Goal: Task Accomplishment & Management: Manage account settings

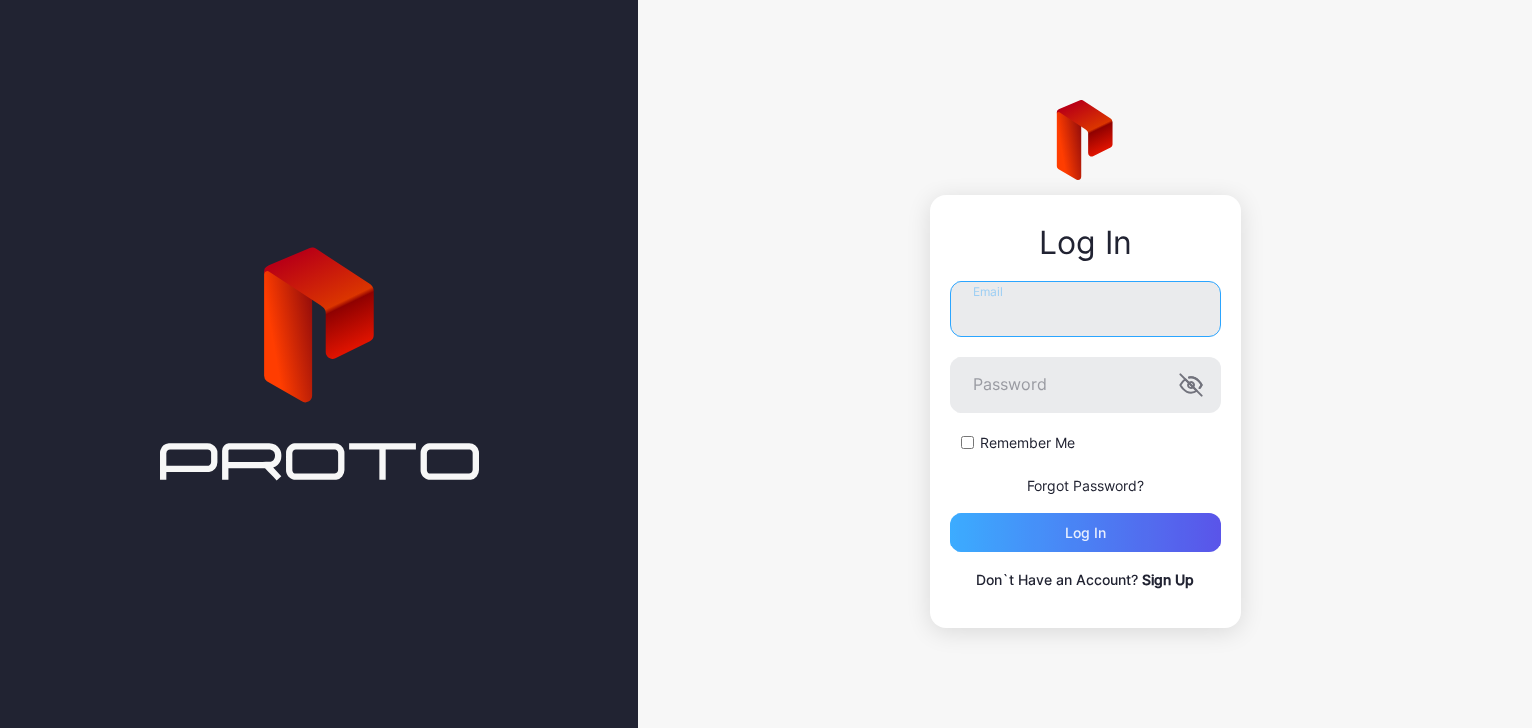
type input "**********"
click at [1017, 524] on div "Log in" at bounding box center [1085, 533] width 271 height 40
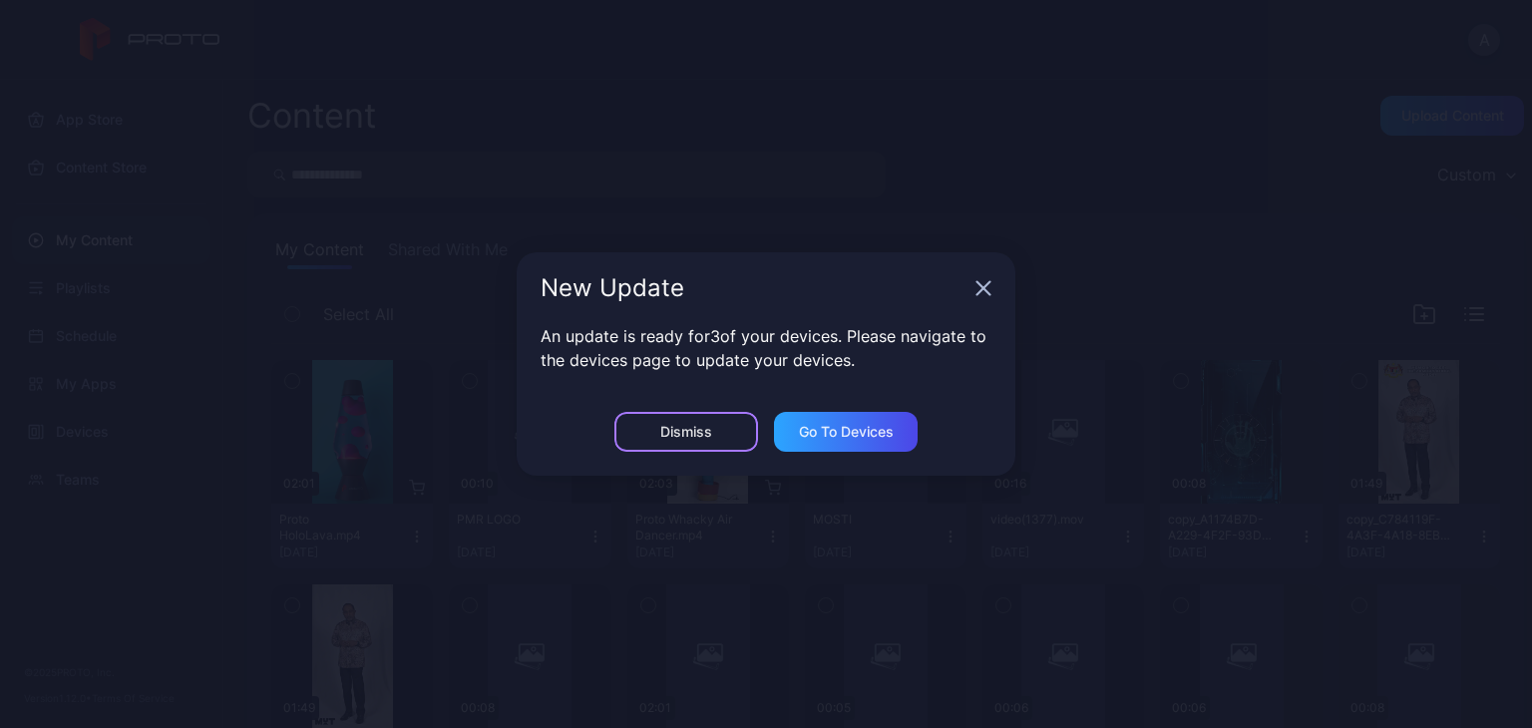
click at [706, 440] on div "Dismiss" at bounding box center [686, 432] width 144 height 40
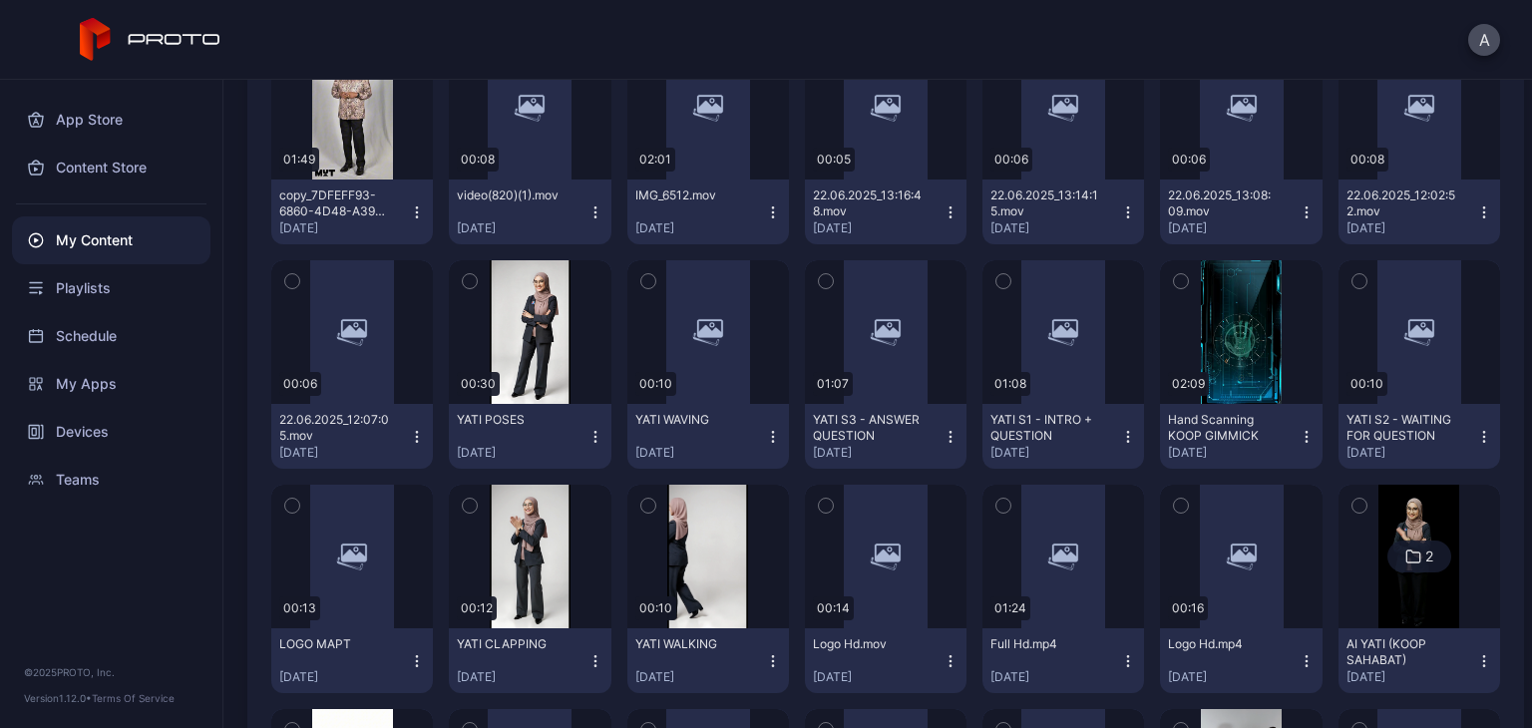
scroll to position [551, 0]
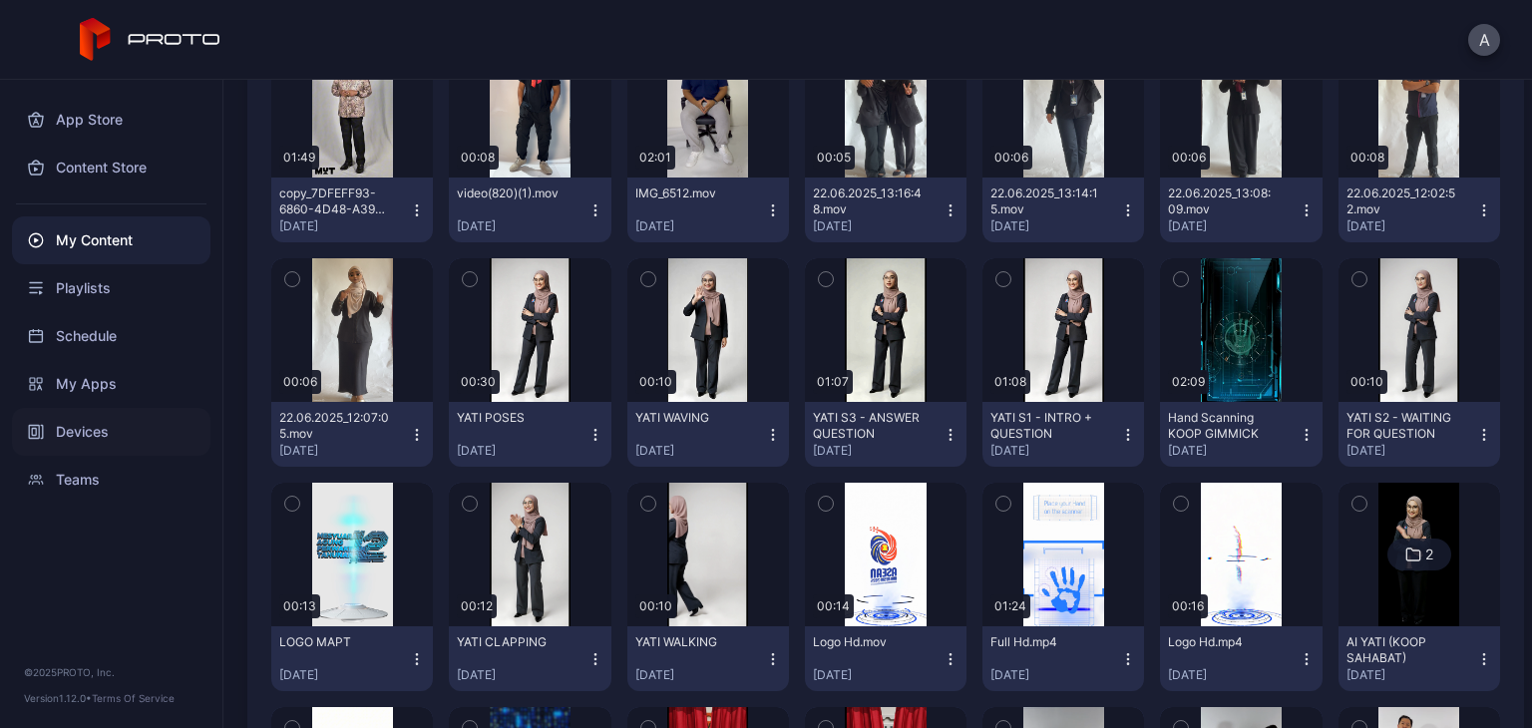
click at [116, 416] on div "Devices" at bounding box center [111, 432] width 198 height 48
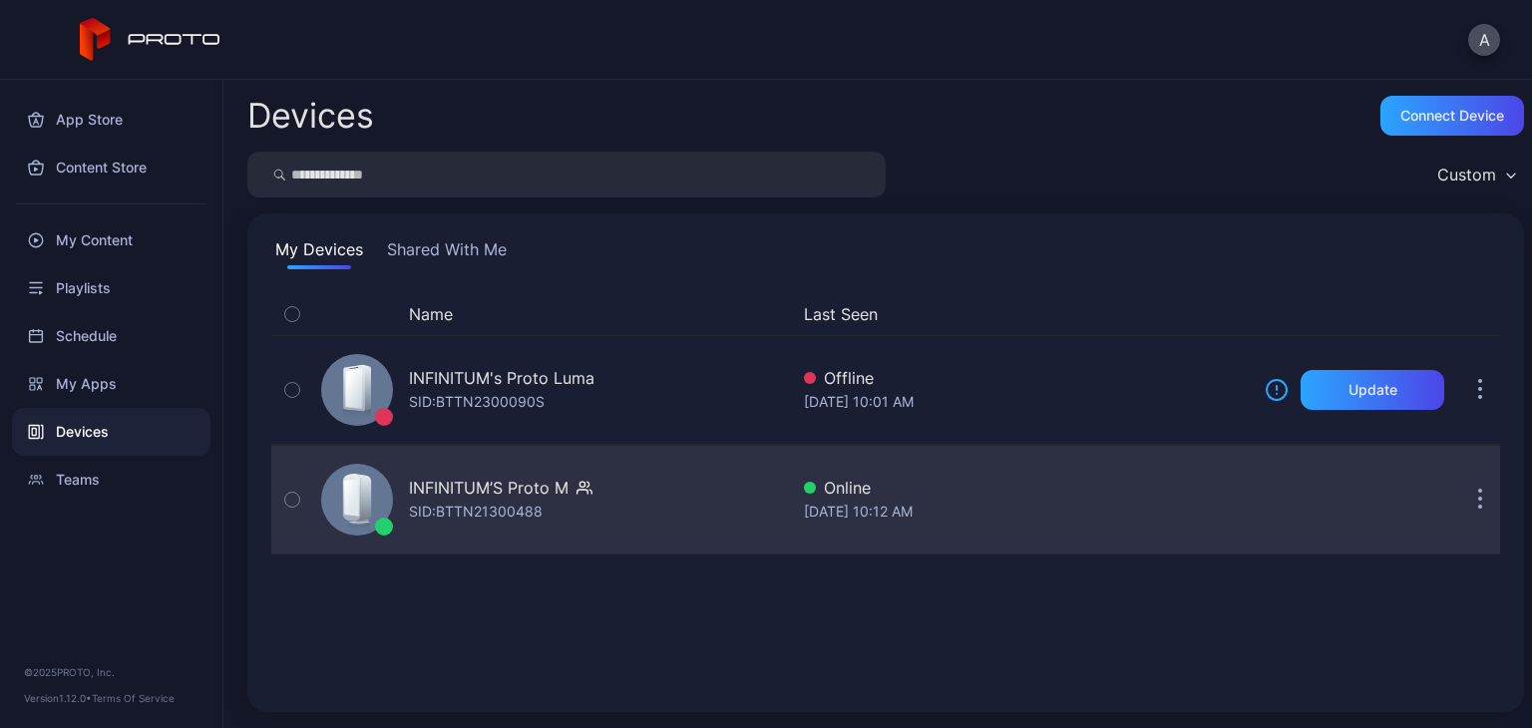
click at [654, 518] on div "INFINITUM’S Proto M SID: BTTN21300488" at bounding box center [550, 500] width 475 height 100
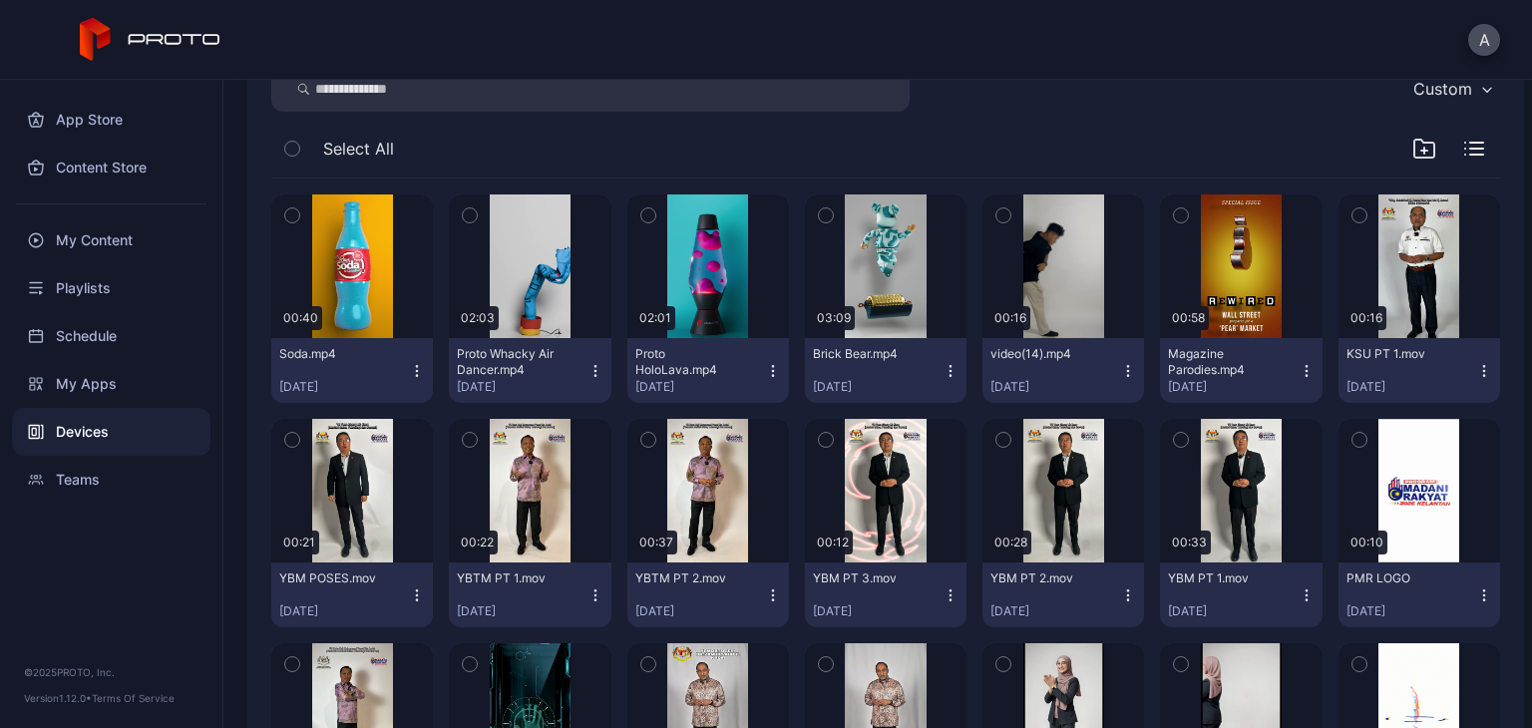
scroll to position [307, 0]
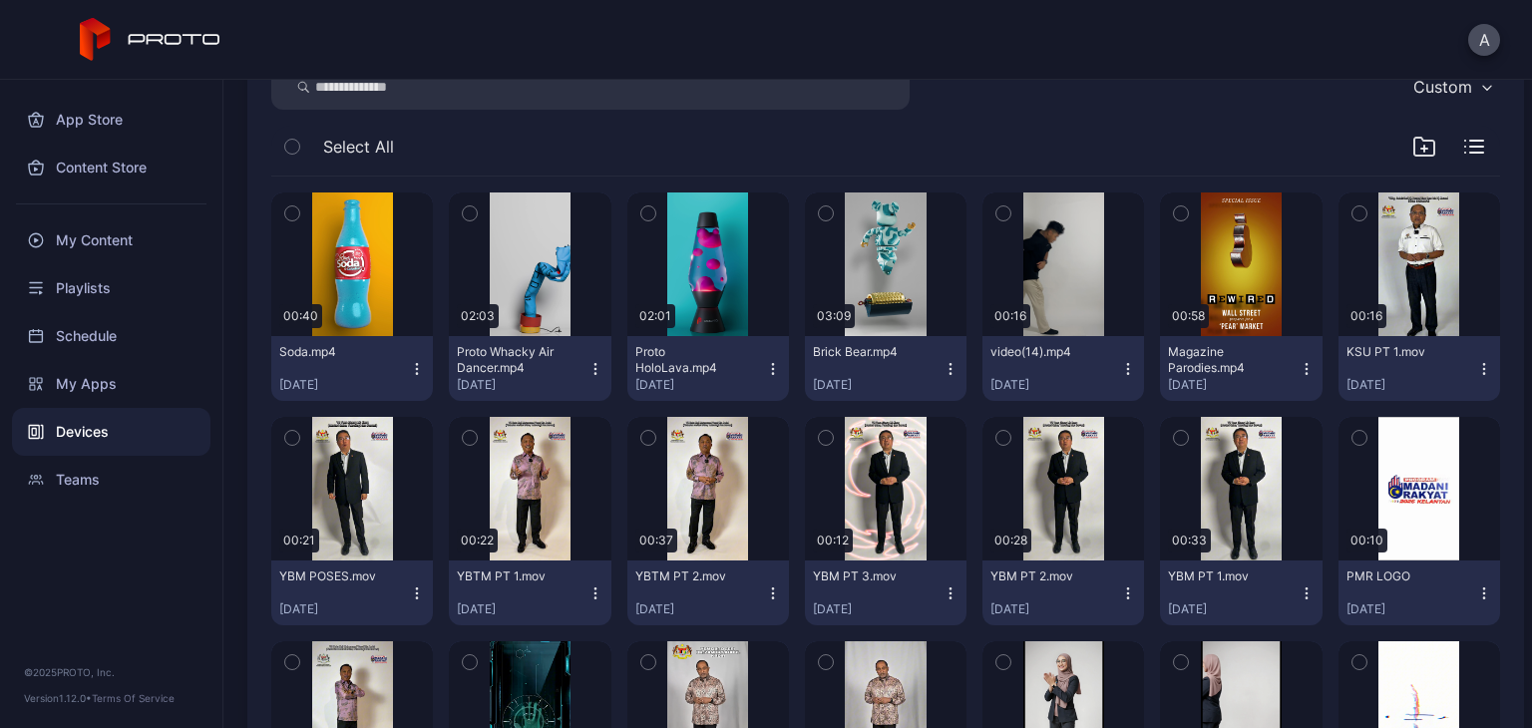
click at [992, 89] on div "Custom" at bounding box center [885, 87] width 1229 height 46
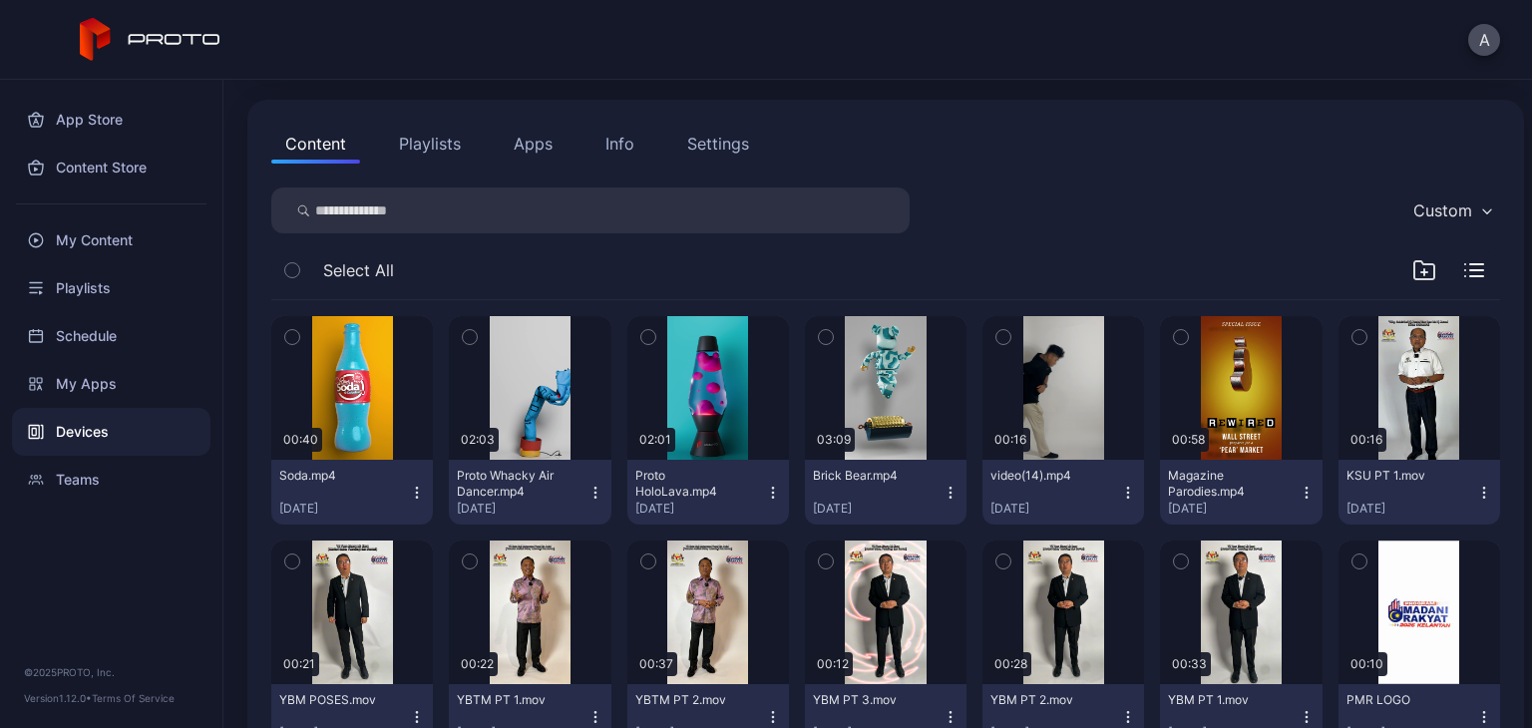
scroll to position [180, 0]
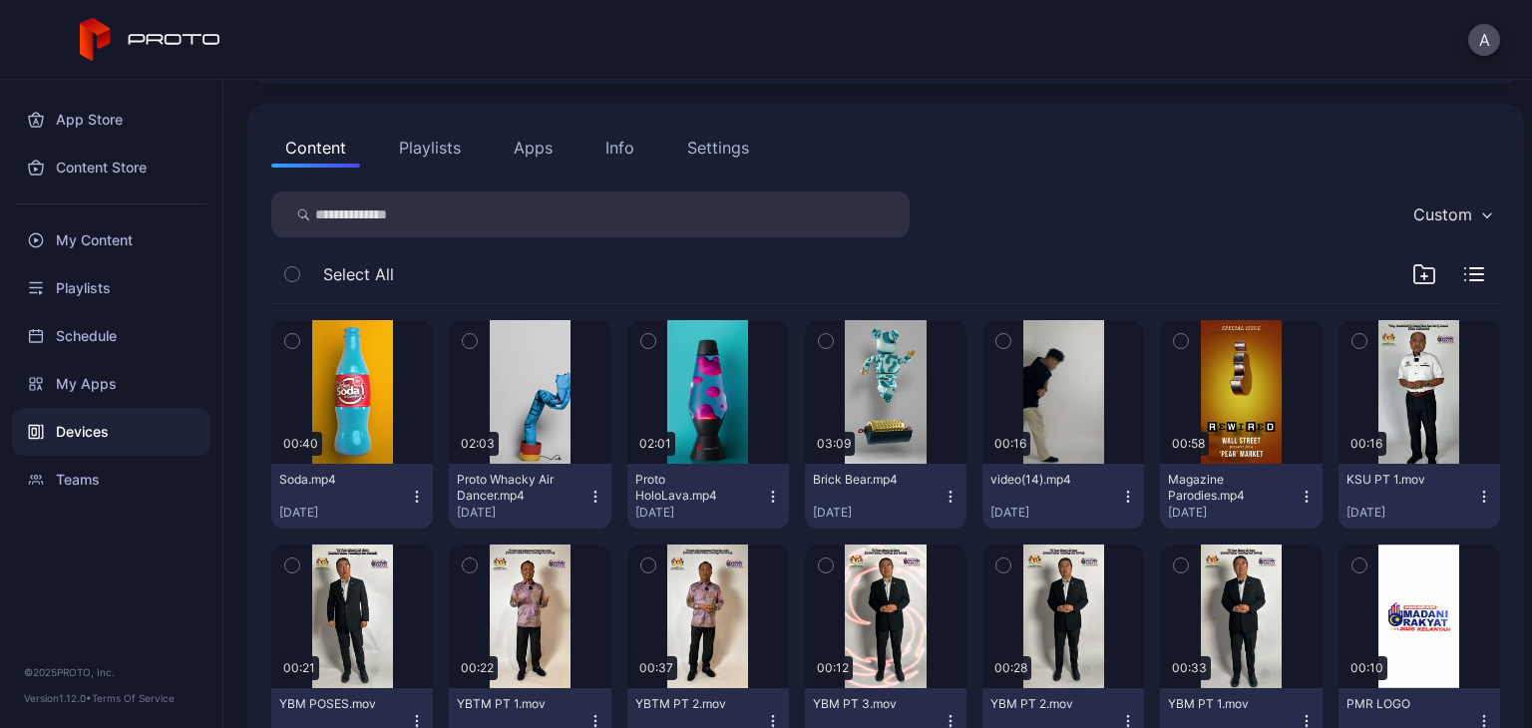
click at [1431, 215] on div "Custom" at bounding box center [1442, 214] width 59 height 20
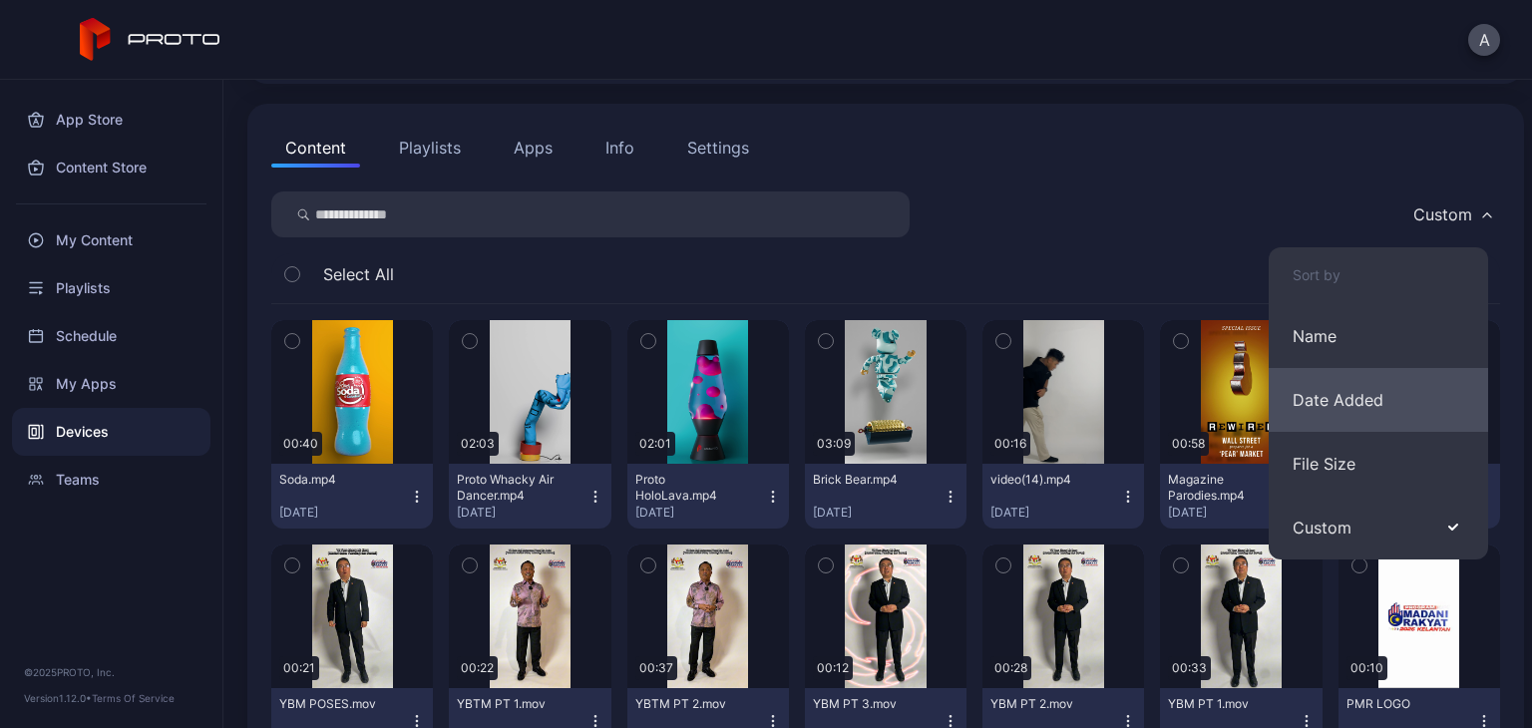
click at [1370, 390] on button "Date Added" at bounding box center [1378, 400] width 219 height 64
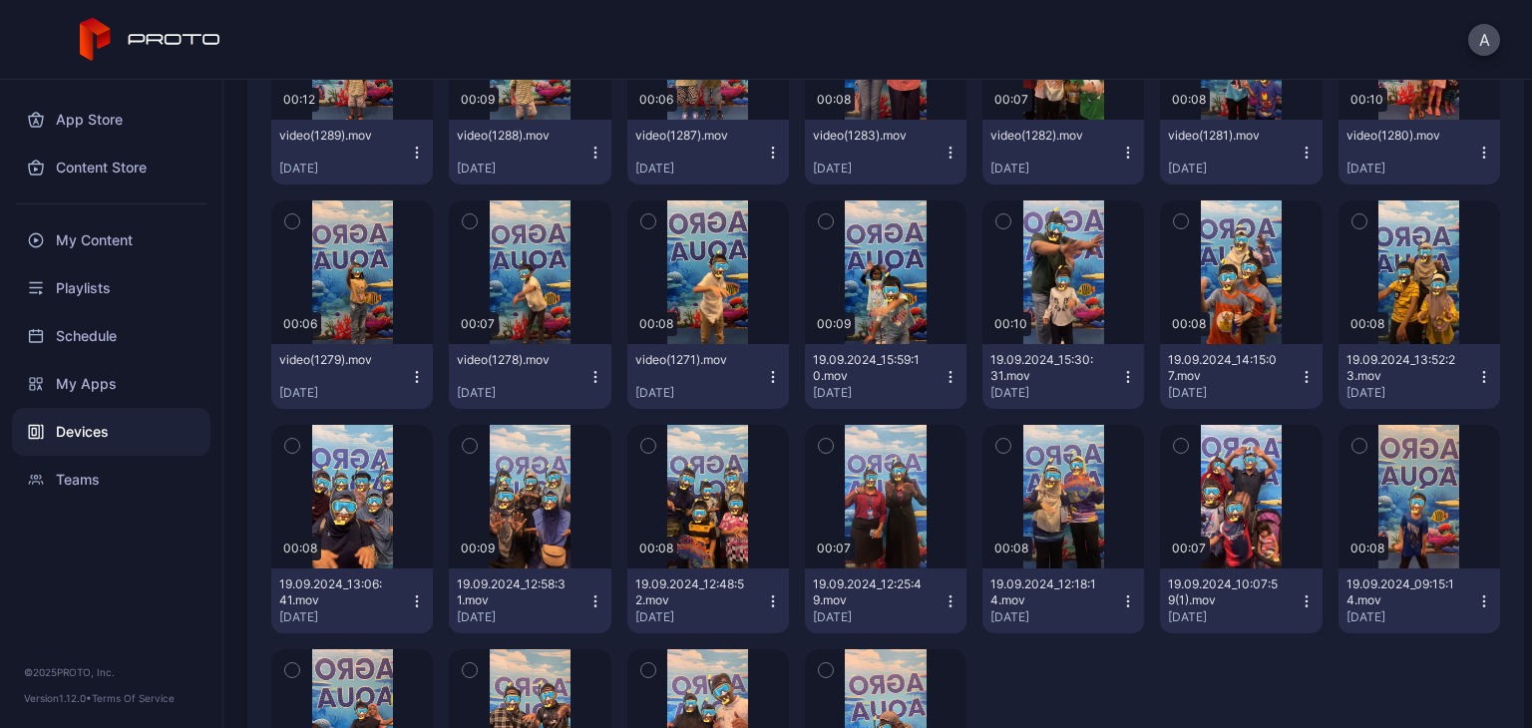
scroll to position [6140, 0]
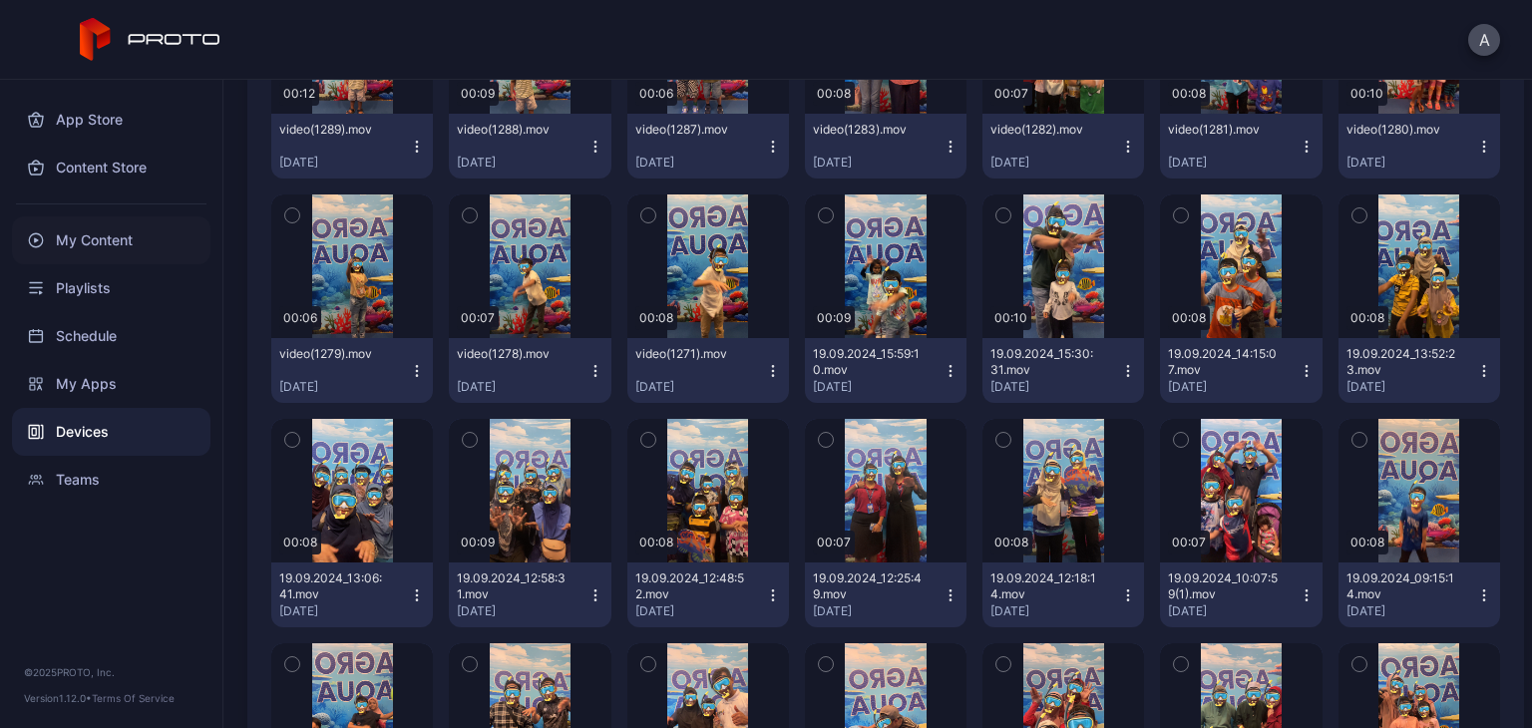
click at [149, 245] on div "My Content" at bounding box center [111, 240] width 198 height 48
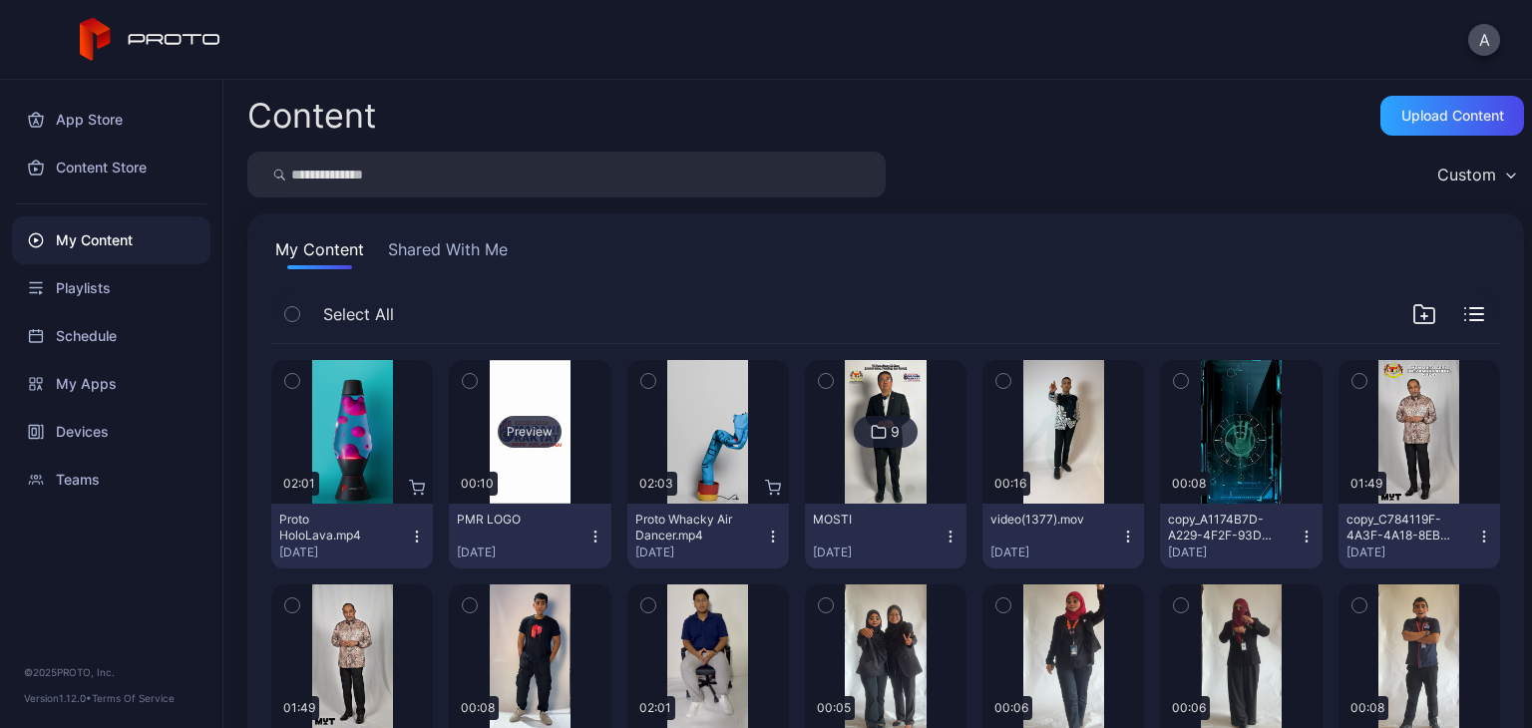
click at [557, 438] on div "Preview" at bounding box center [530, 432] width 162 height 144
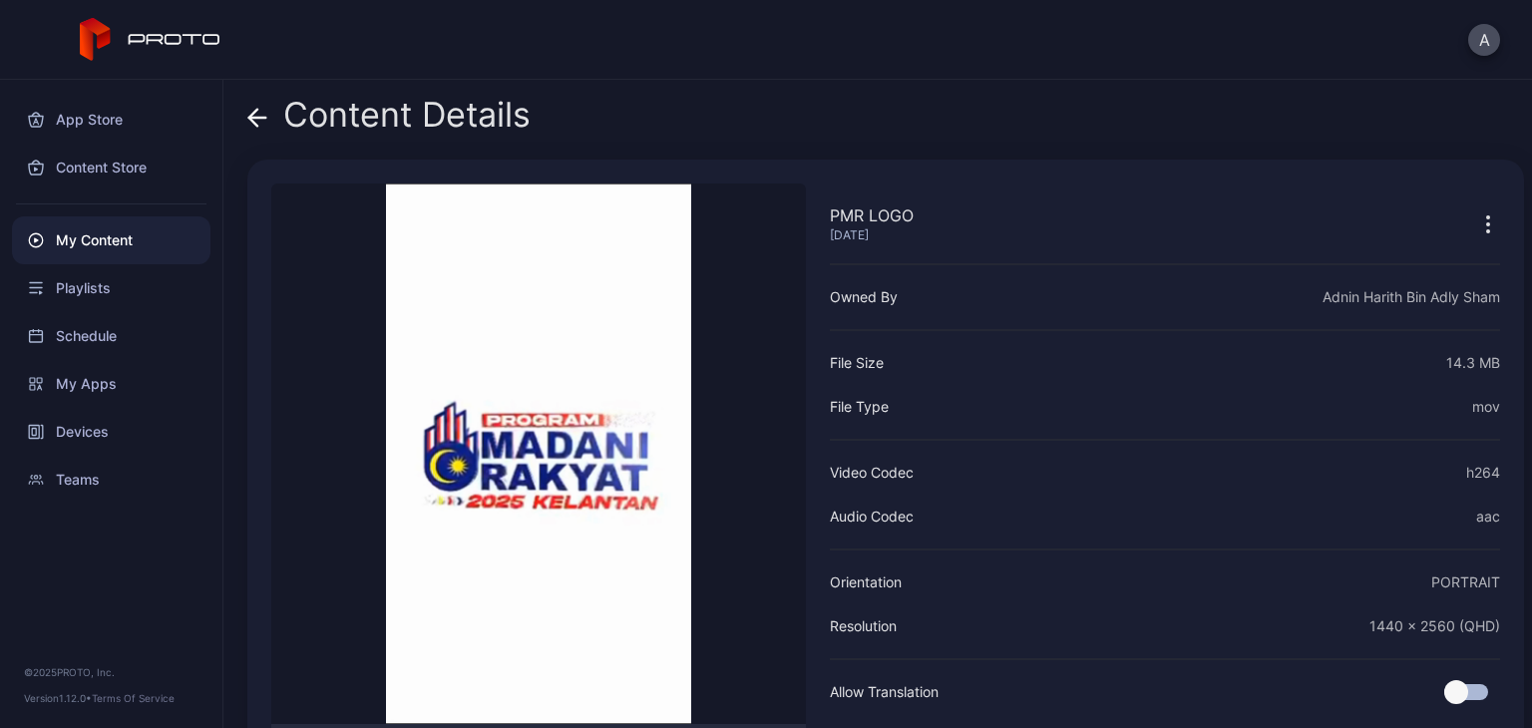
click at [259, 109] on icon at bounding box center [257, 118] width 20 height 20
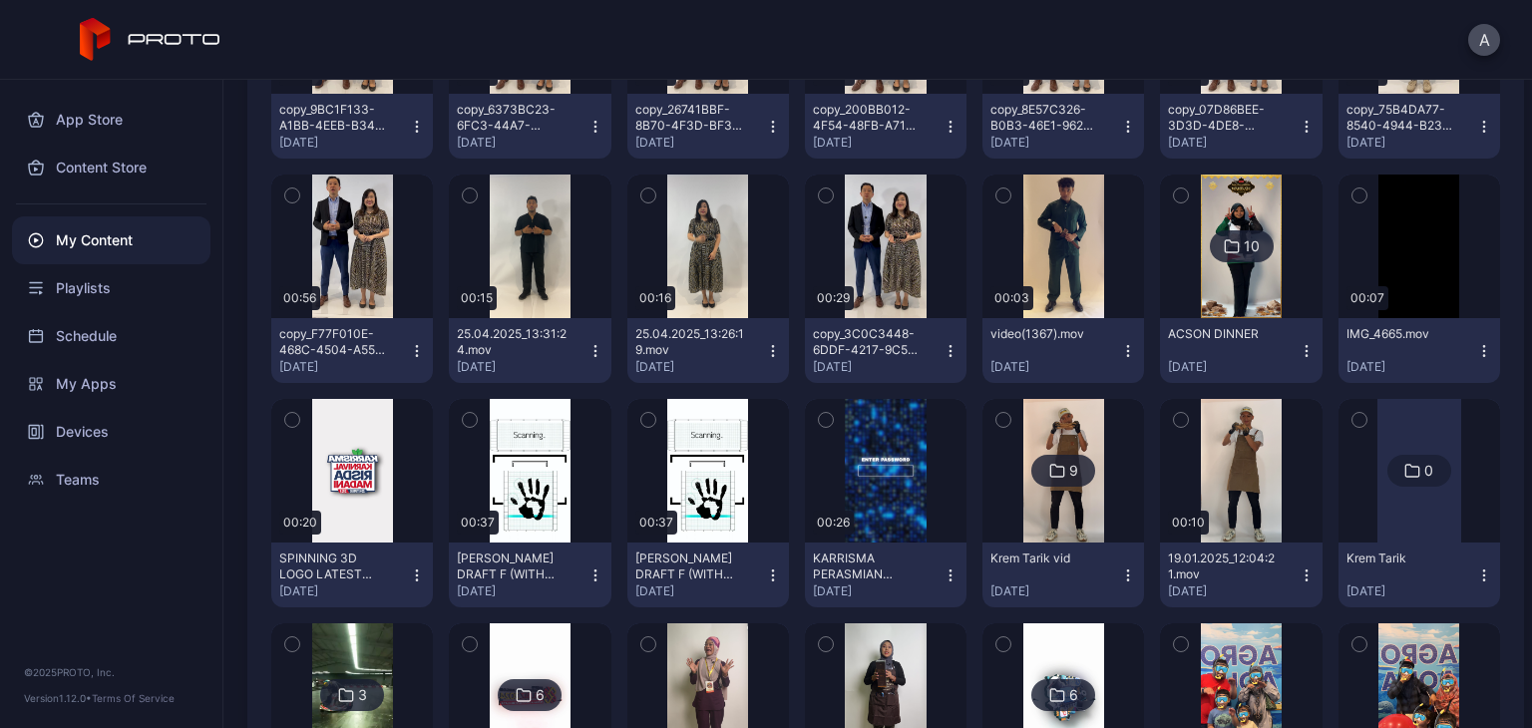
scroll to position [1534, 0]
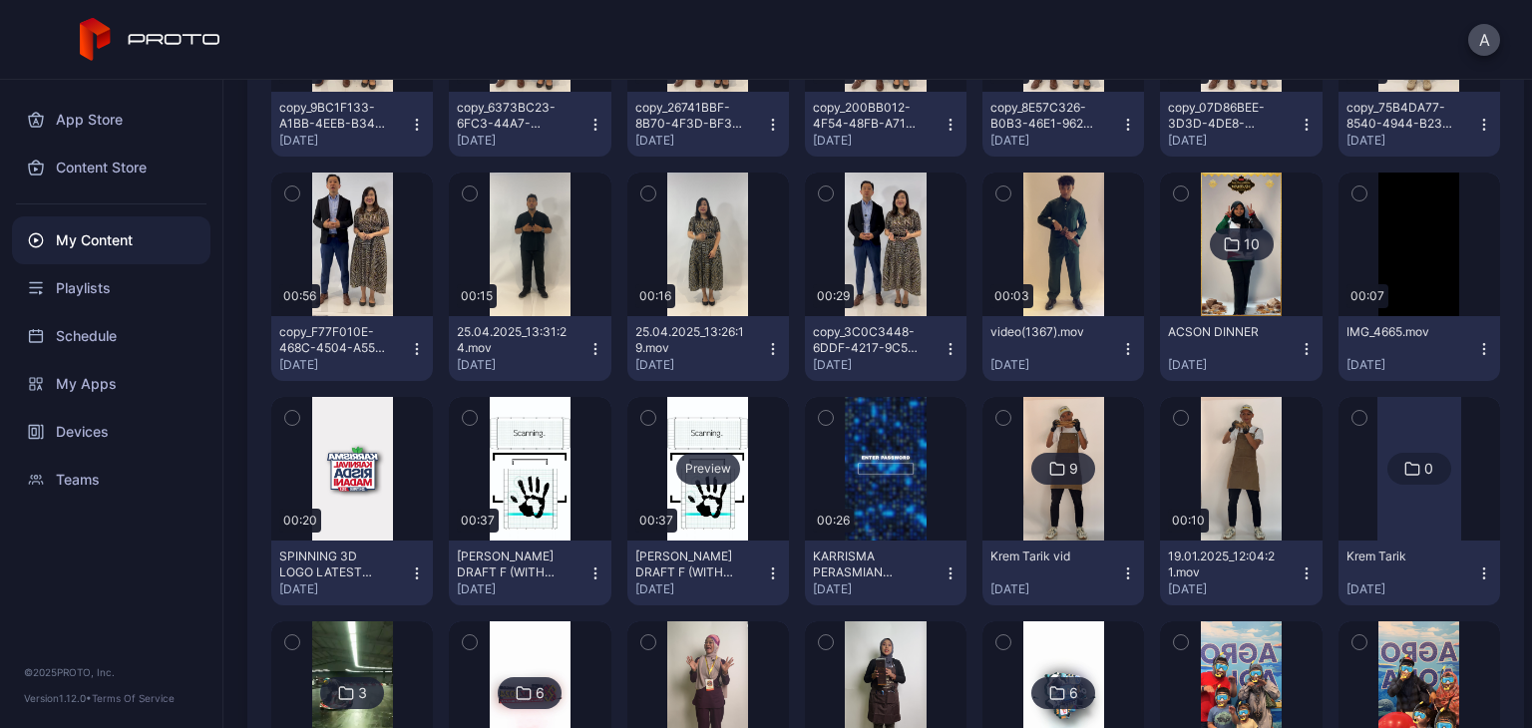
click at [676, 492] on div "Preview" at bounding box center [708, 469] width 162 height 144
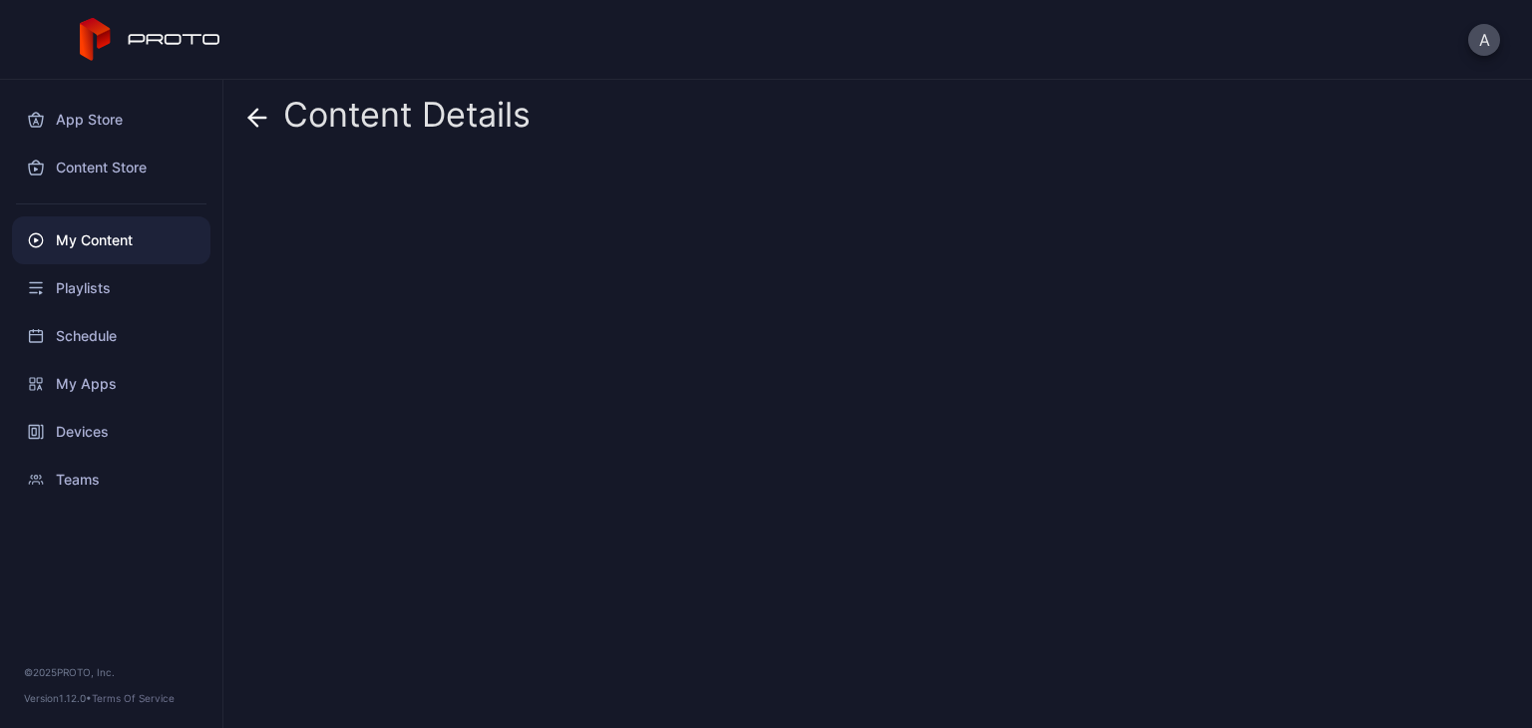
click at [144, 238] on div "My Content" at bounding box center [111, 240] width 198 height 48
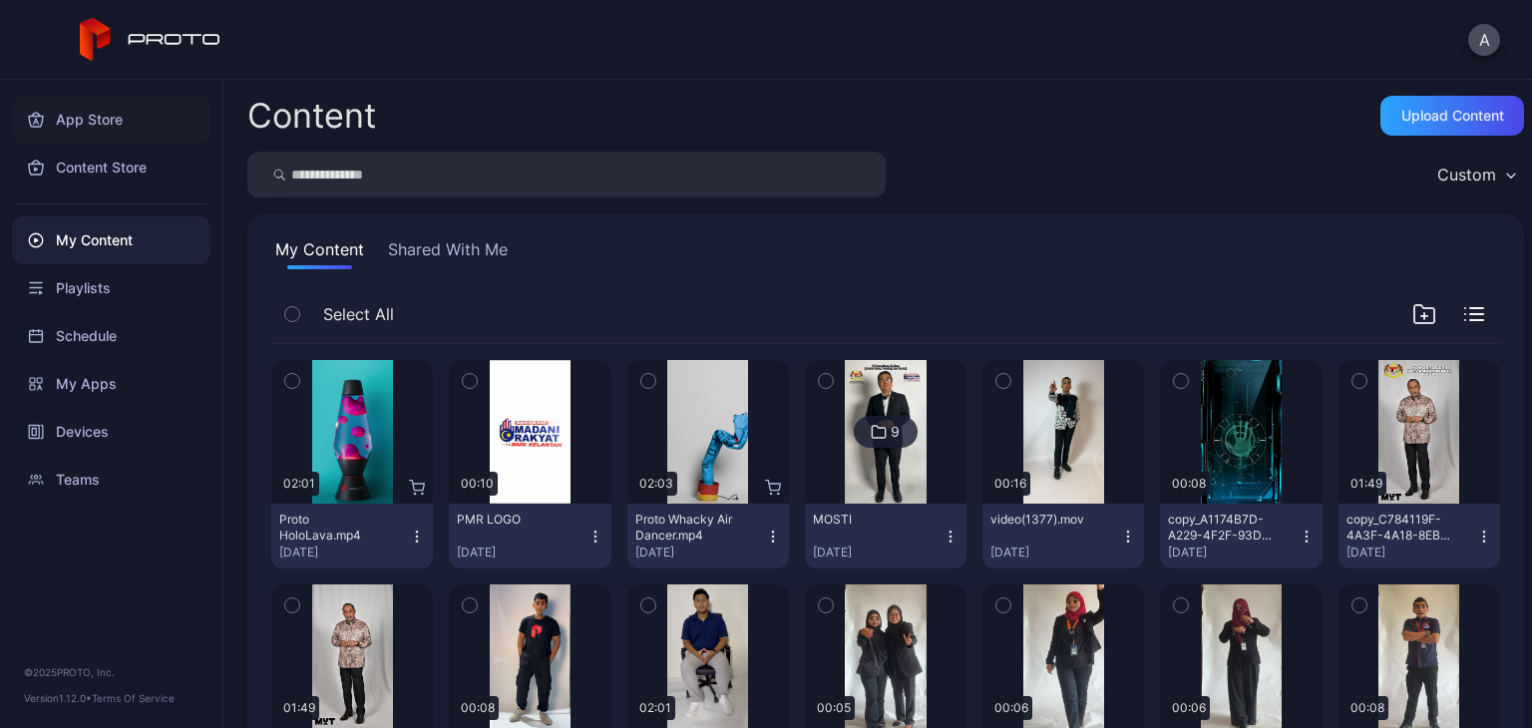
click at [128, 114] on div "App Store" at bounding box center [111, 120] width 198 height 48
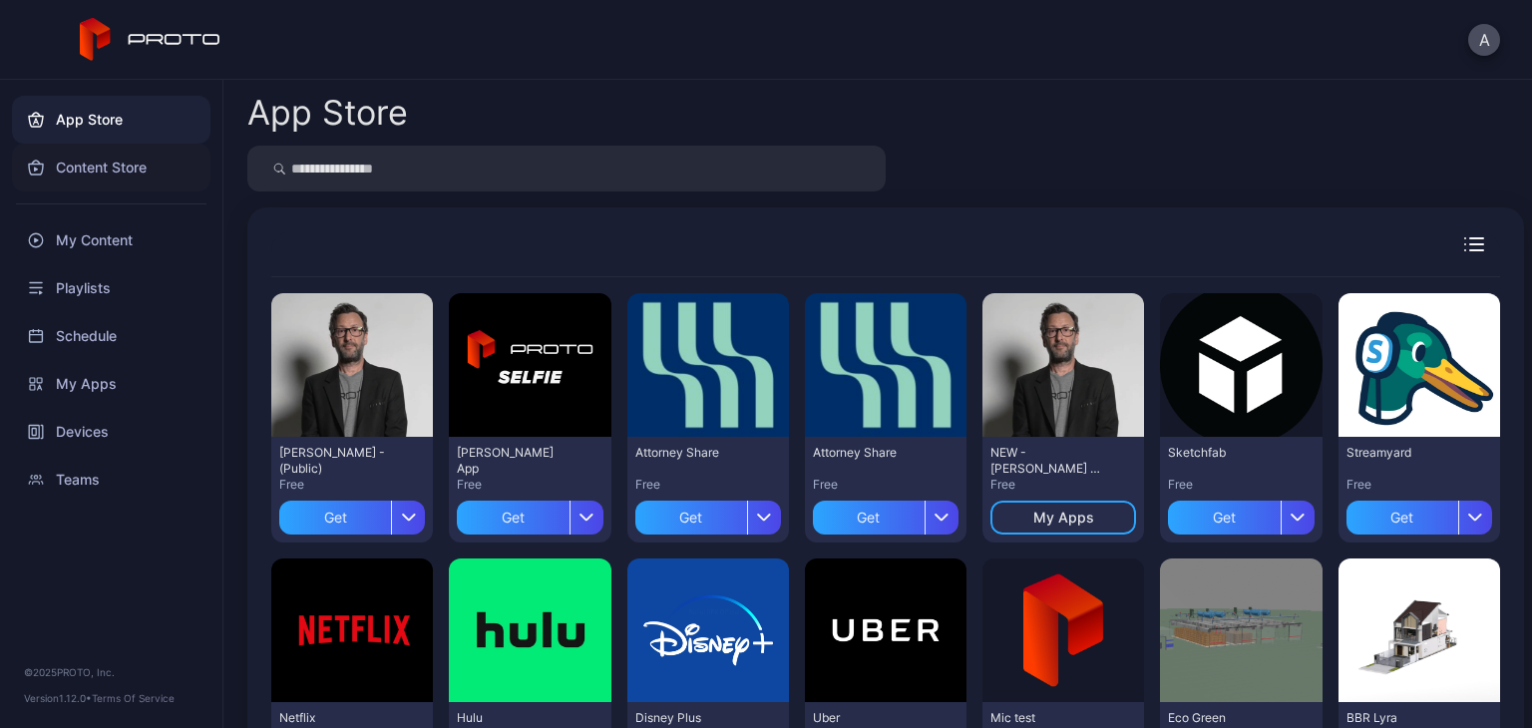
click at [161, 173] on div "Content Store" at bounding box center [111, 168] width 198 height 48
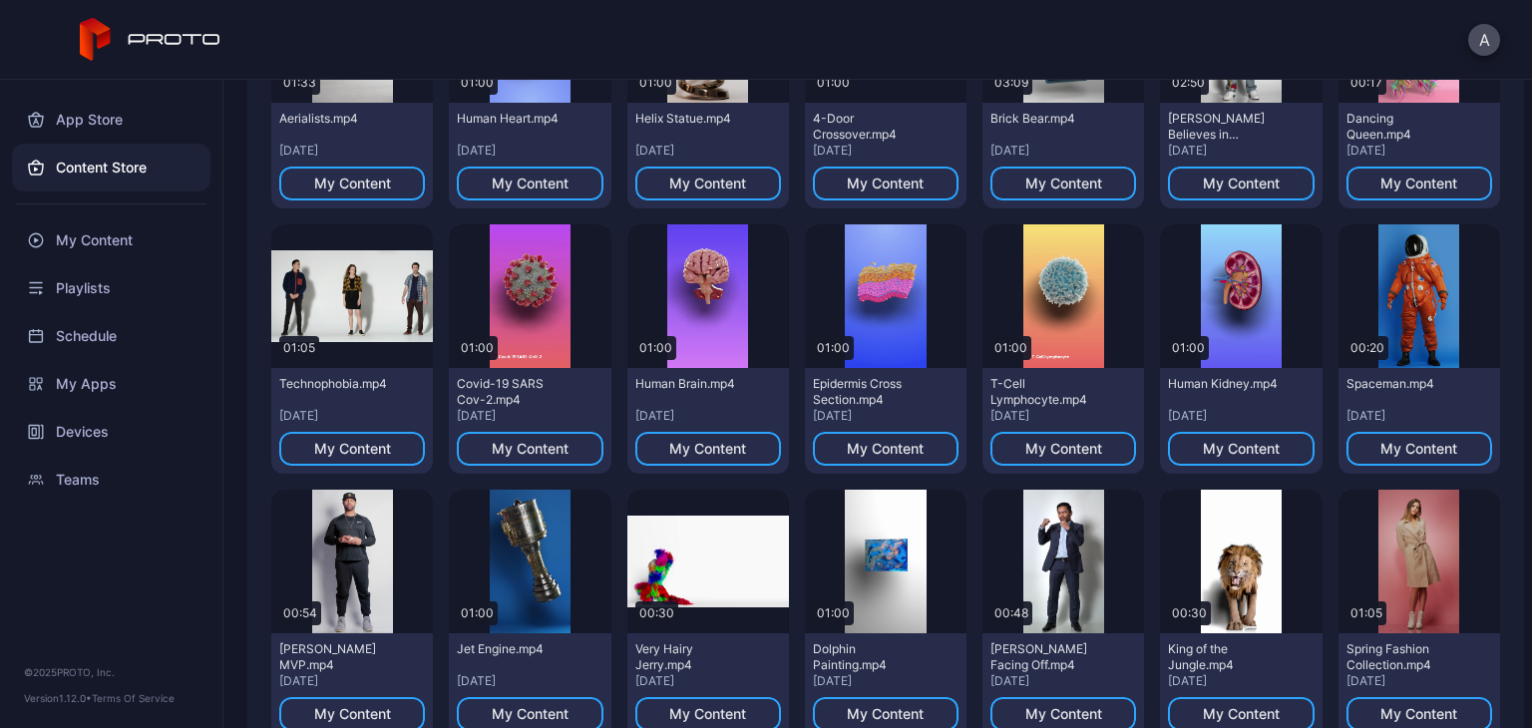
scroll to position [579, 0]
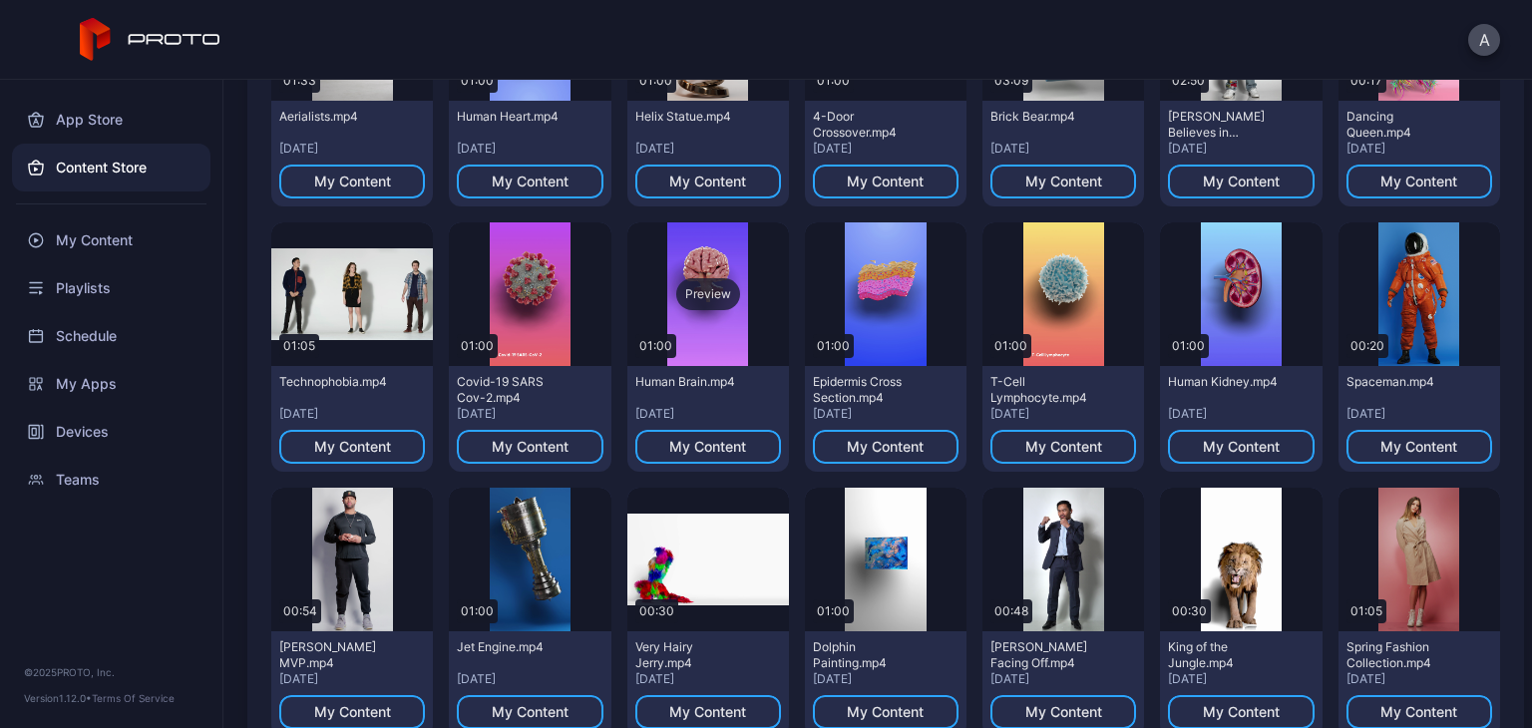
click at [657, 302] on div "Preview" at bounding box center [708, 294] width 162 height 144
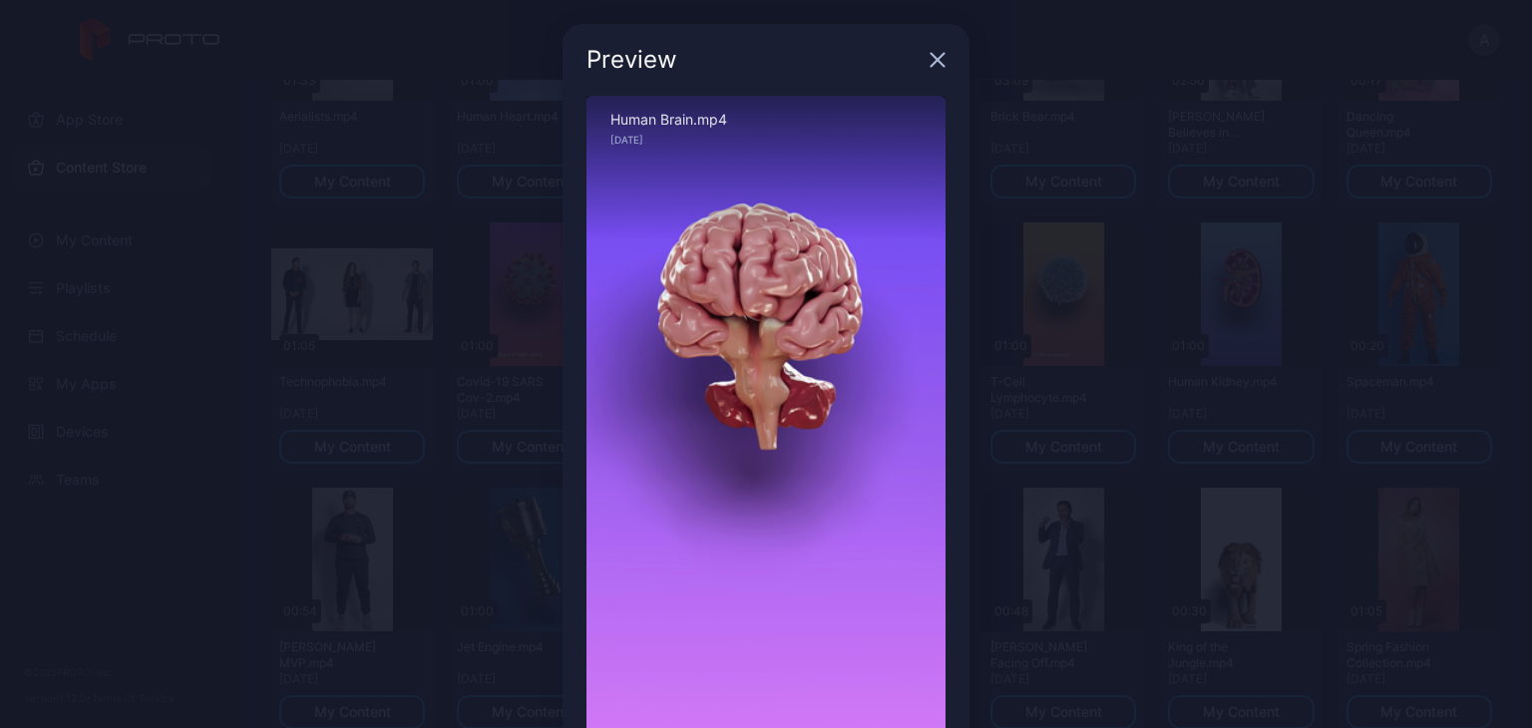
click at [930, 57] on icon "button" at bounding box center [938, 60] width 16 height 16
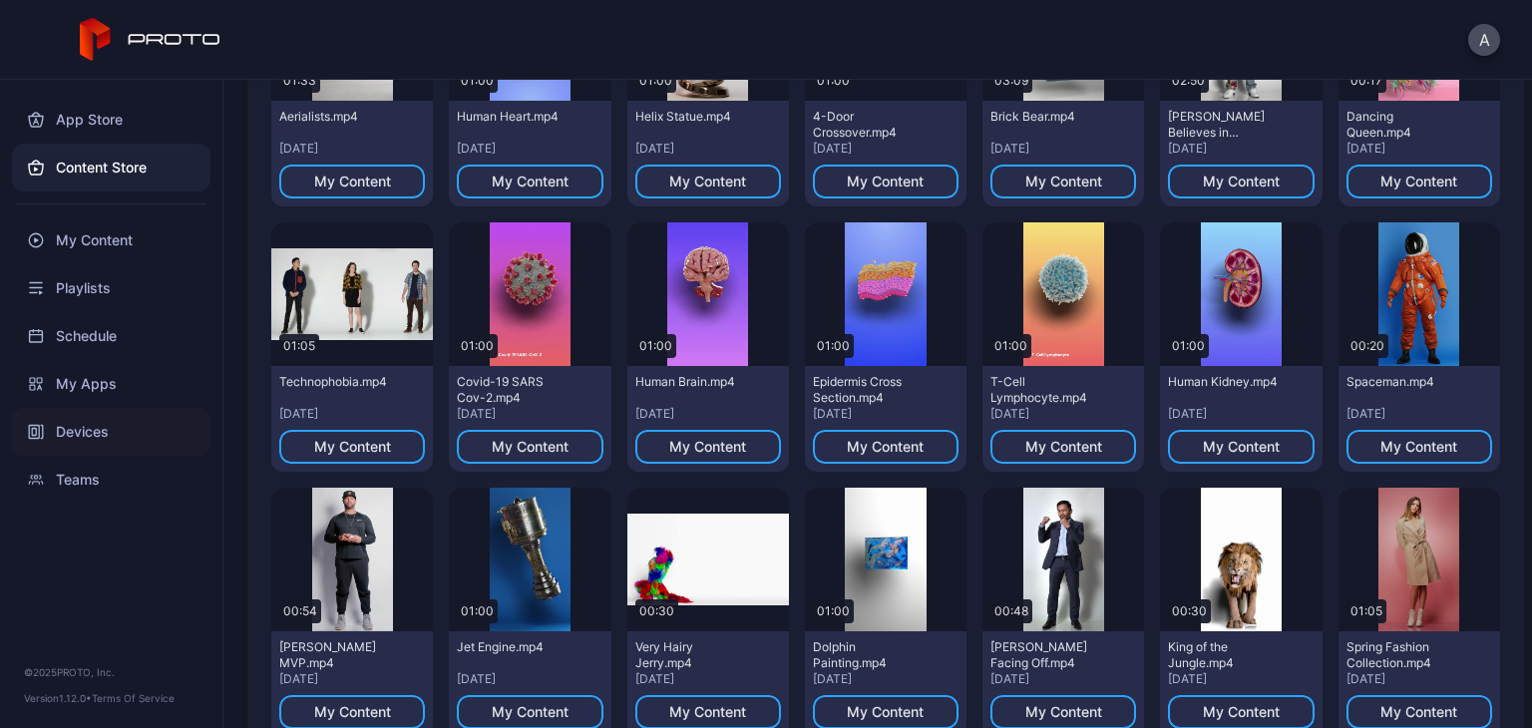
click at [96, 428] on div "Devices" at bounding box center [111, 432] width 198 height 48
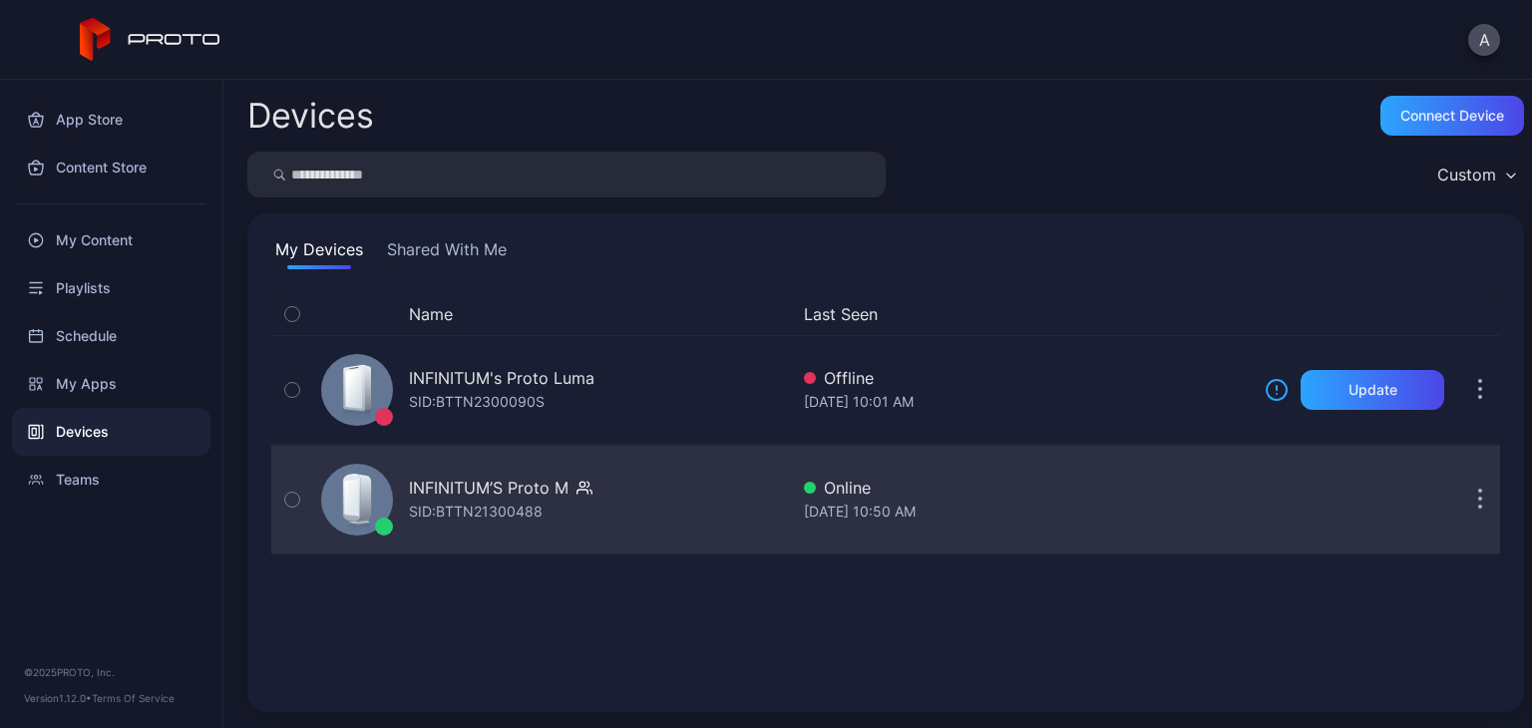
click at [507, 492] on div "INFINITUM’S Proto M" at bounding box center [489, 488] width 160 height 24
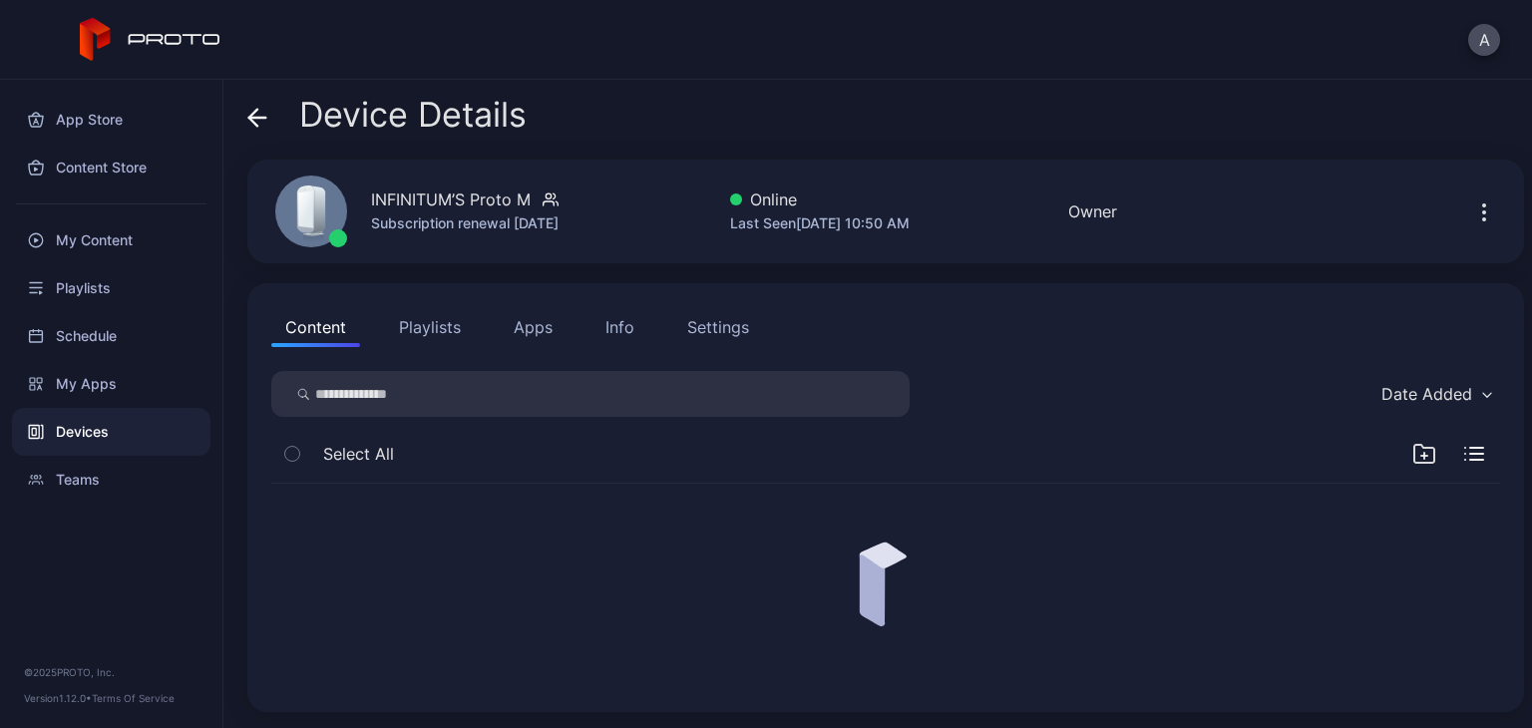
click at [507, 492] on div at bounding box center [885, 586] width 1261 height 236
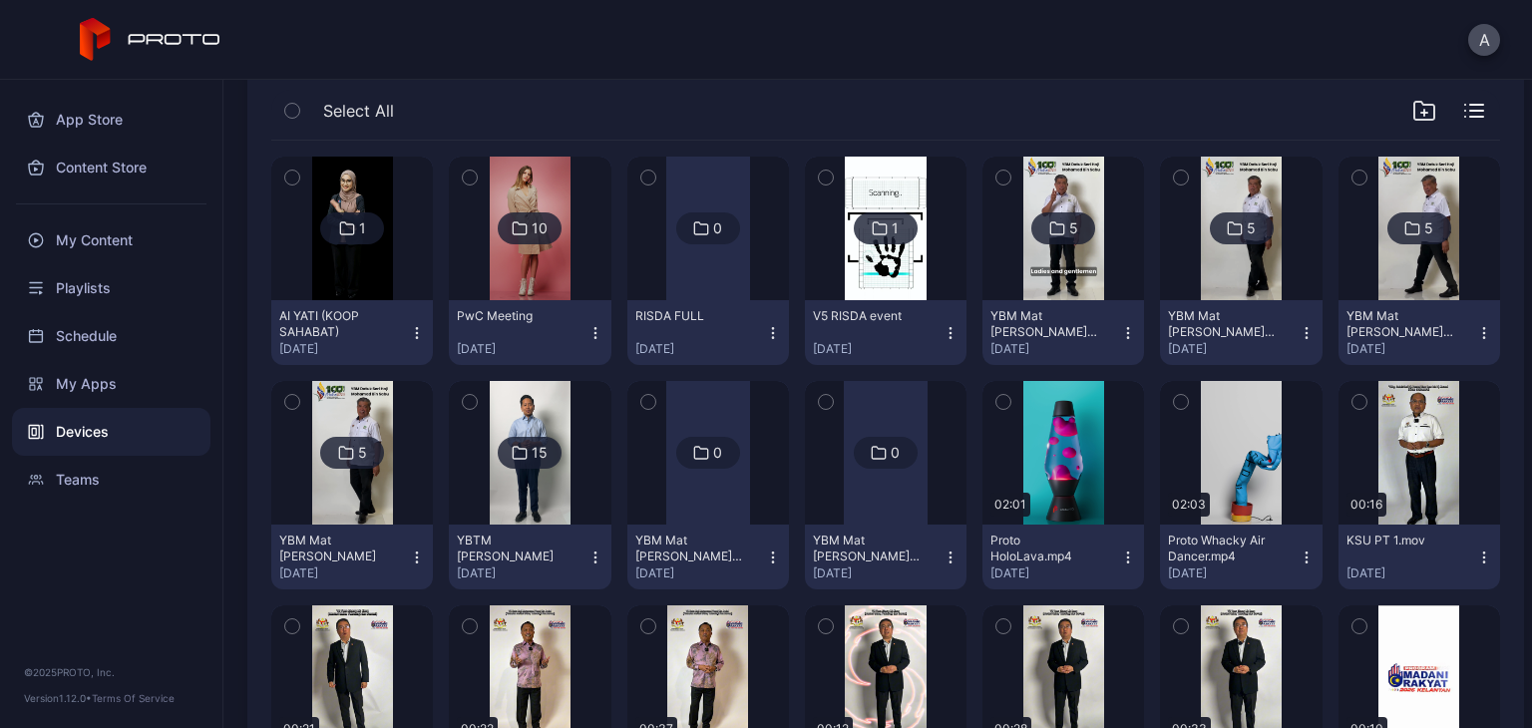
scroll to position [347, 0]
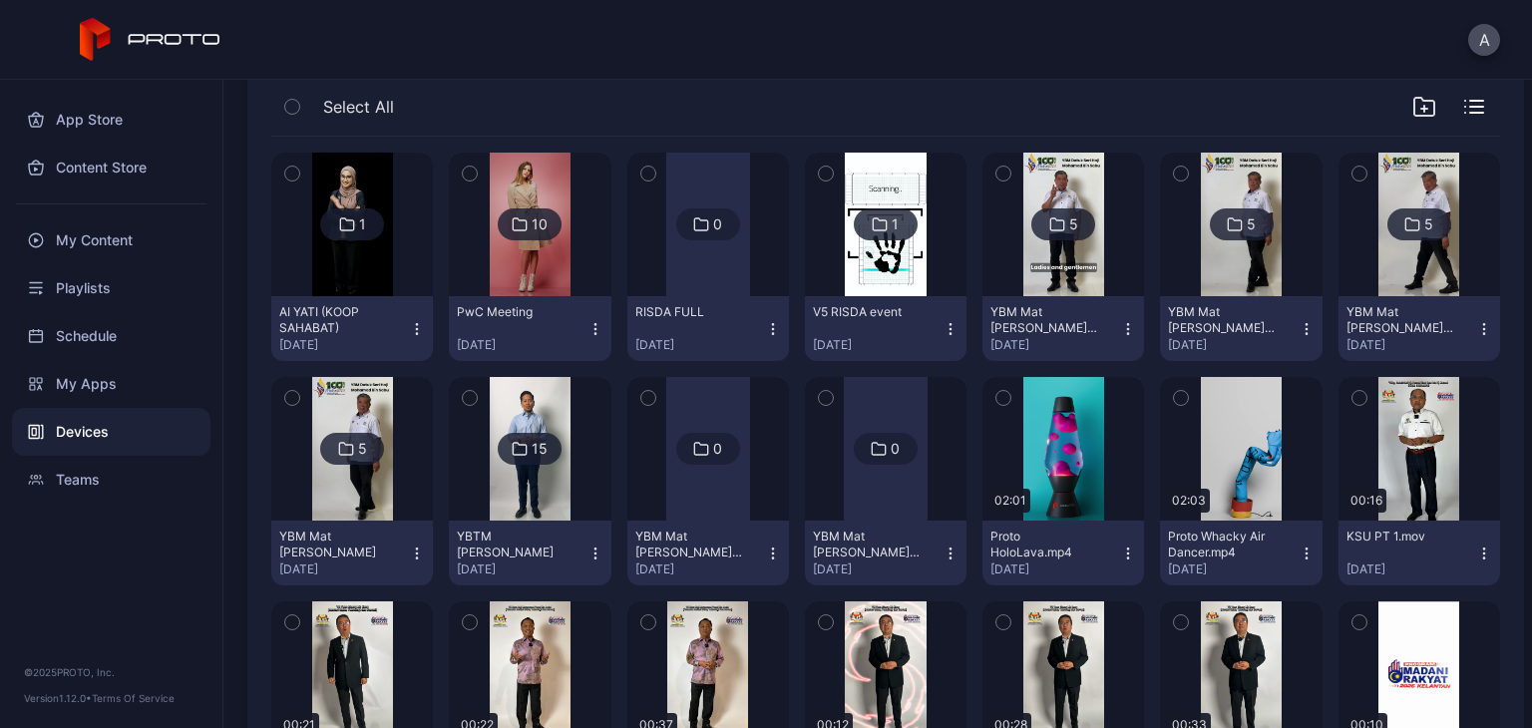
click at [1460, 114] on div "Select All" at bounding box center [885, 111] width 1229 height 51
click at [1450, 97] on div at bounding box center [1448, 107] width 72 height 24
click at [1464, 105] on icon "button" at bounding box center [1474, 107] width 20 height 14
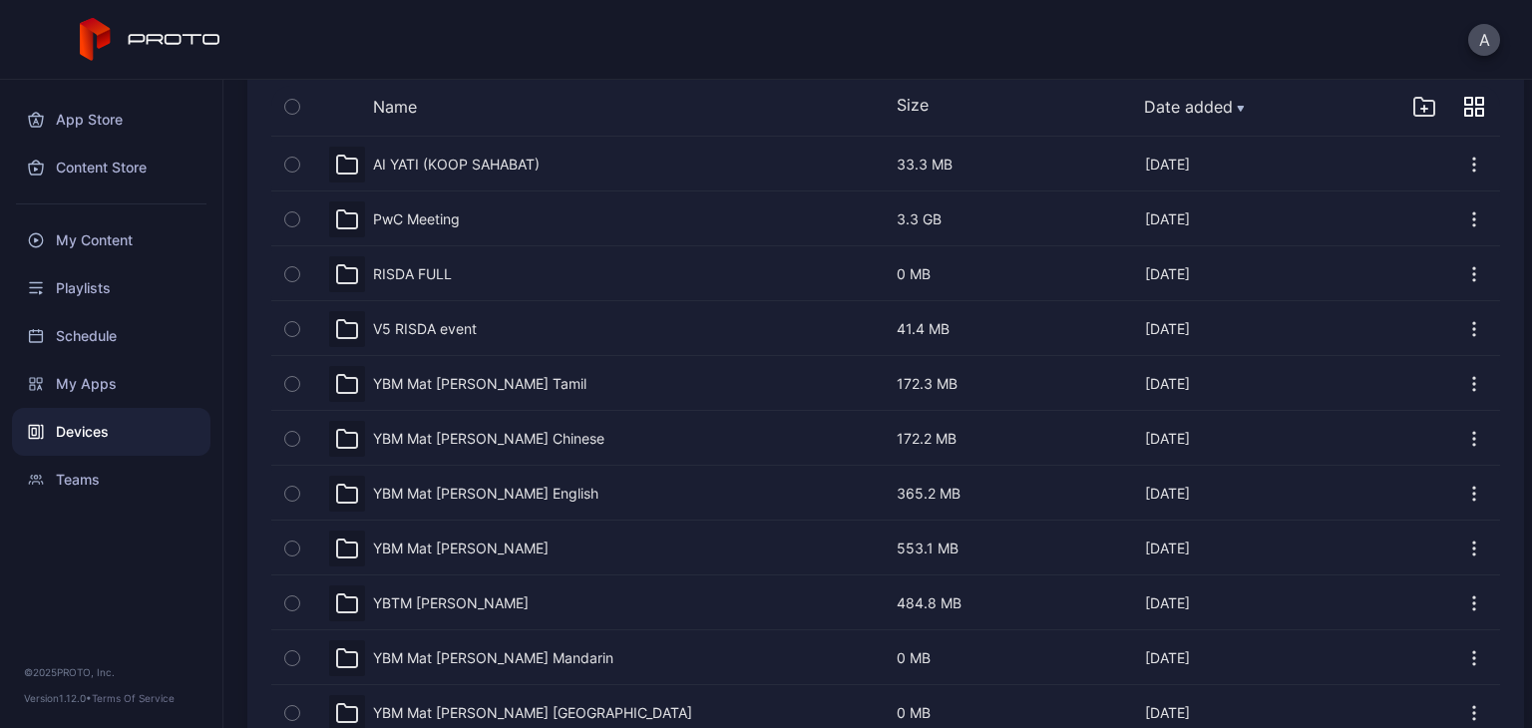
click at [1465, 109] on icon "button" at bounding box center [1468, 112] width 7 height 7
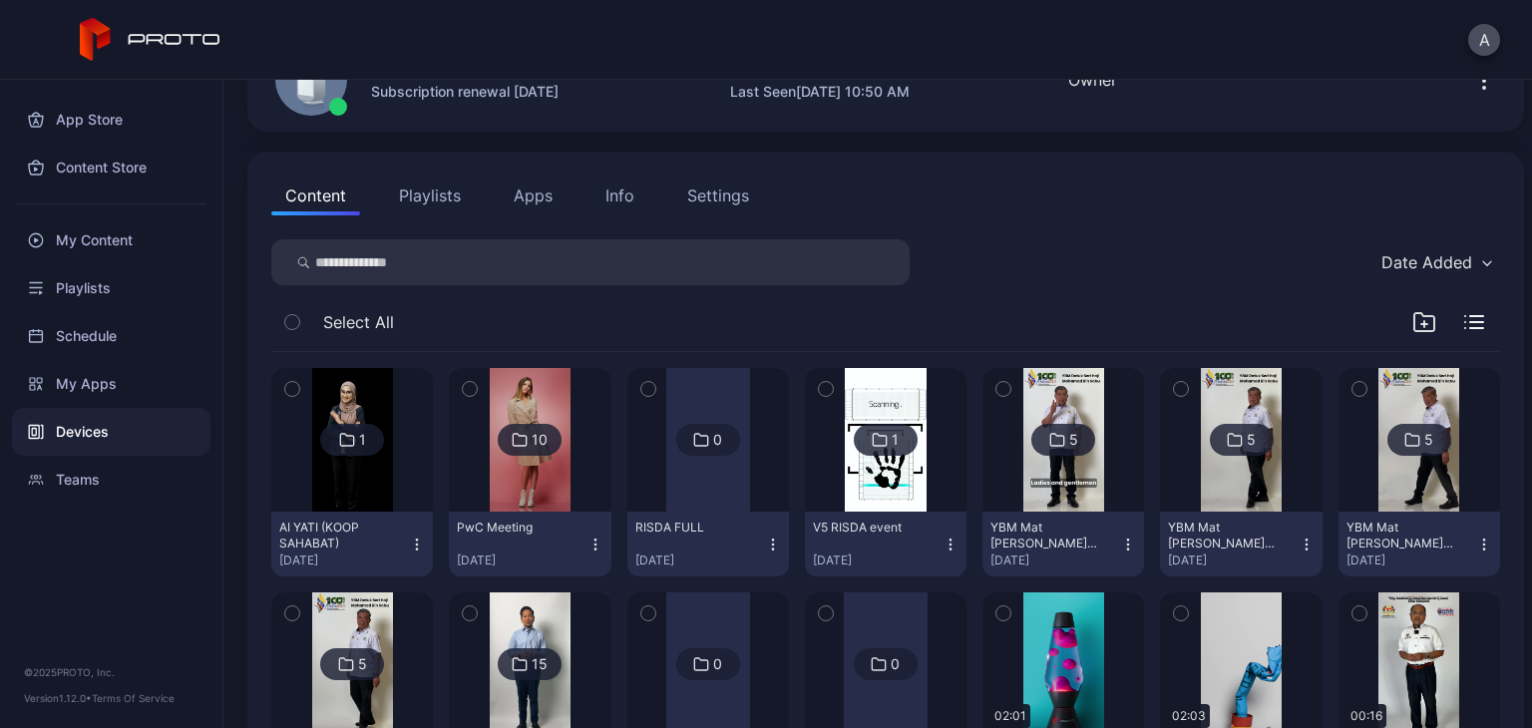
scroll to position [132, 0]
click at [1453, 252] on div "Date Added" at bounding box center [1436, 262] width 129 height 30
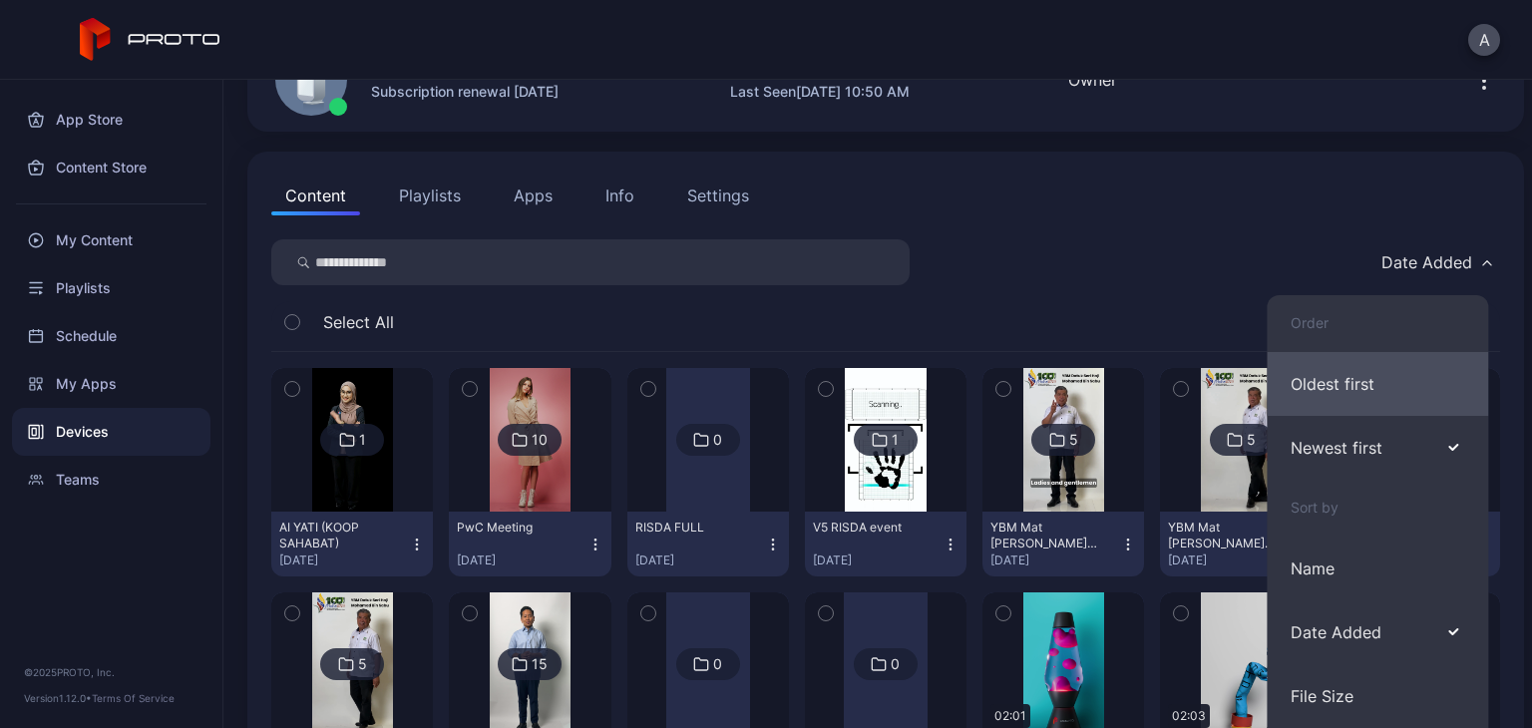
click at [1364, 395] on button "Oldest first" at bounding box center [1377, 384] width 221 height 64
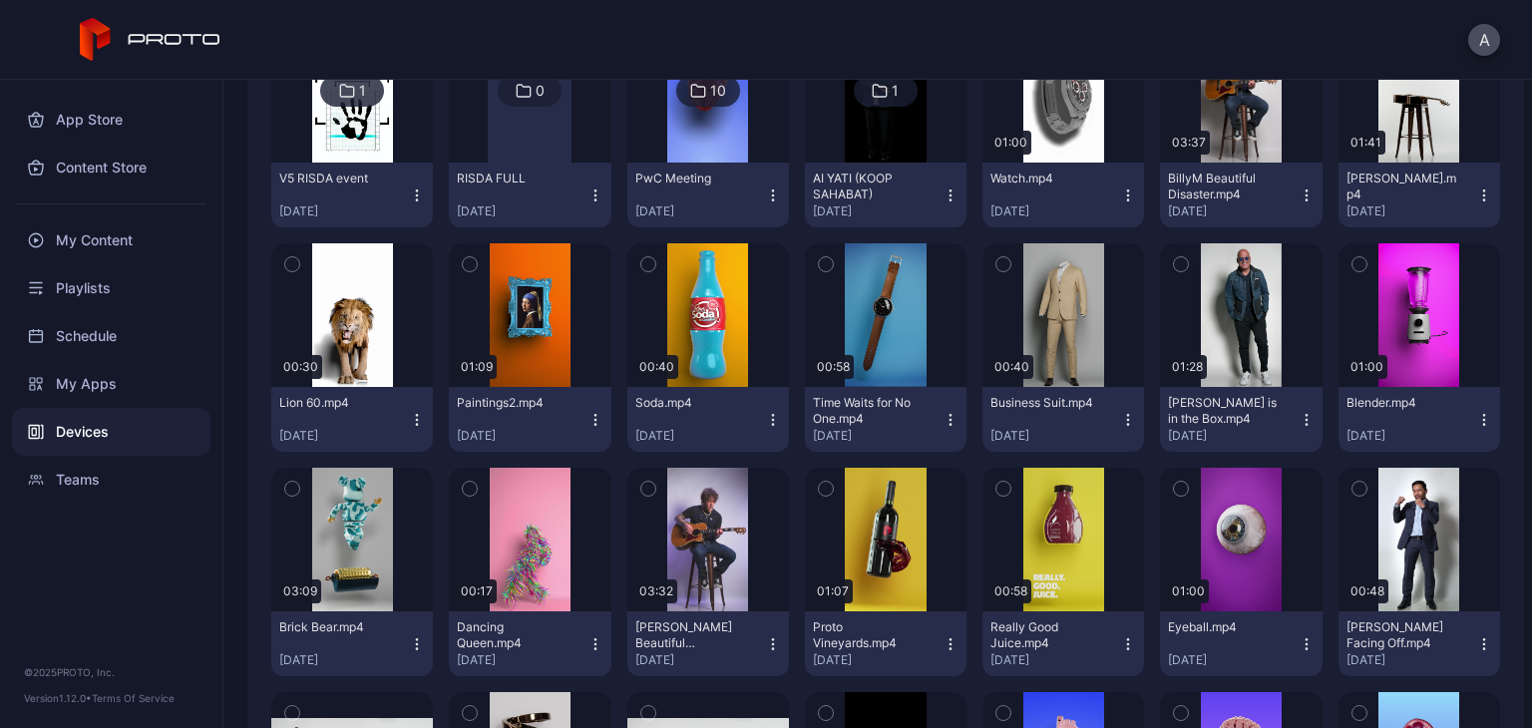
scroll to position [837, 0]
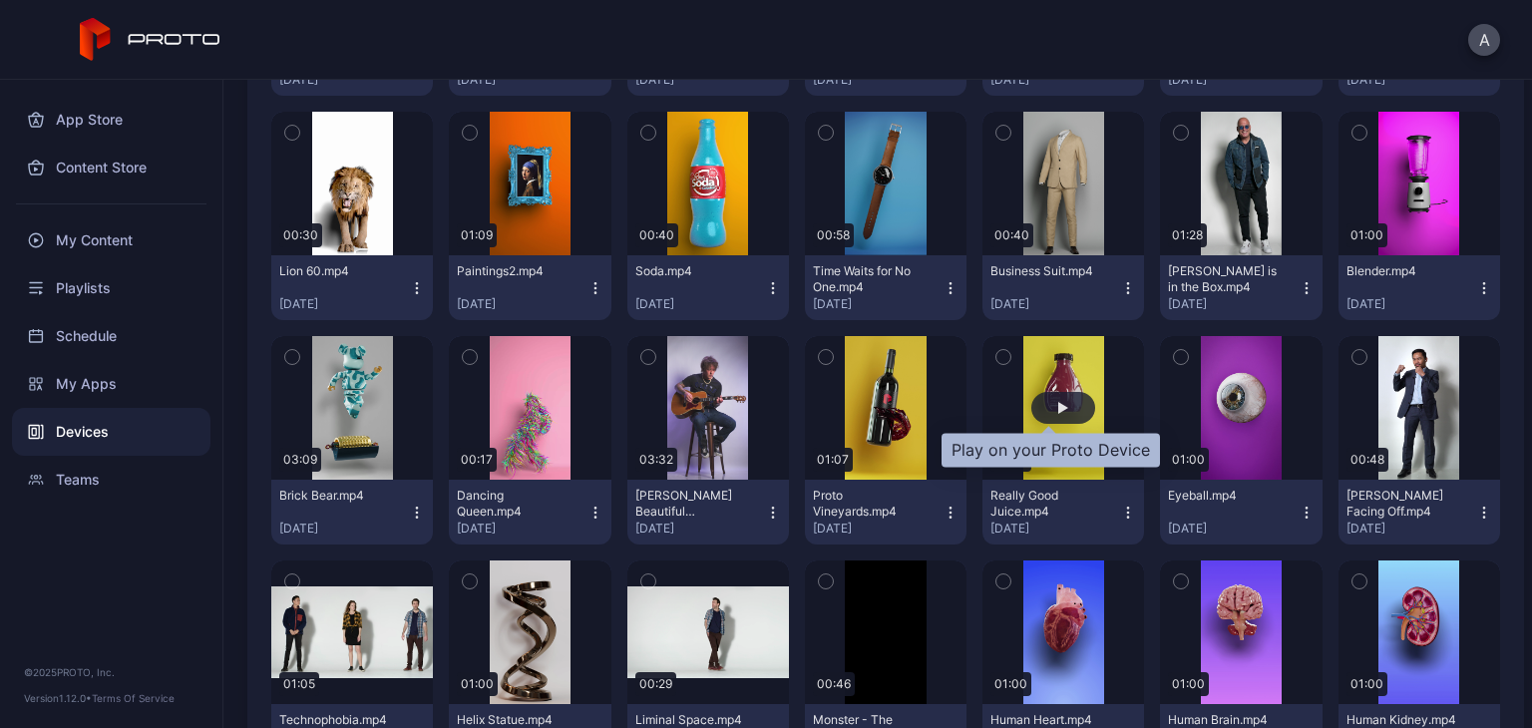
click at [1054, 406] on div "button" at bounding box center [1063, 408] width 64 height 32
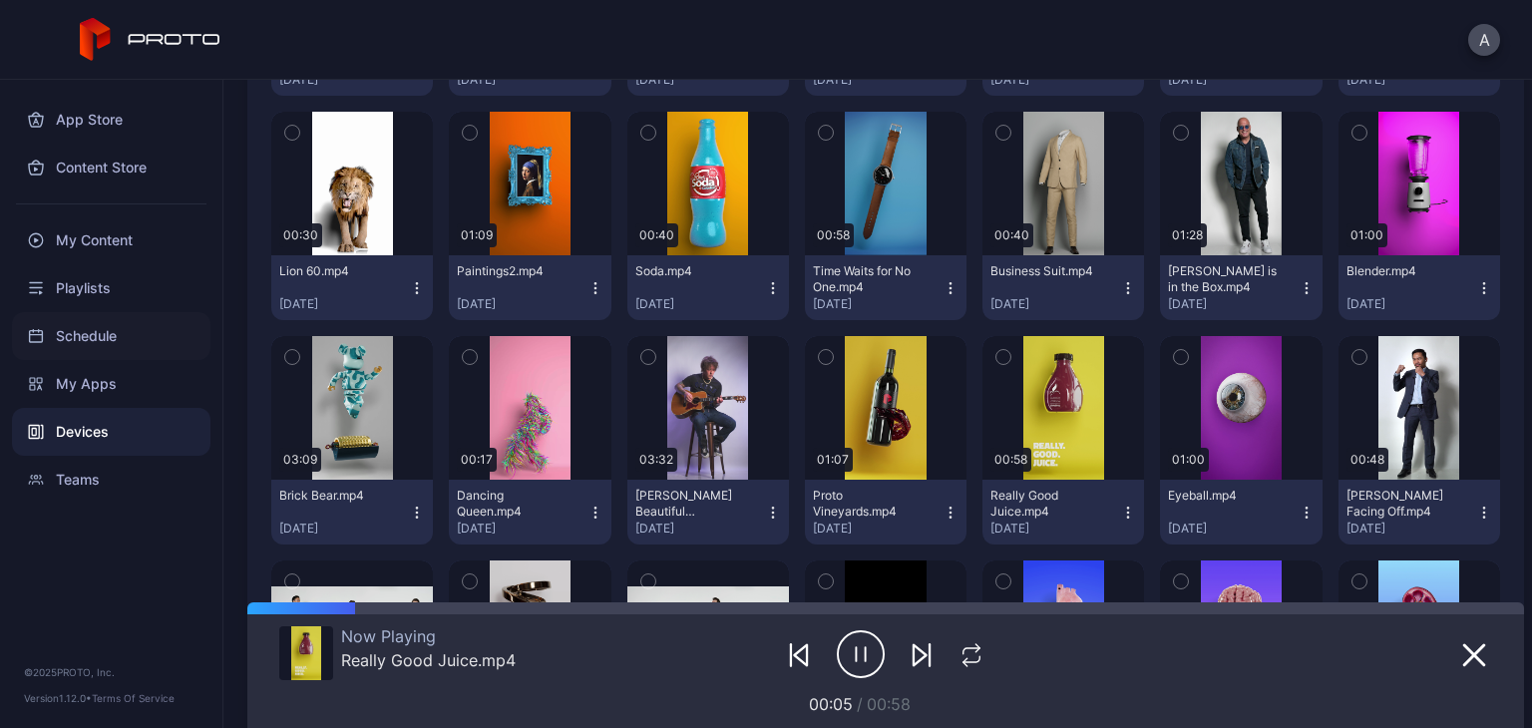
click at [120, 316] on div "Schedule" at bounding box center [111, 336] width 198 height 48
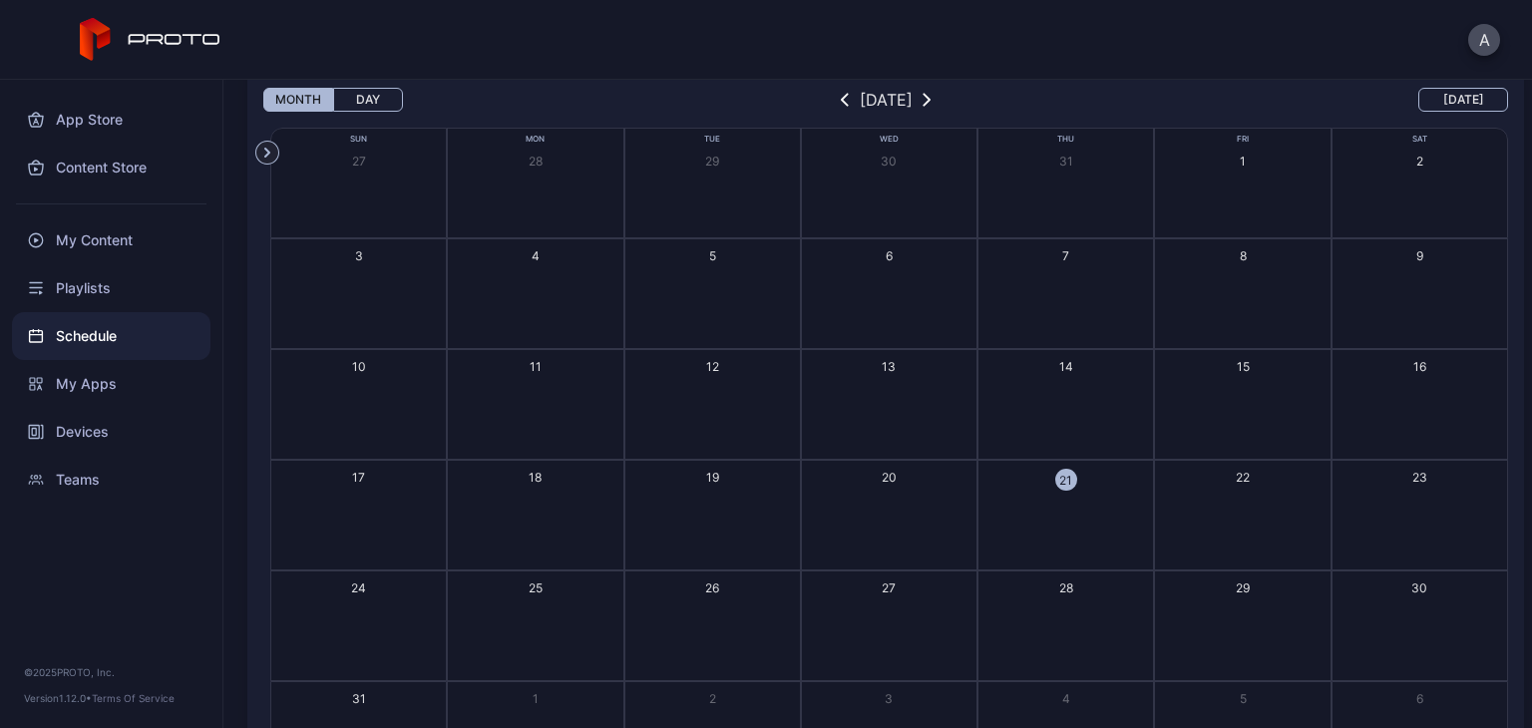
scroll to position [100, 0]
click at [125, 440] on div "Devices" at bounding box center [111, 432] width 198 height 48
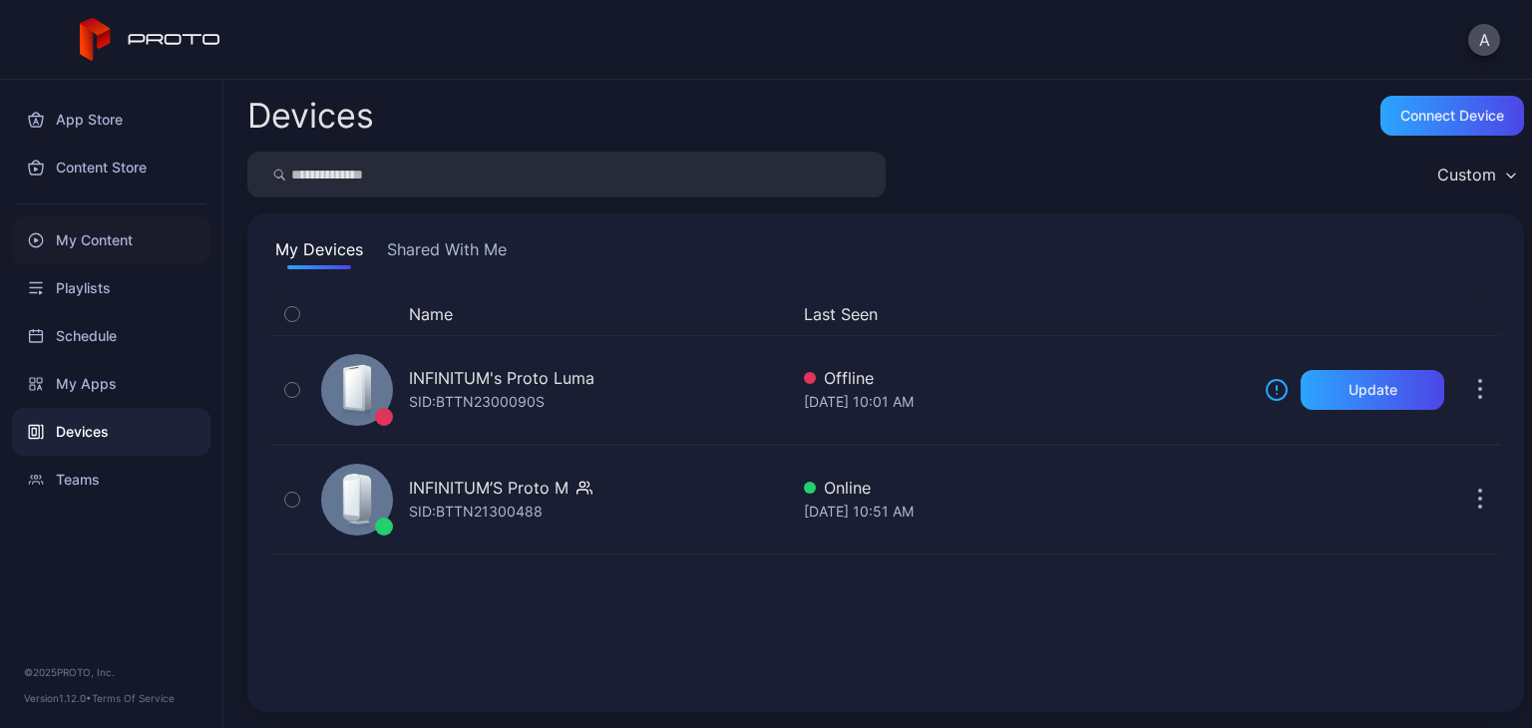
click at [168, 234] on div "My Content" at bounding box center [111, 240] width 198 height 48
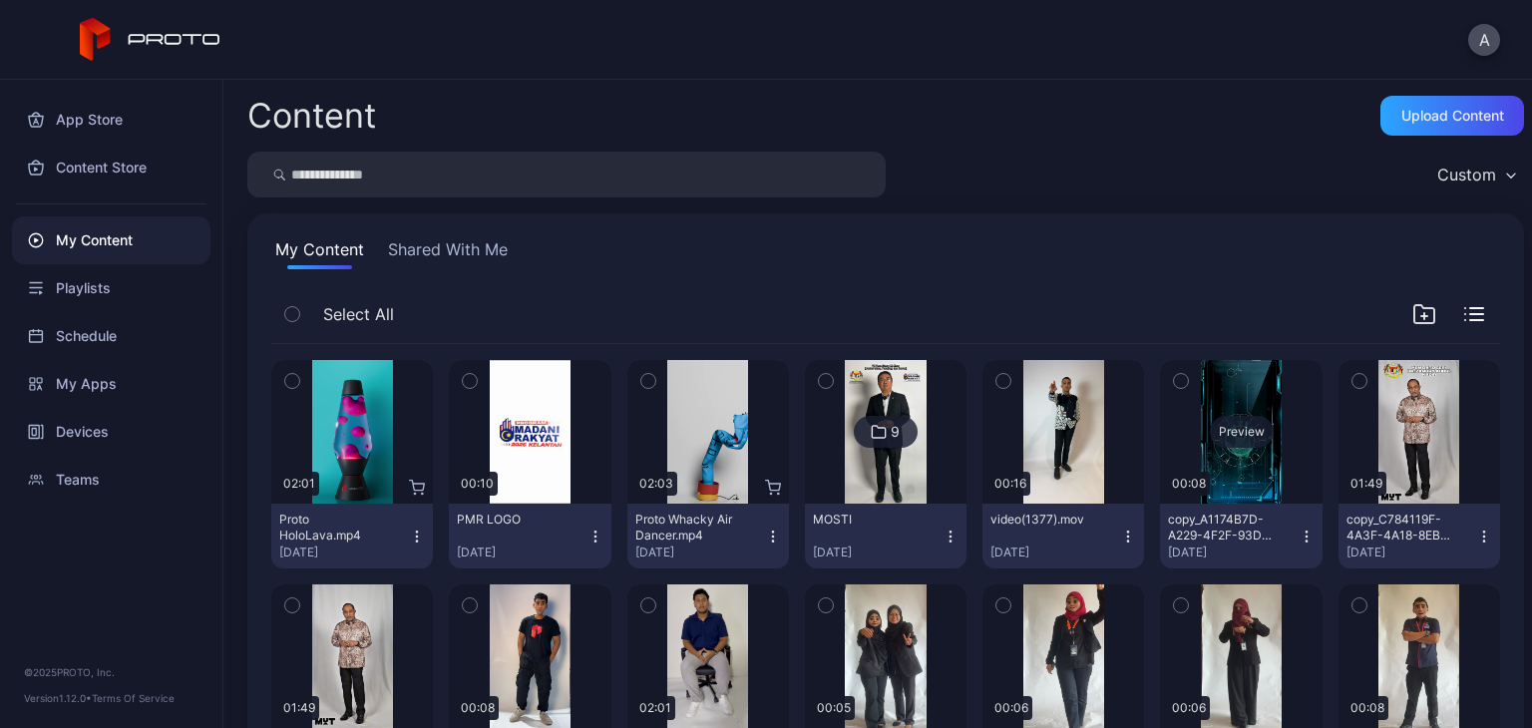
click at [1221, 441] on div "Preview" at bounding box center [1242, 432] width 64 height 32
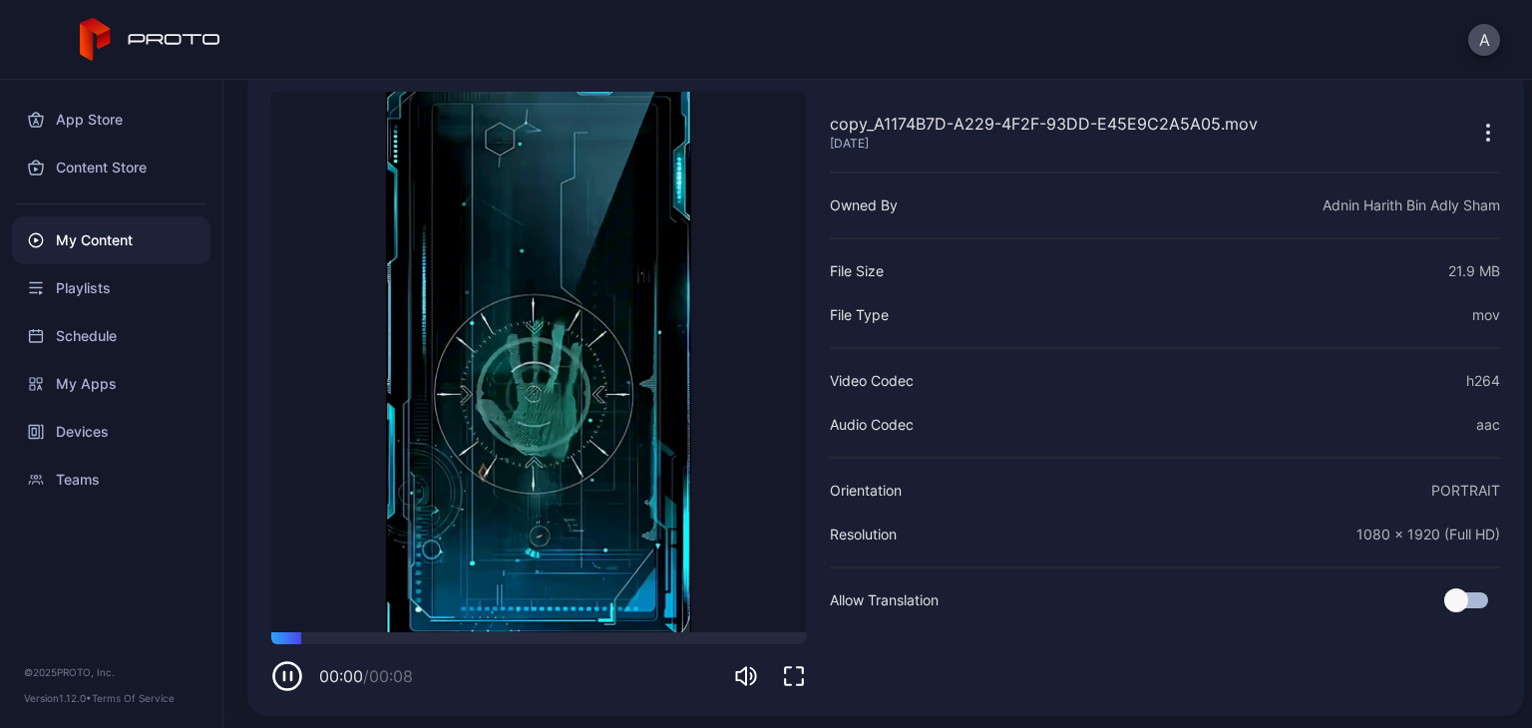
scroll to position [92, 0]
click at [776, 660] on div "00:07 / 00:08" at bounding box center [538, 676] width 535 height 32
click at [1452, 131] on div at bounding box center [1476, 132] width 48 height 40
click at [1476, 124] on icon "button" at bounding box center [1488, 133] width 24 height 24
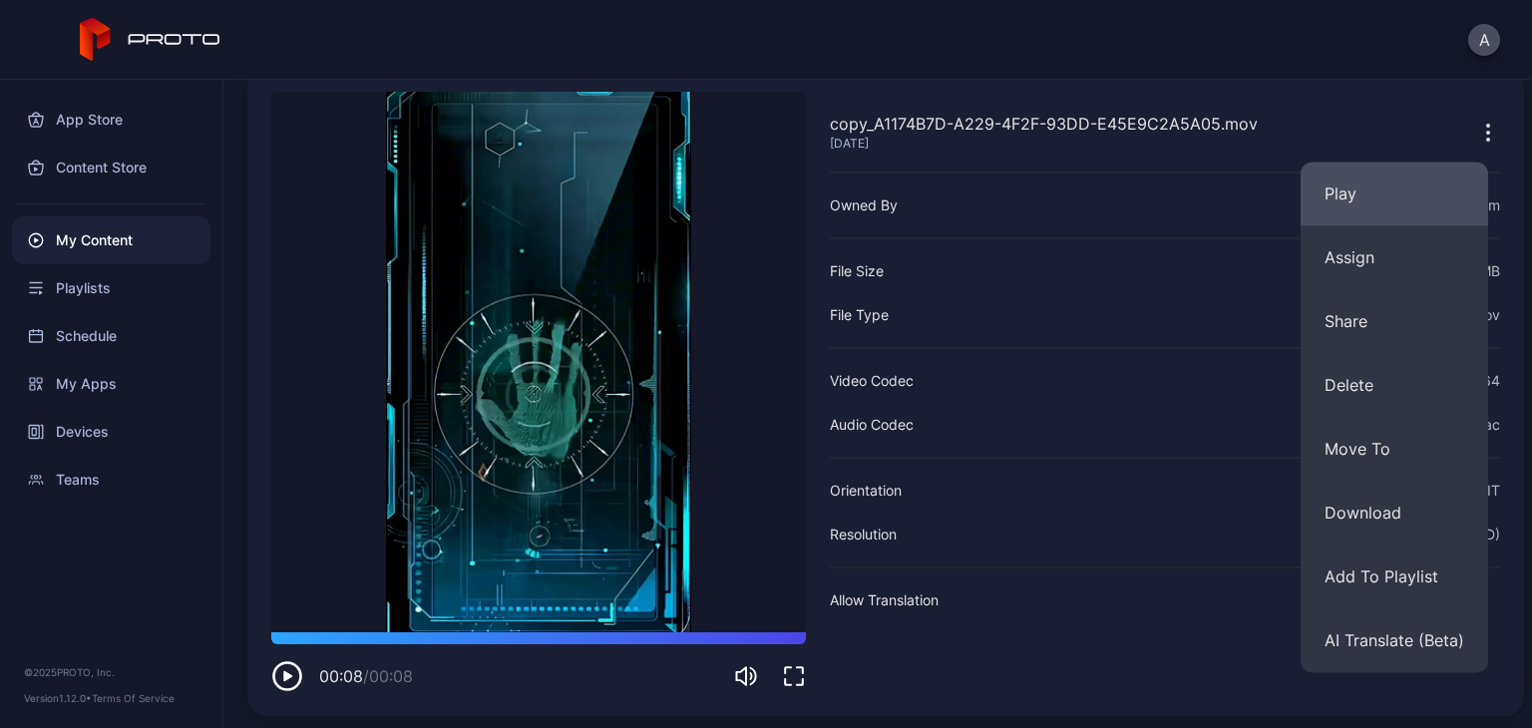
click at [1420, 209] on button "Play" at bounding box center [1395, 194] width 188 height 64
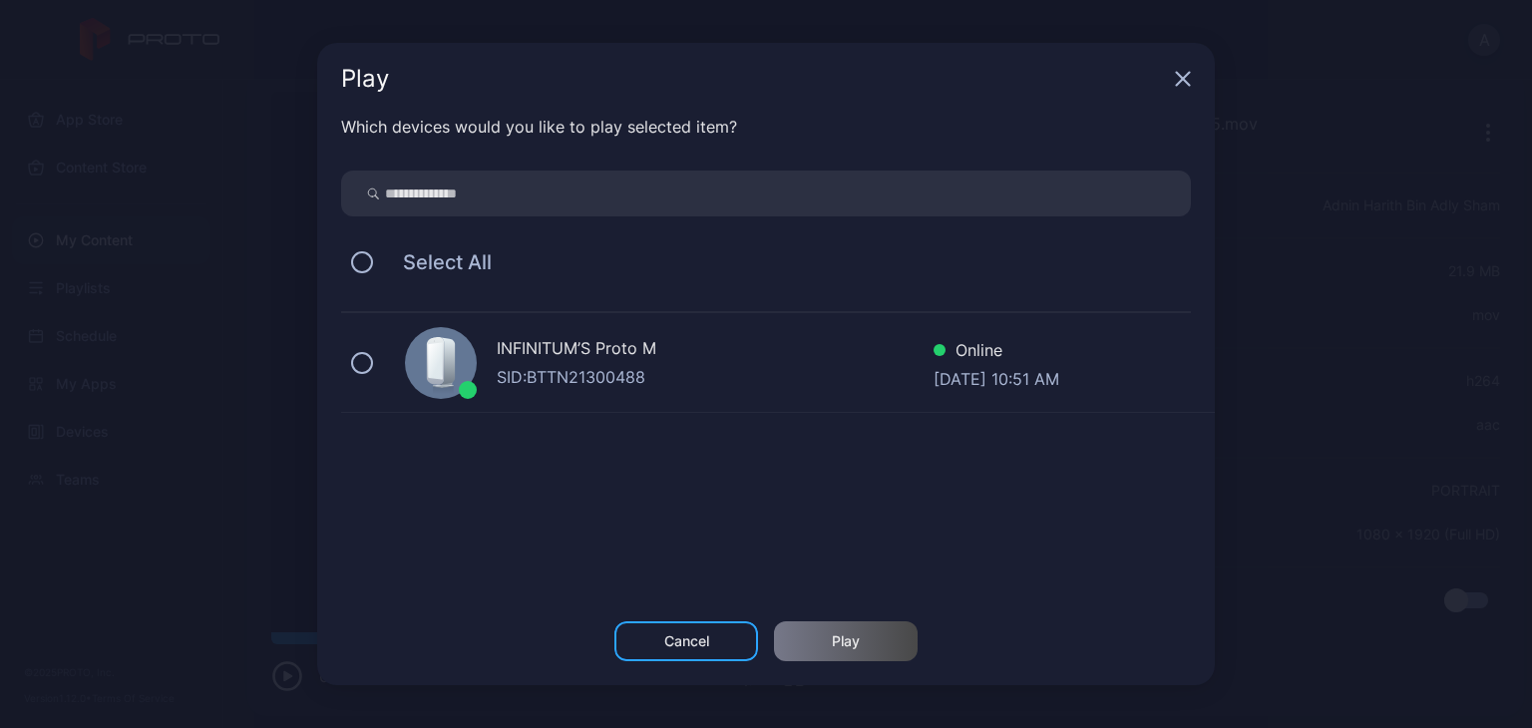
click at [870, 355] on div "INFINITUM’S Proto M" at bounding box center [715, 350] width 437 height 29
click at [845, 643] on div "Play" at bounding box center [846, 641] width 28 height 16
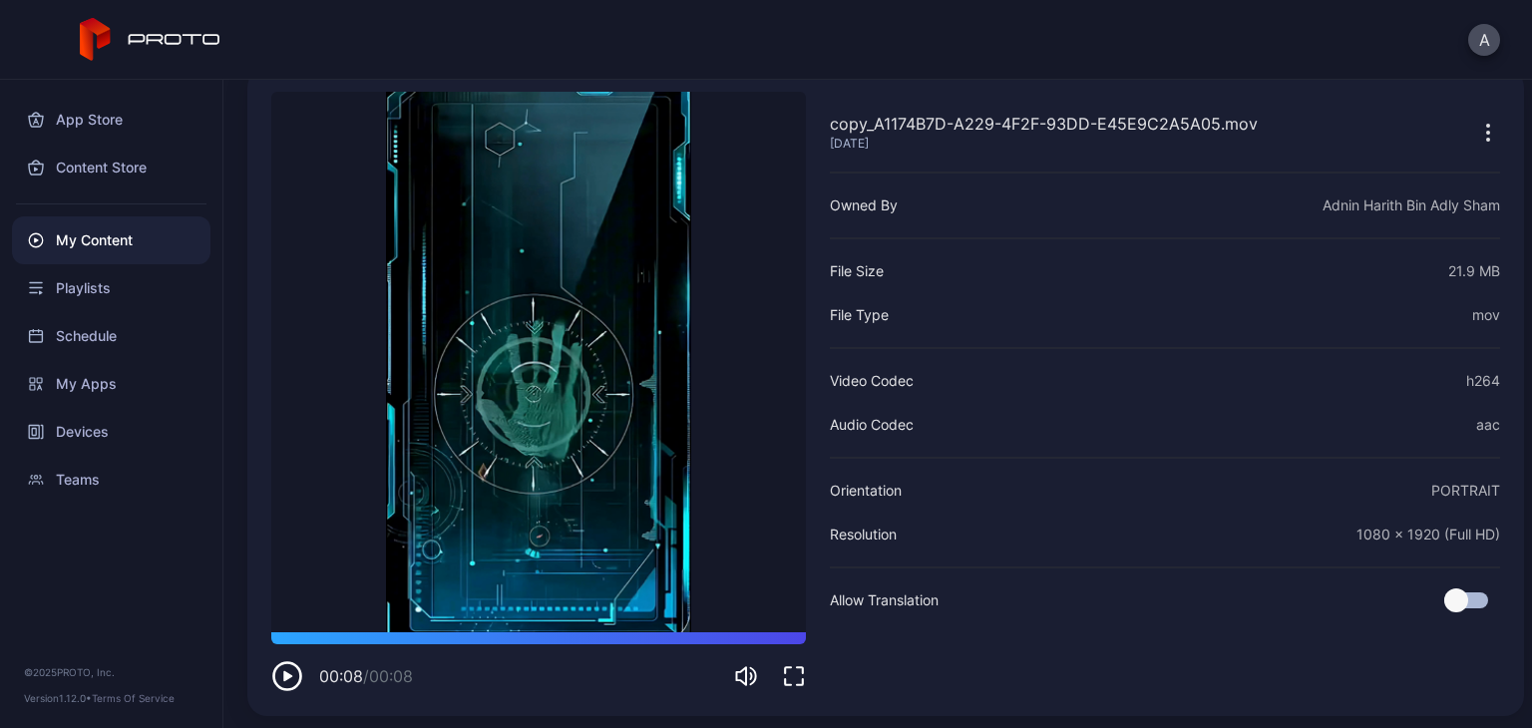
click at [567, 9] on div "A" at bounding box center [766, 40] width 1532 height 80
click at [150, 50] on icon at bounding box center [151, 40] width 142 height 44
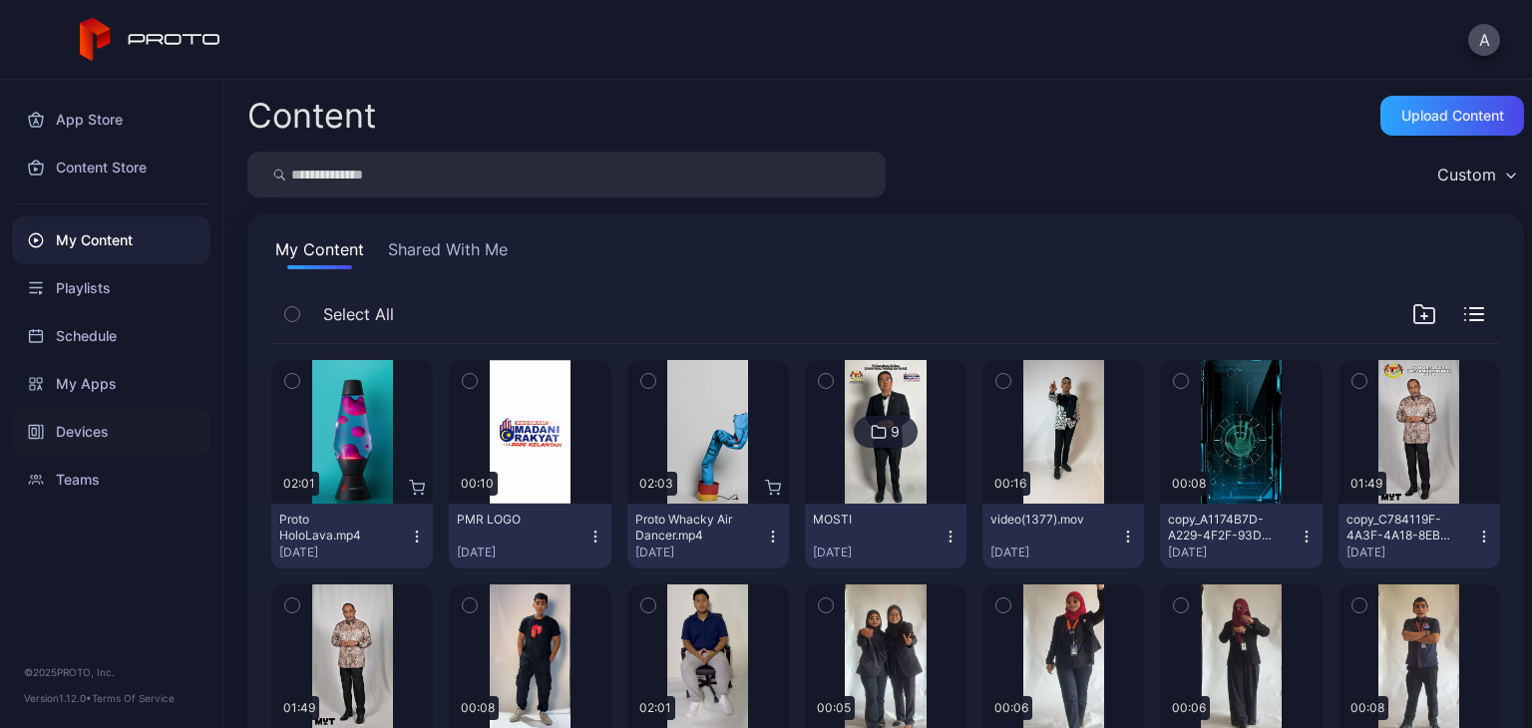
click at [84, 427] on div "Devices" at bounding box center [111, 432] width 198 height 48
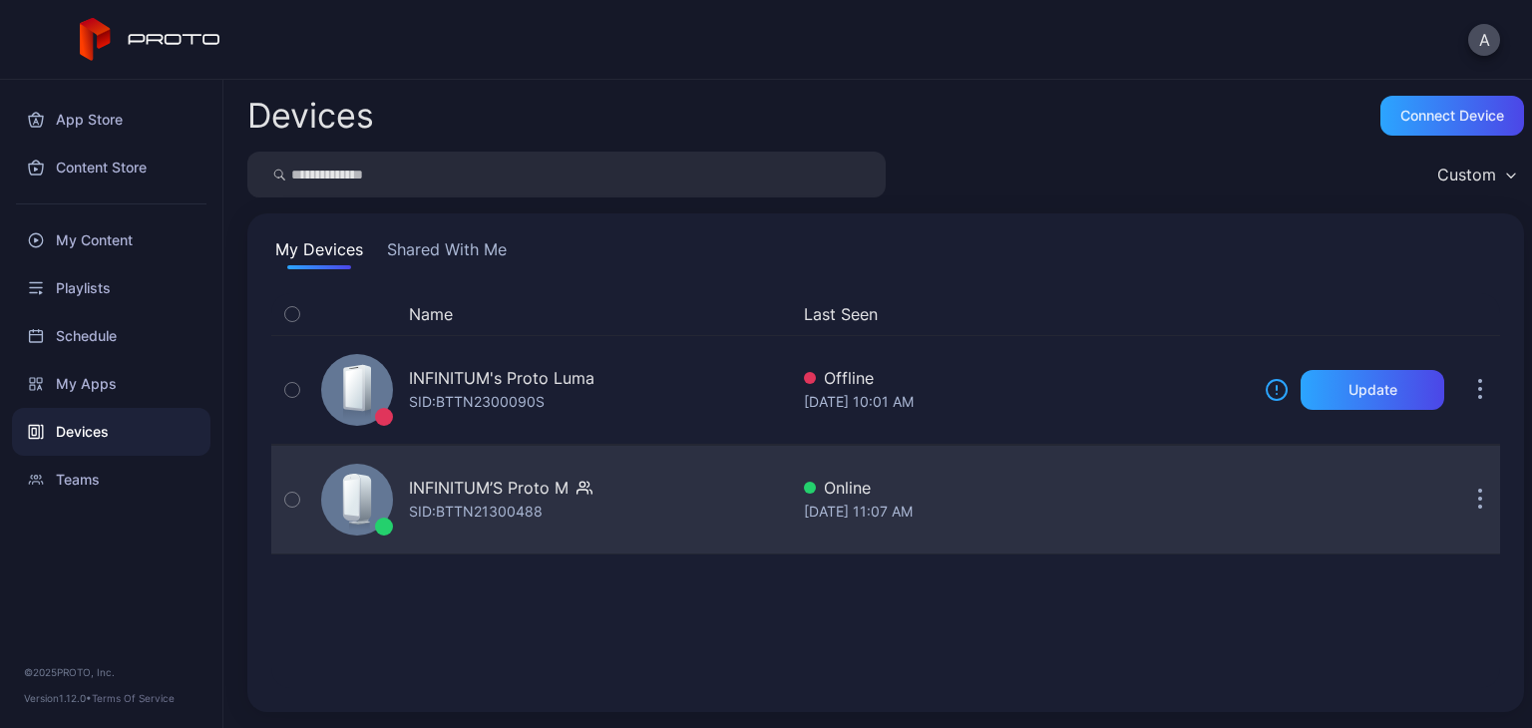
click at [555, 500] on div "INFINITUM’S Proto M SID: BTTN21300488" at bounding box center [501, 500] width 184 height 48
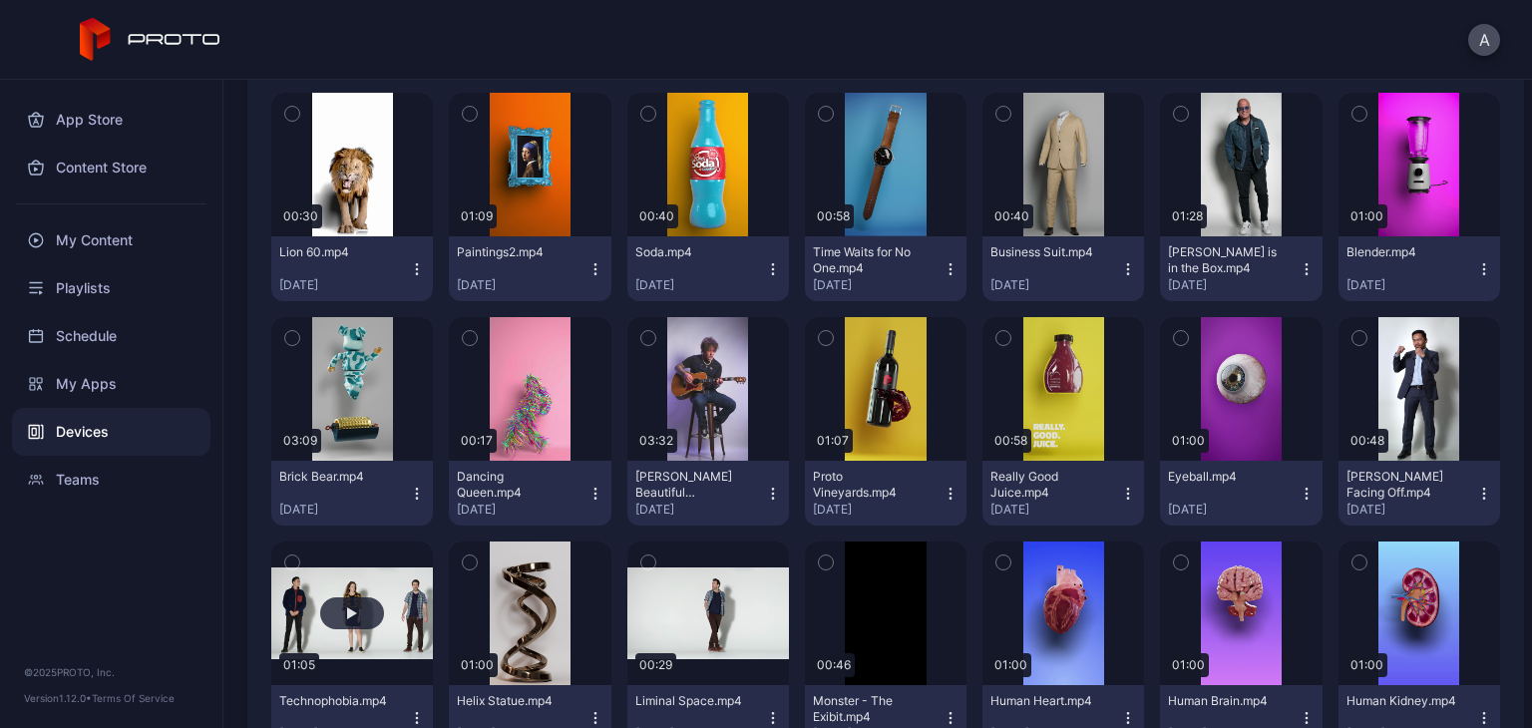
scroll to position [840, 0]
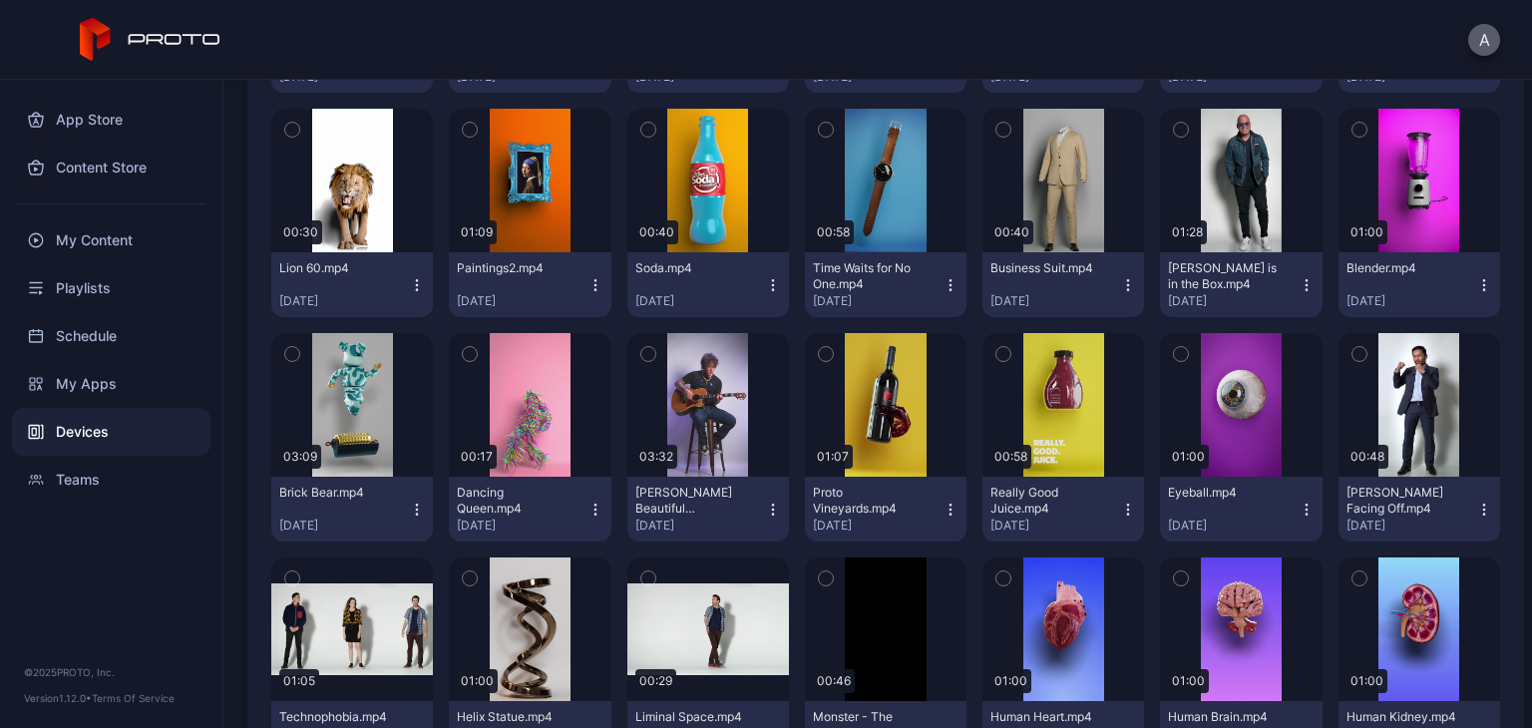
click at [1483, 37] on button "A" at bounding box center [1484, 40] width 32 height 32
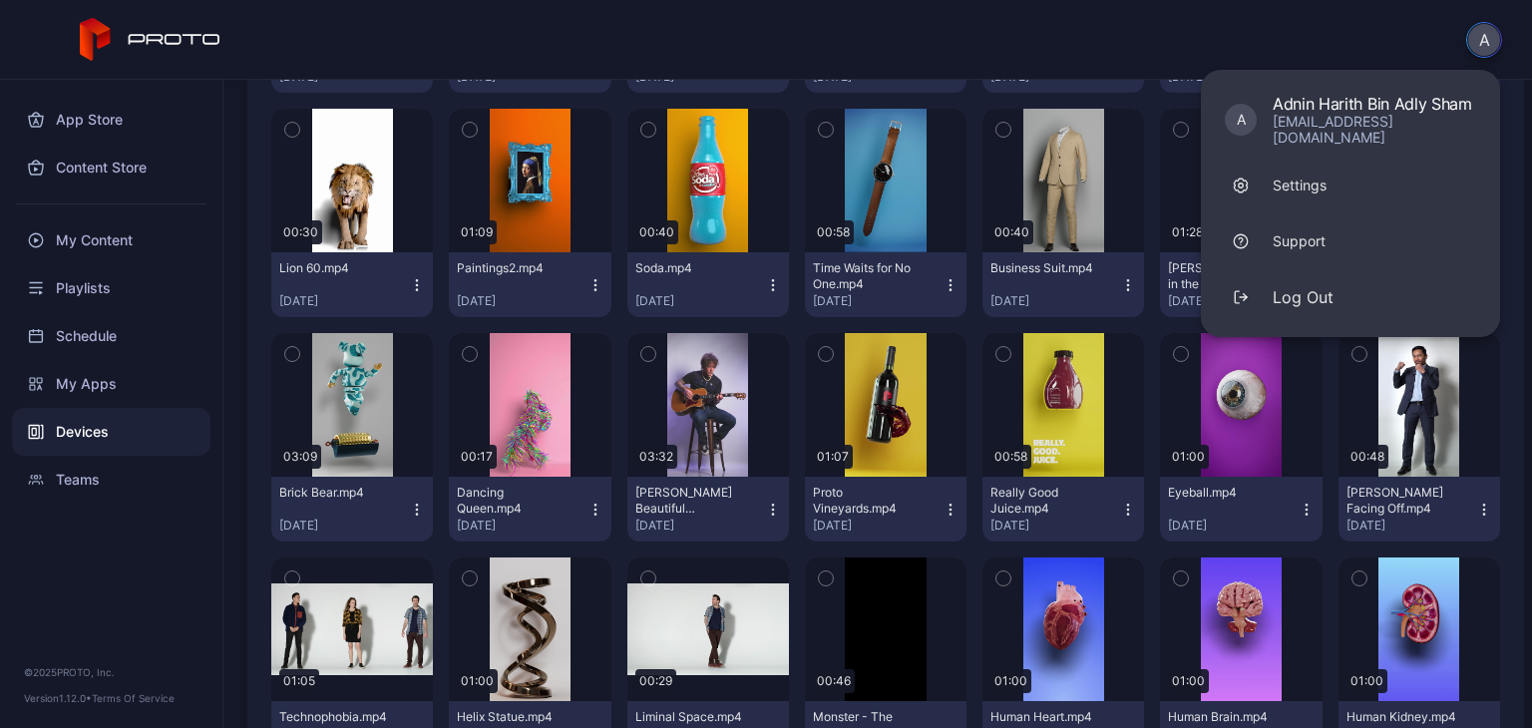
click at [1483, 37] on button "A" at bounding box center [1484, 40] width 36 height 36
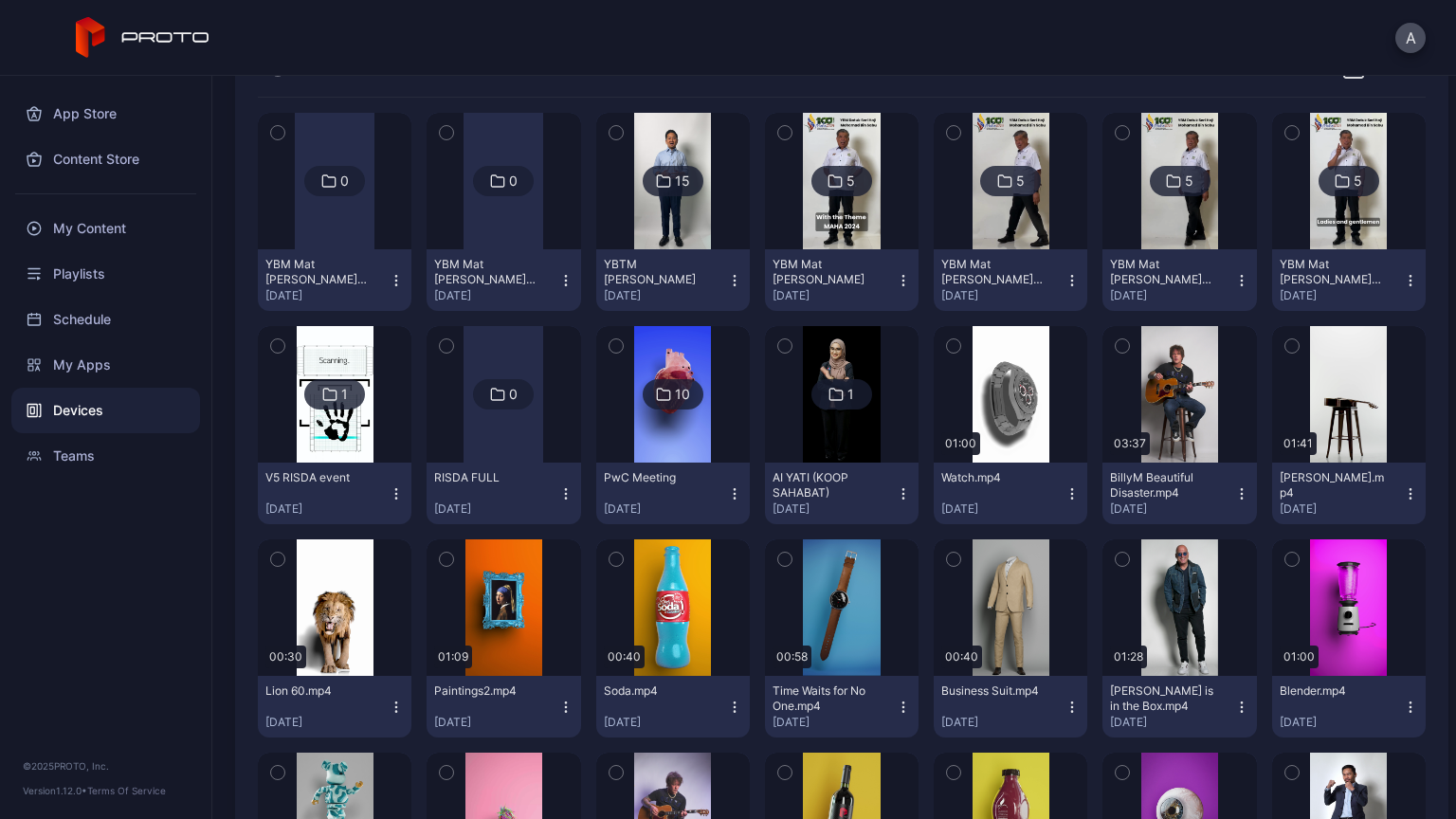
scroll to position [363, 0]
click at [1316, 227] on img at bounding box center [1349, 181] width 77 height 137
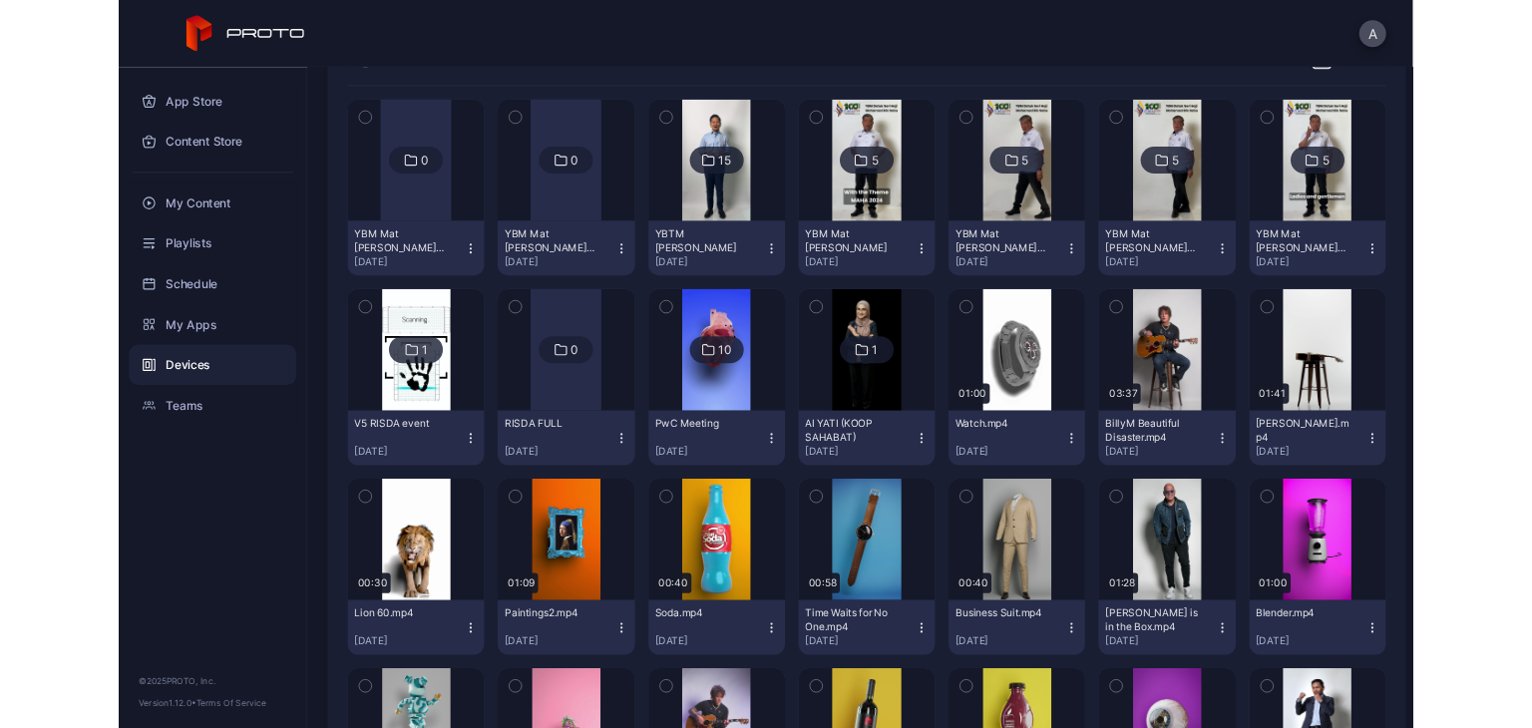
scroll to position [0, 0]
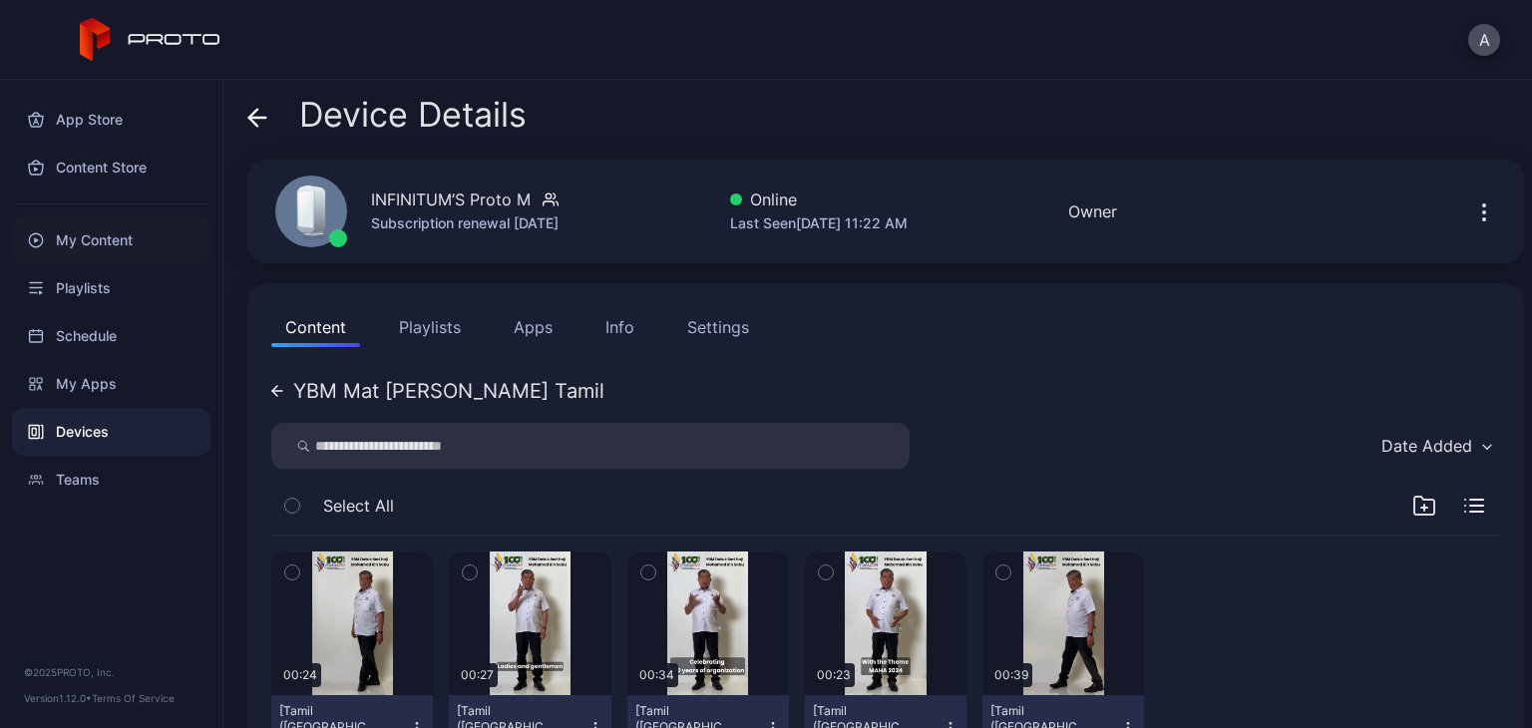
click at [99, 222] on div "My Content" at bounding box center [111, 240] width 198 height 48
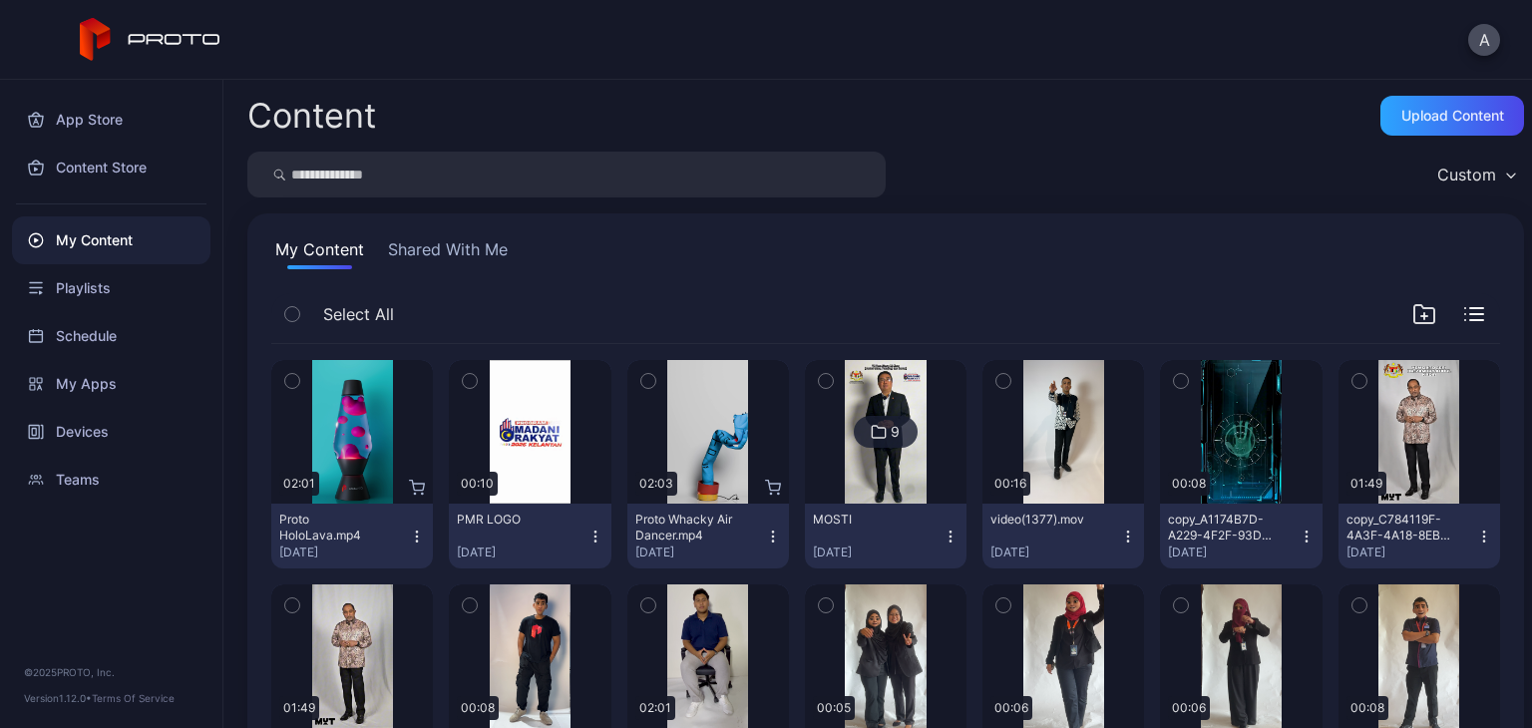
click at [1458, 160] on div "Custom" at bounding box center [1475, 175] width 97 height 30
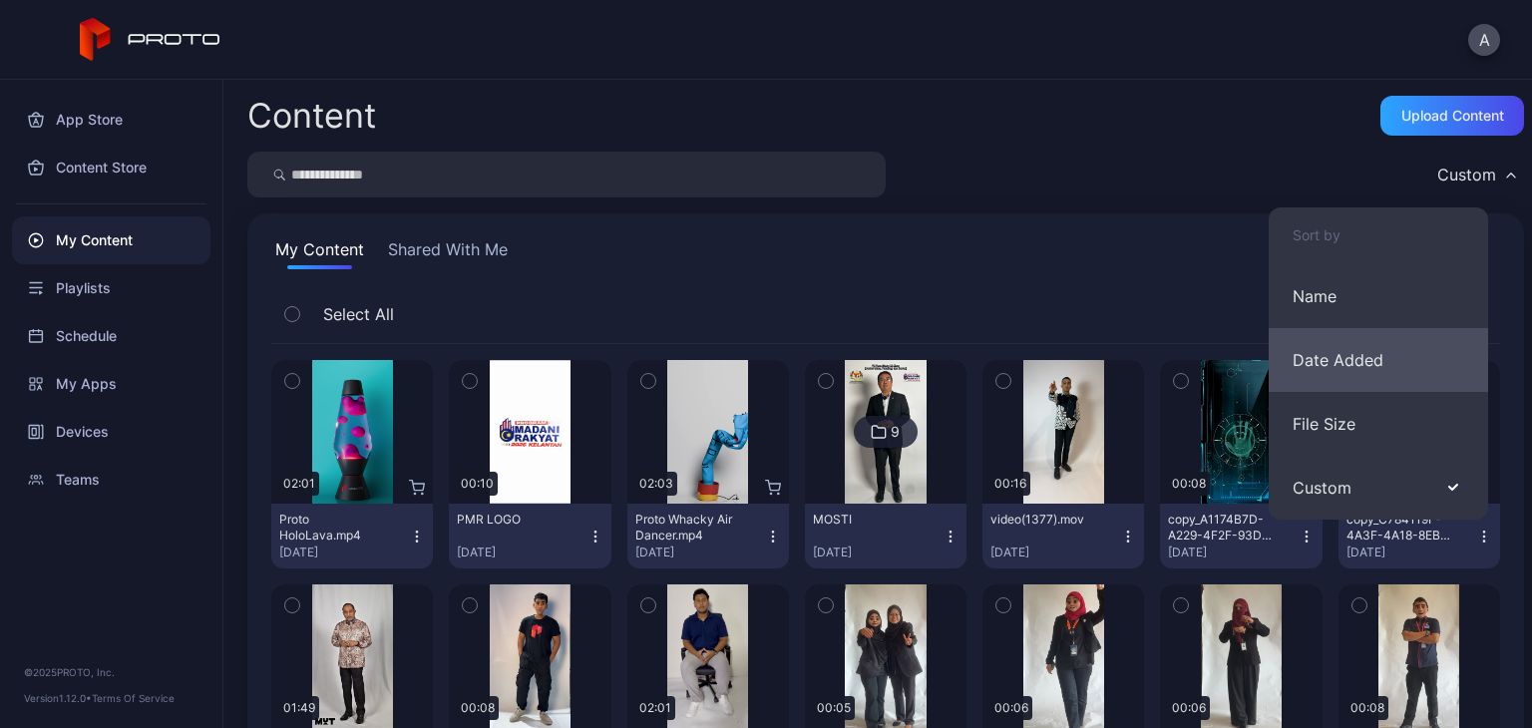
click at [1364, 351] on button "Date Added" at bounding box center [1378, 360] width 219 height 64
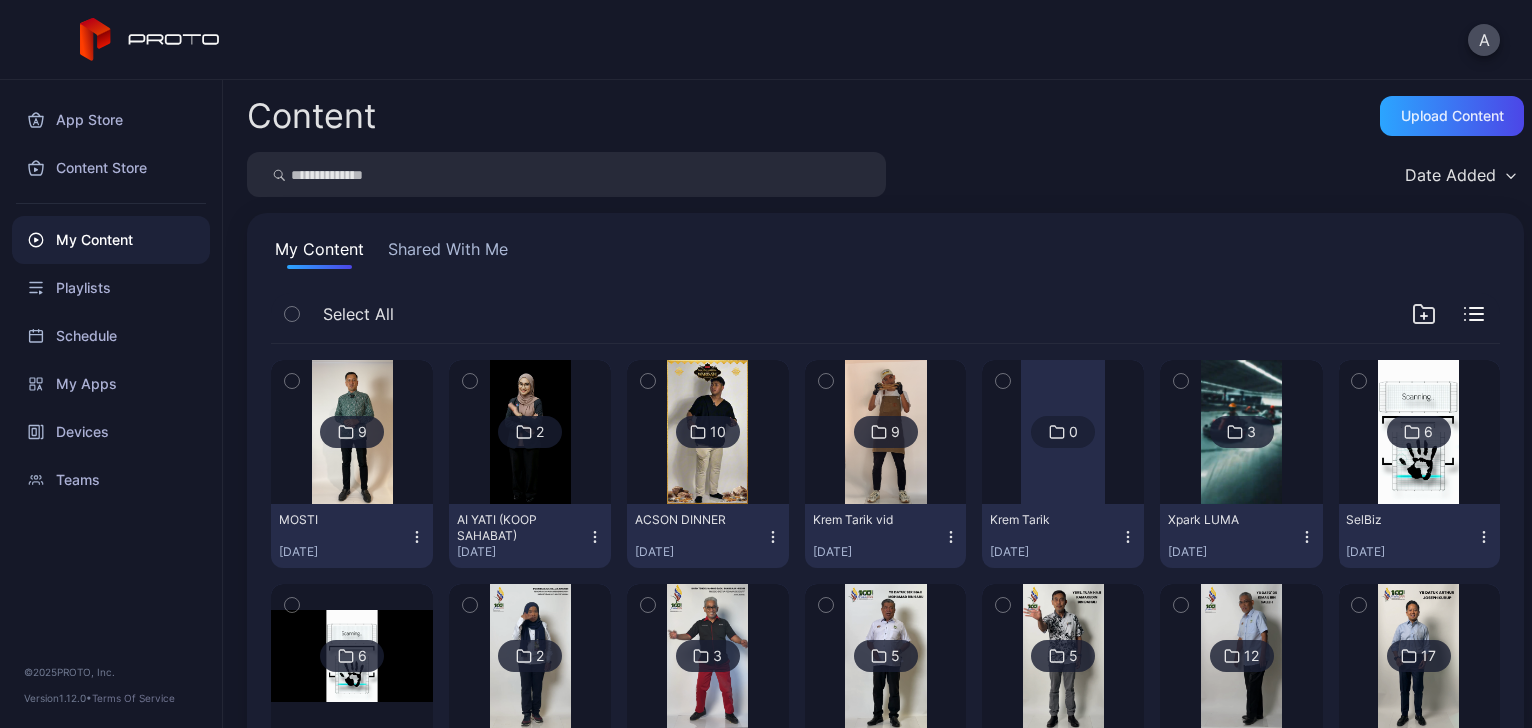
click at [1466, 312] on div "Select All" at bounding box center [885, 318] width 1229 height 51
click at [1464, 312] on div "Select All" at bounding box center [885, 318] width 1229 height 51
click at [1460, 312] on div "Select All" at bounding box center [885, 318] width 1229 height 51
click at [1438, 315] on div at bounding box center [1448, 314] width 72 height 24
click at [1470, 297] on div "Select All" at bounding box center [885, 318] width 1229 height 51
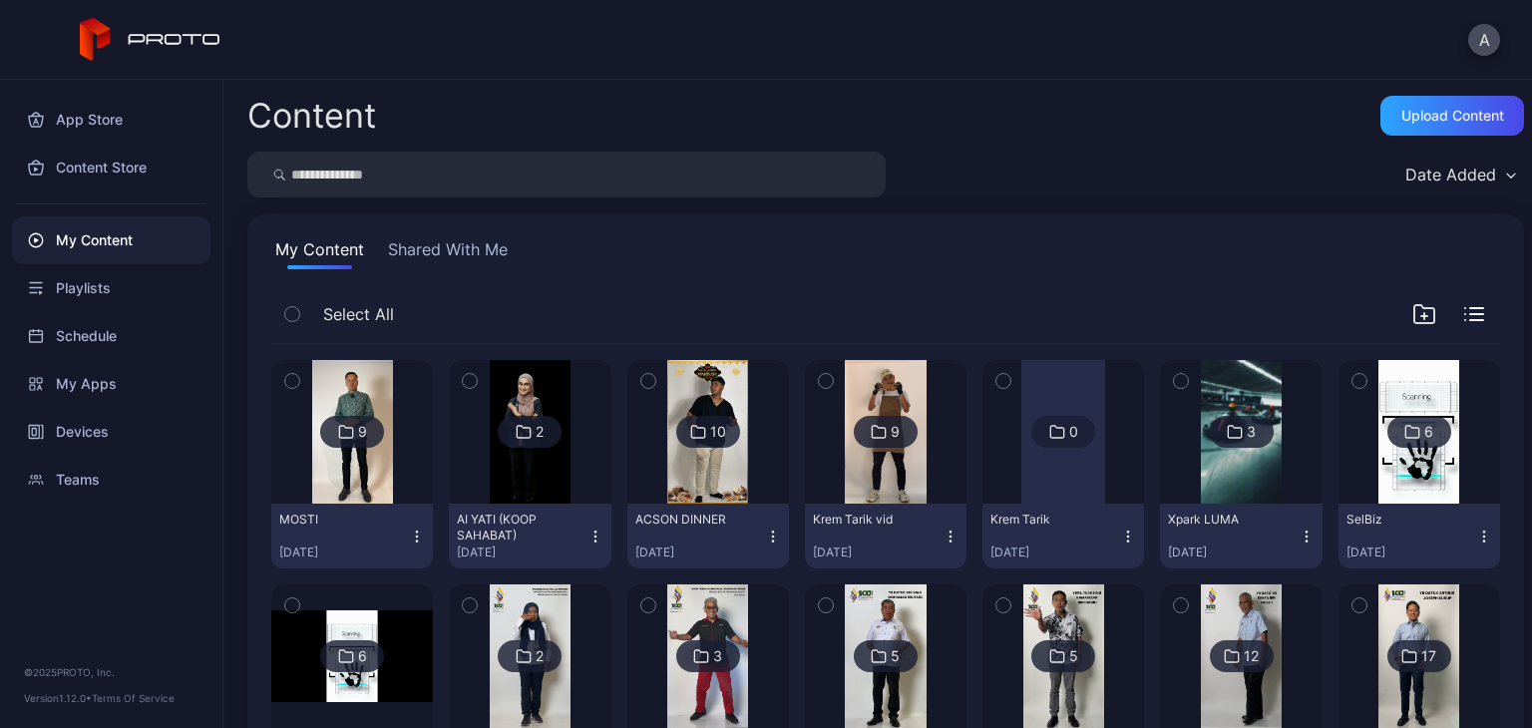
click at [1458, 175] on div "Date Added" at bounding box center [1450, 175] width 91 height 20
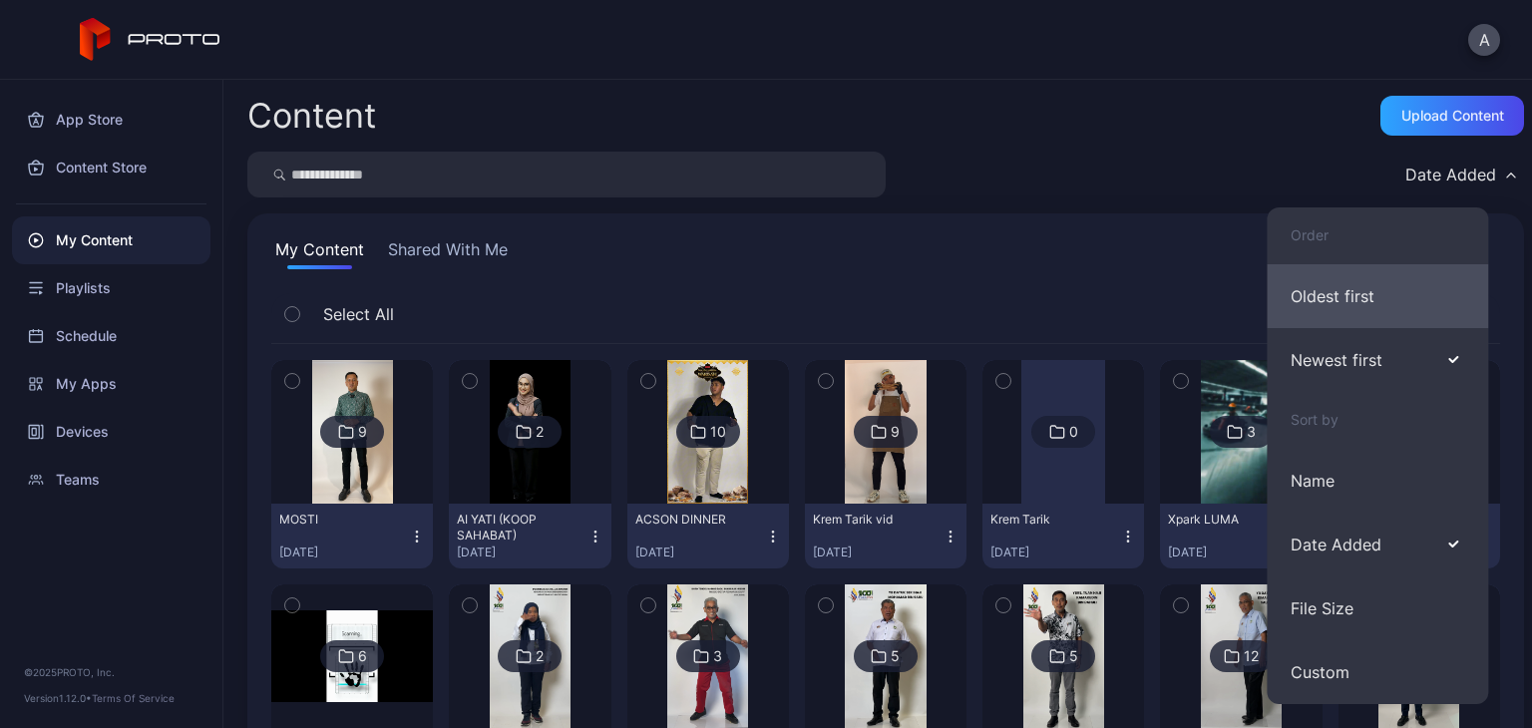
click at [1384, 312] on button "Oldest first" at bounding box center [1377, 296] width 221 height 64
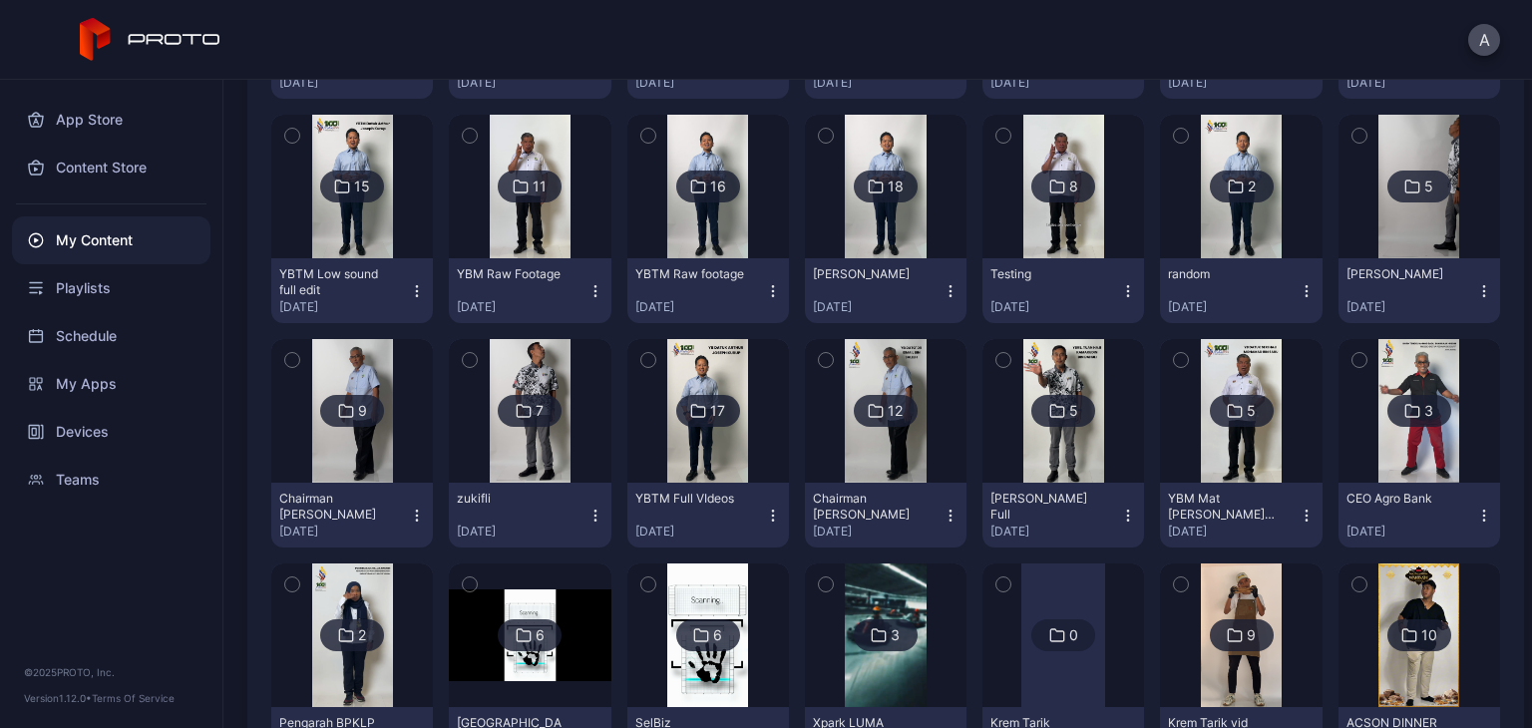
scroll to position [1018, 0]
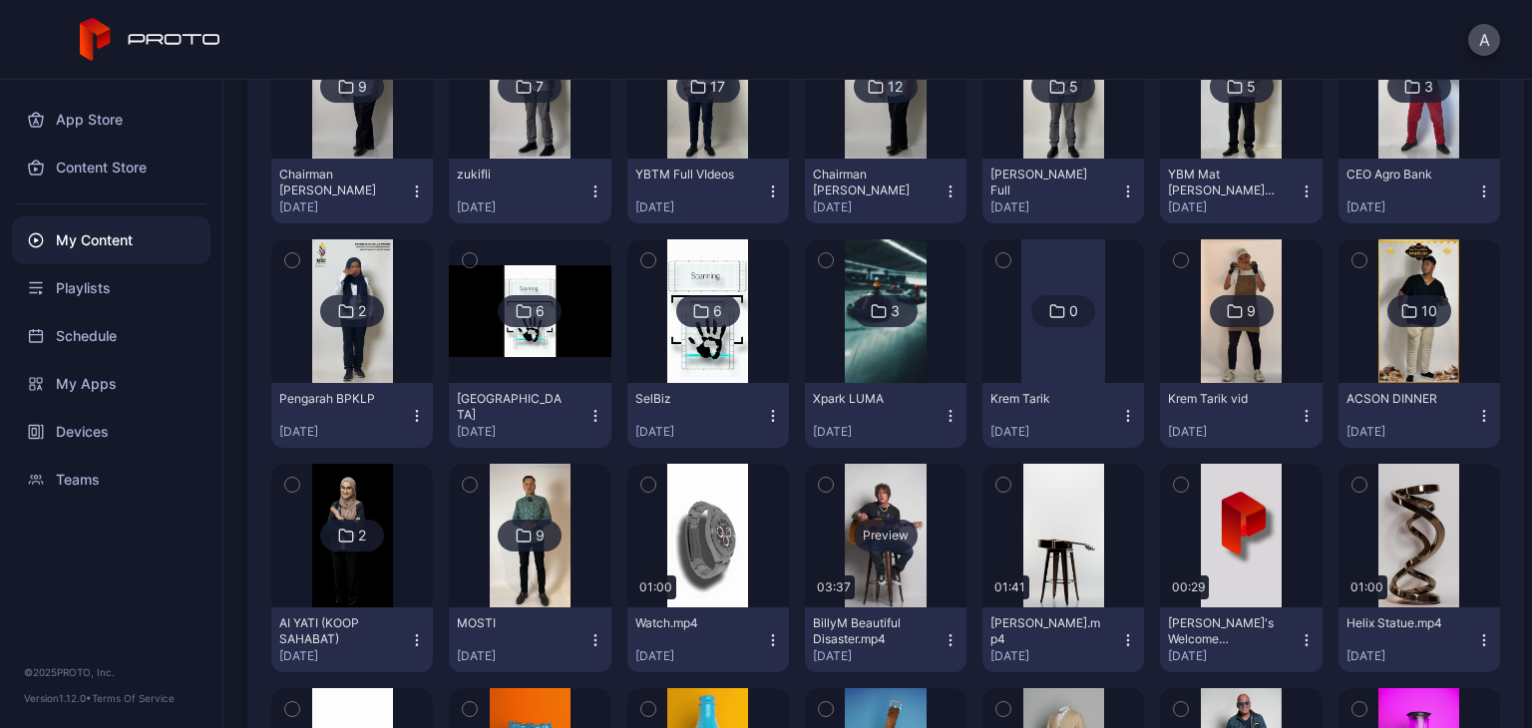
click at [898, 540] on div "Preview" at bounding box center [886, 536] width 64 height 32
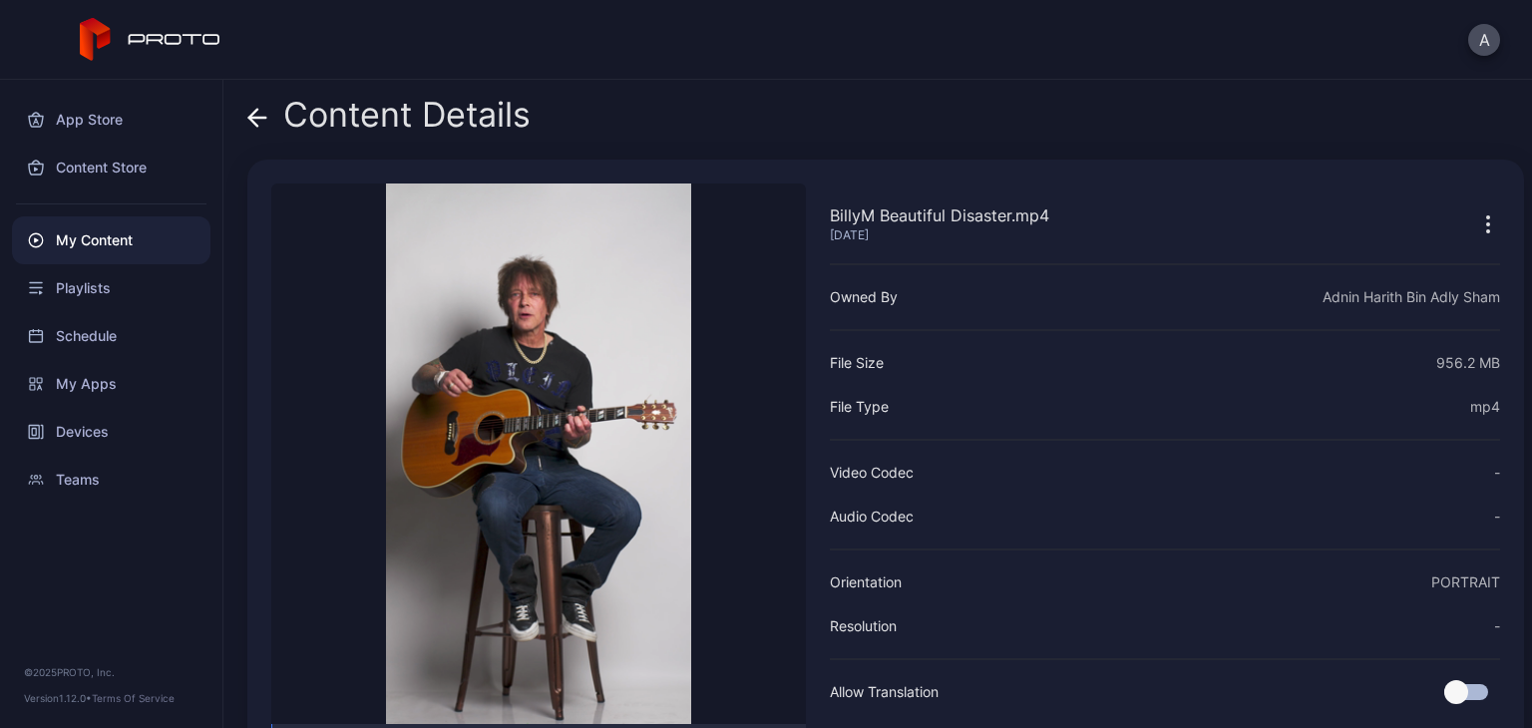
click at [1476, 235] on icon "button" at bounding box center [1488, 224] width 24 height 24
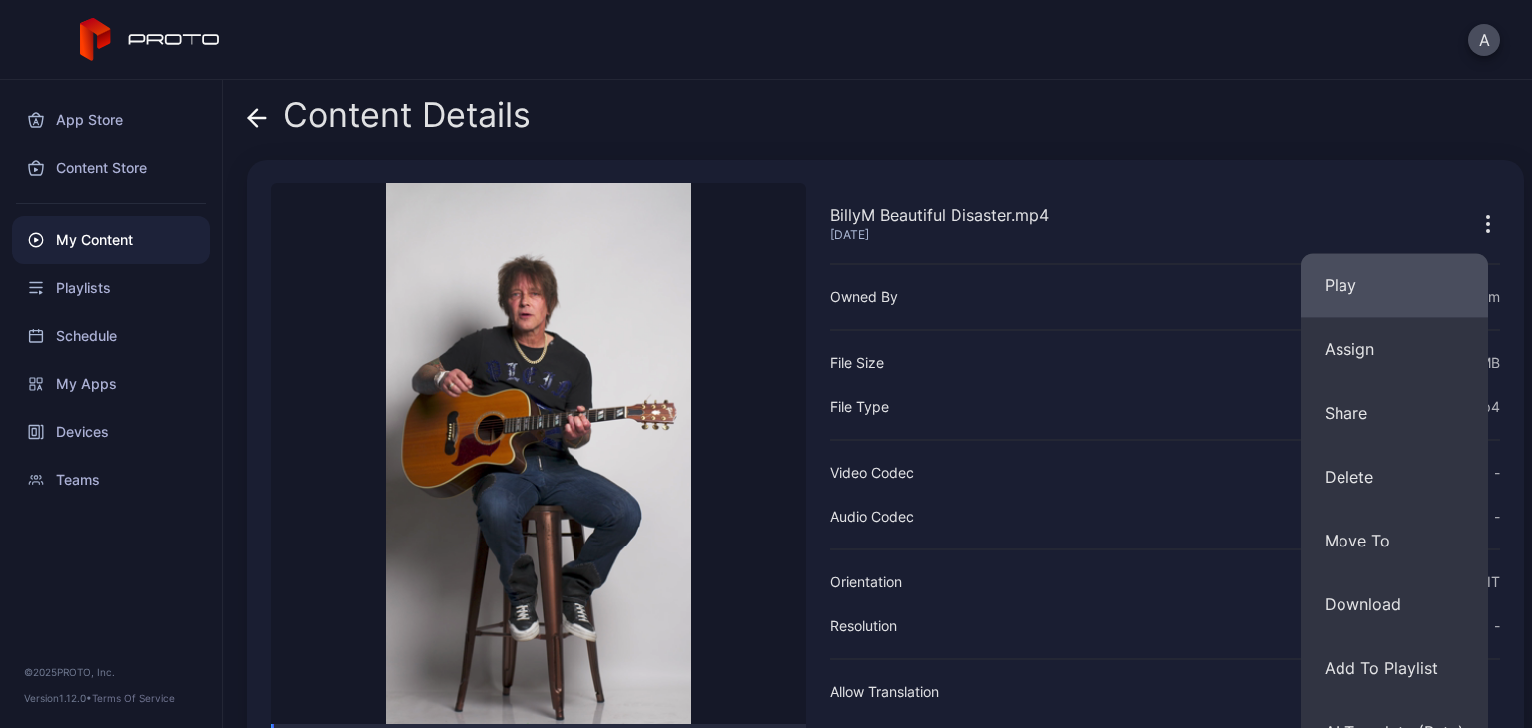
click at [1417, 293] on button "Play" at bounding box center [1395, 285] width 188 height 64
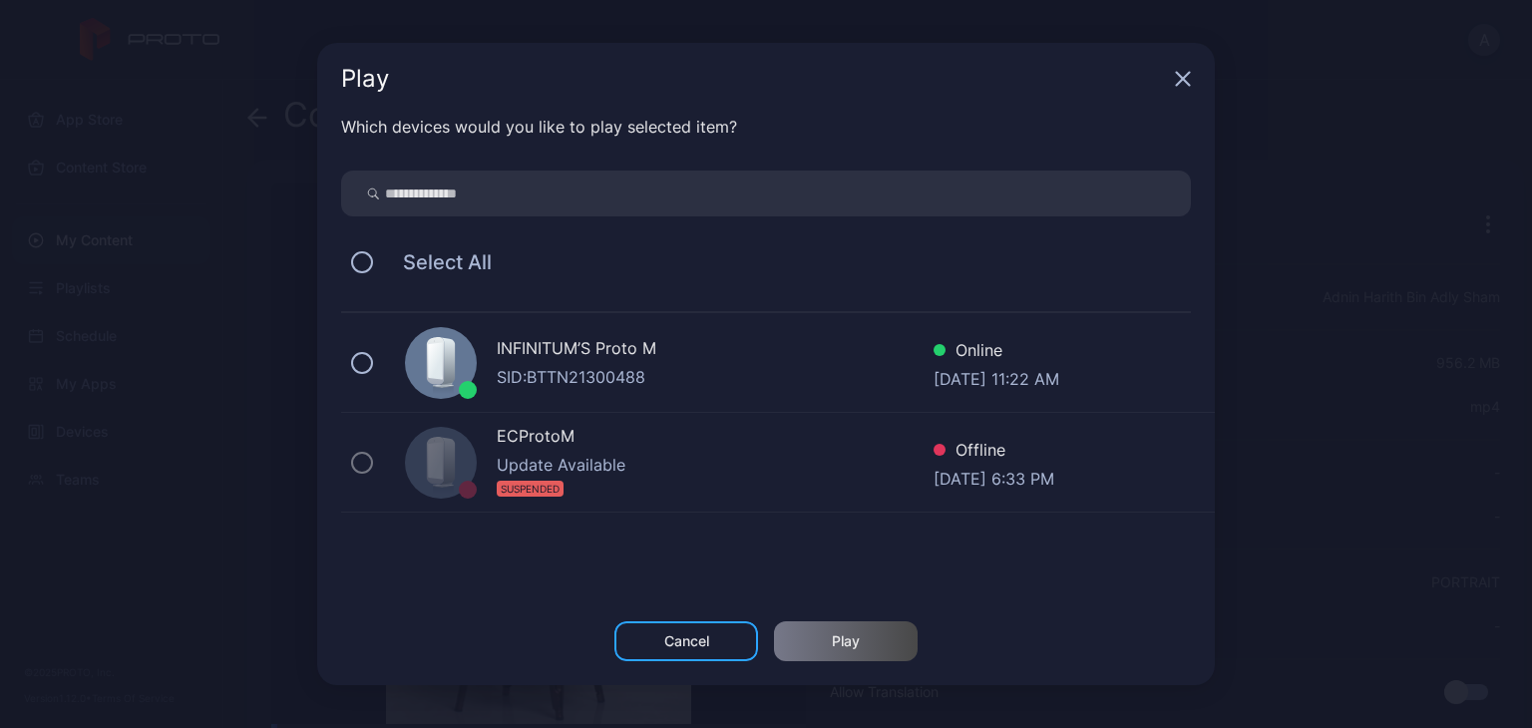
click at [704, 344] on div "INFINITUM’S Proto M" at bounding box center [715, 350] width 437 height 29
click at [866, 633] on div "Play" at bounding box center [846, 641] width 144 height 40
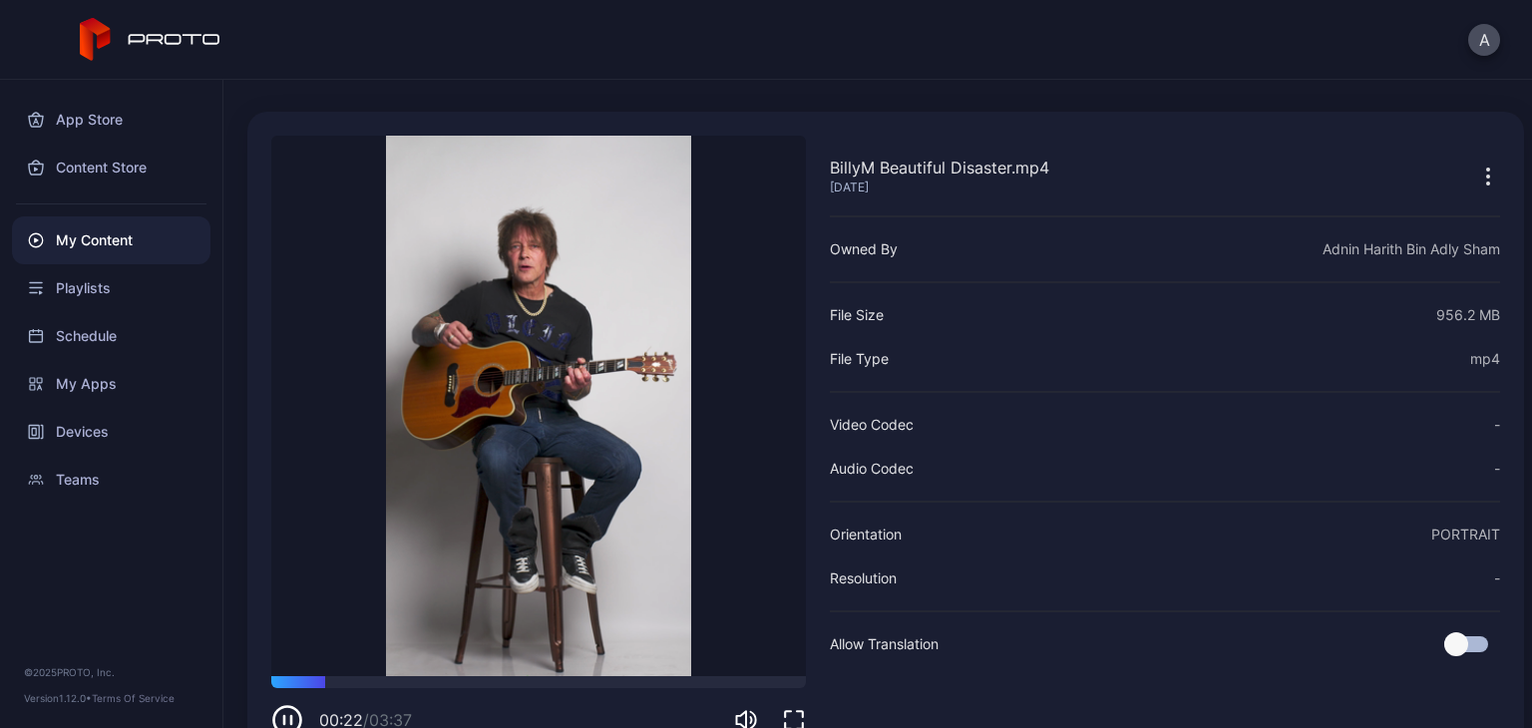
scroll to position [47, 0]
click at [277, 705] on icon "button" at bounding box center [287, 721] width 32 height 32
click at [81, 250] on div "My Content" at bounding box center [111, 240] width 198 height 48
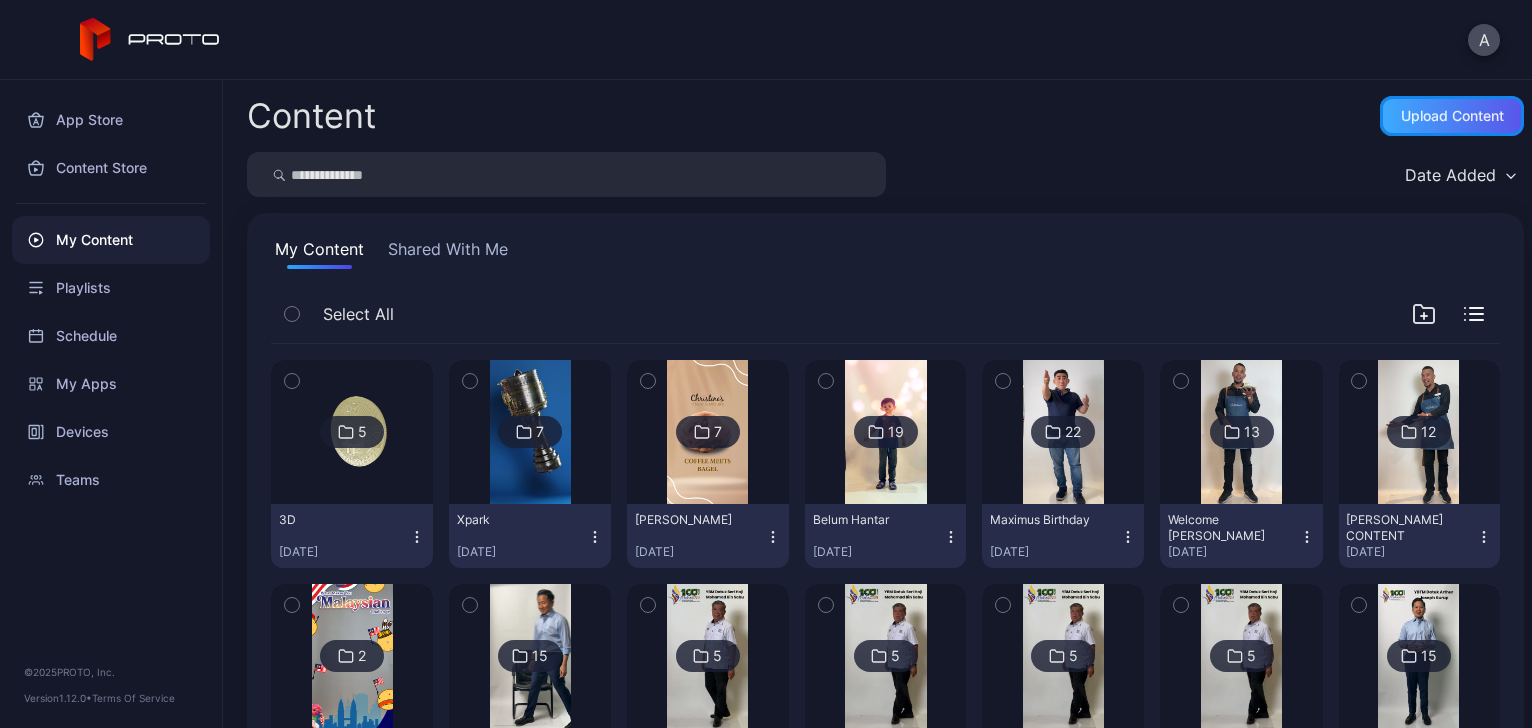
click at [1404, 108] on div "Upload Content" at bounding box center [1452, 116] width 103 height 16
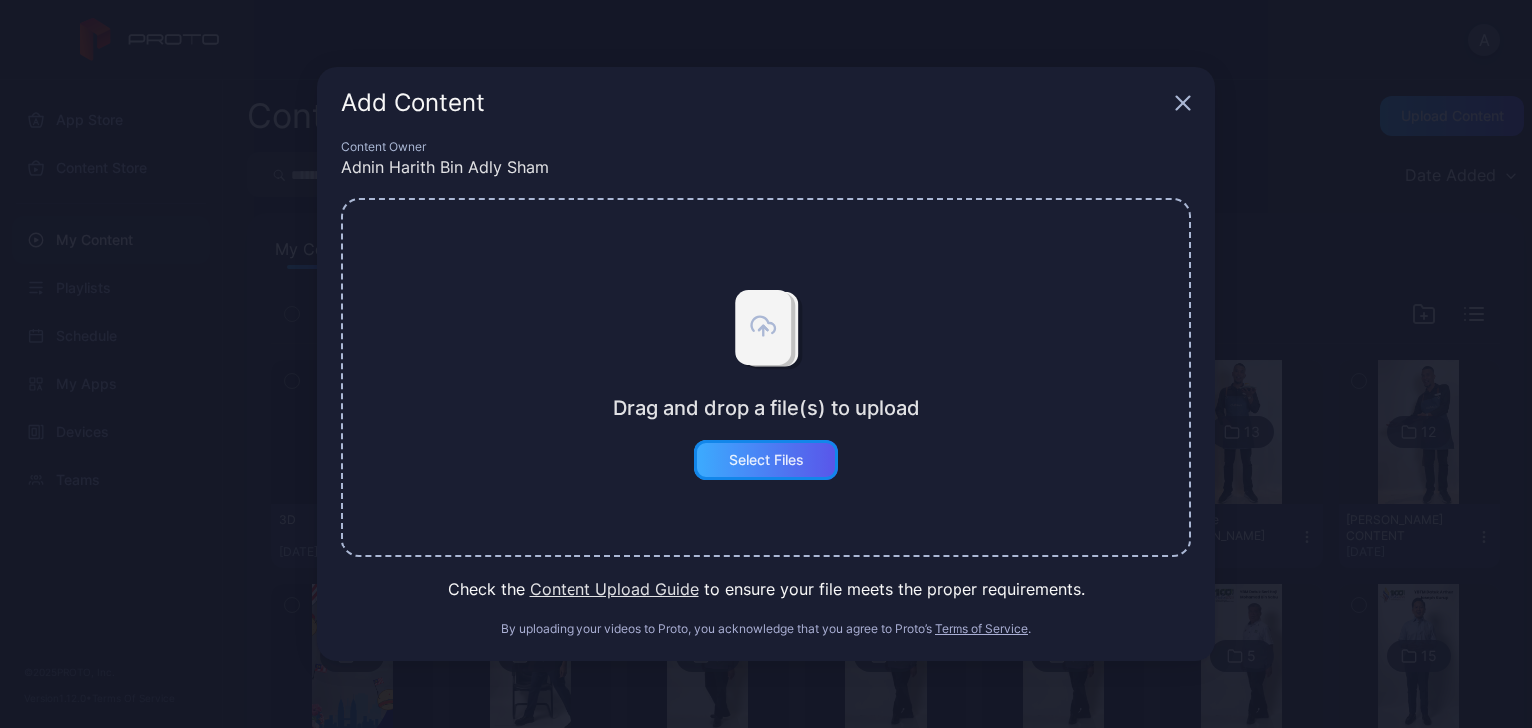
click at [778, 452] on div "Select Files" at bounding box center [766, 460] width 75 height 16
drag, startPoint x: 1179, startPoint y: 328, endPoint x: 1180, endPoint y: 109, distance: 219.4
click at [1180, 109] on icon "button" at bounding box center [1183, 103] width 16 height 16
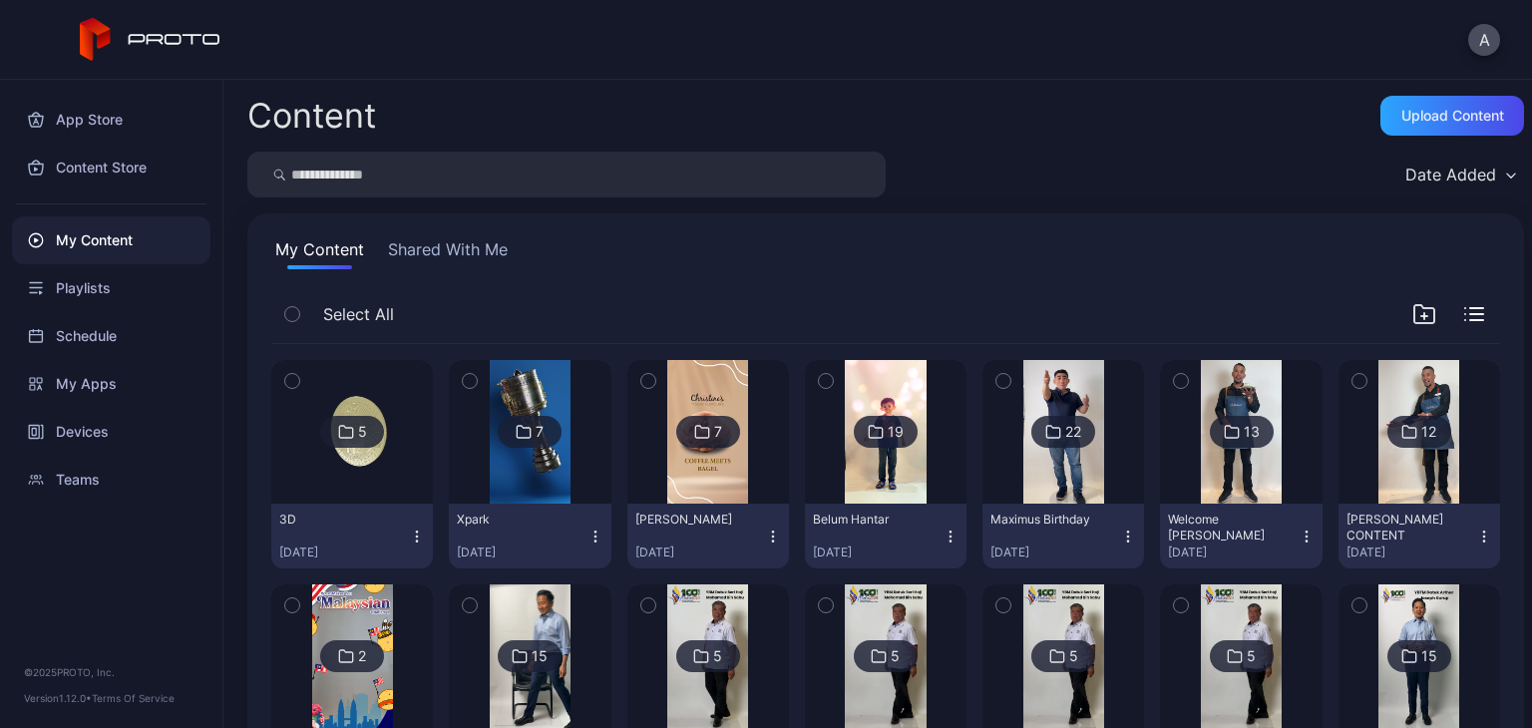
click at [378, 477] on img at bounding box center [352, 432] width 81 height 144
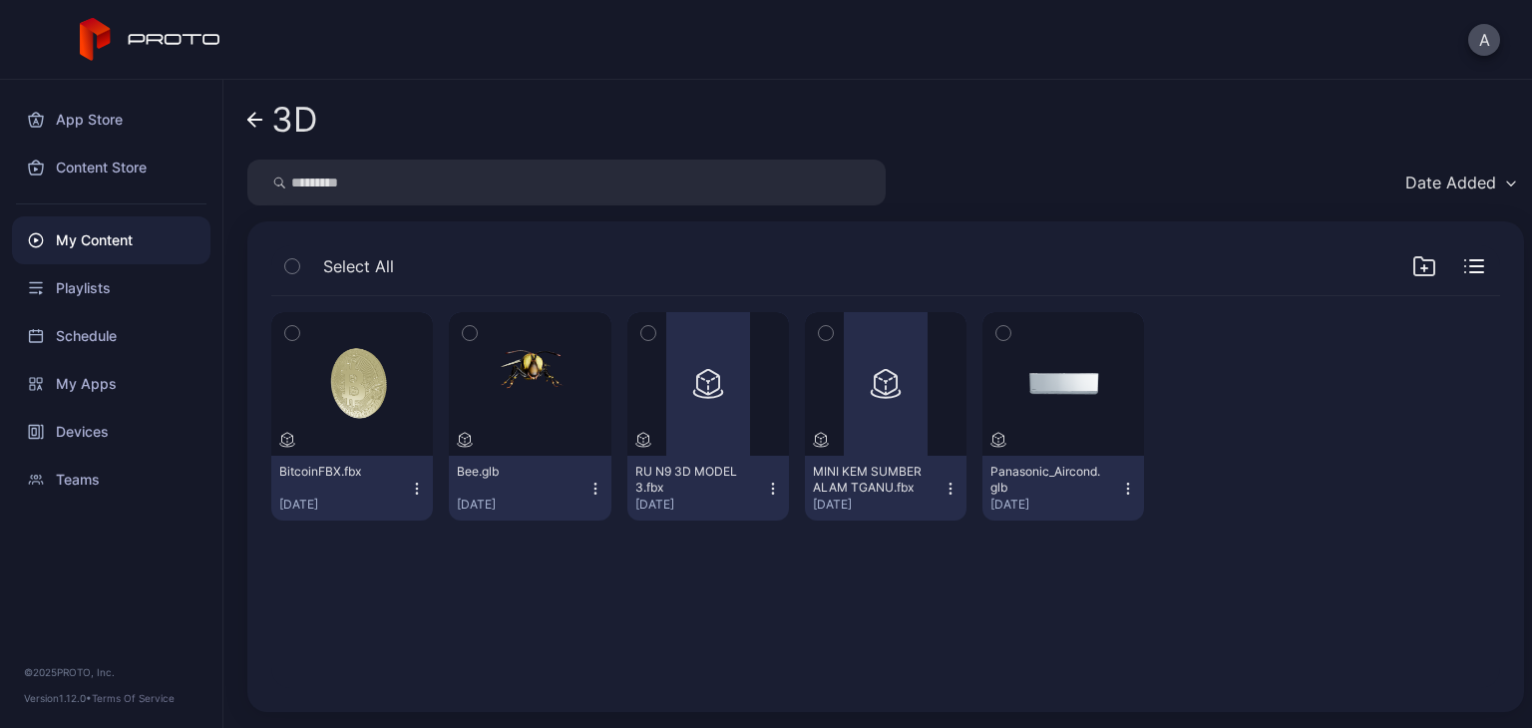
click at [131, 224] on div "My Content" at bounding box center [111, 240] width 198 height 48
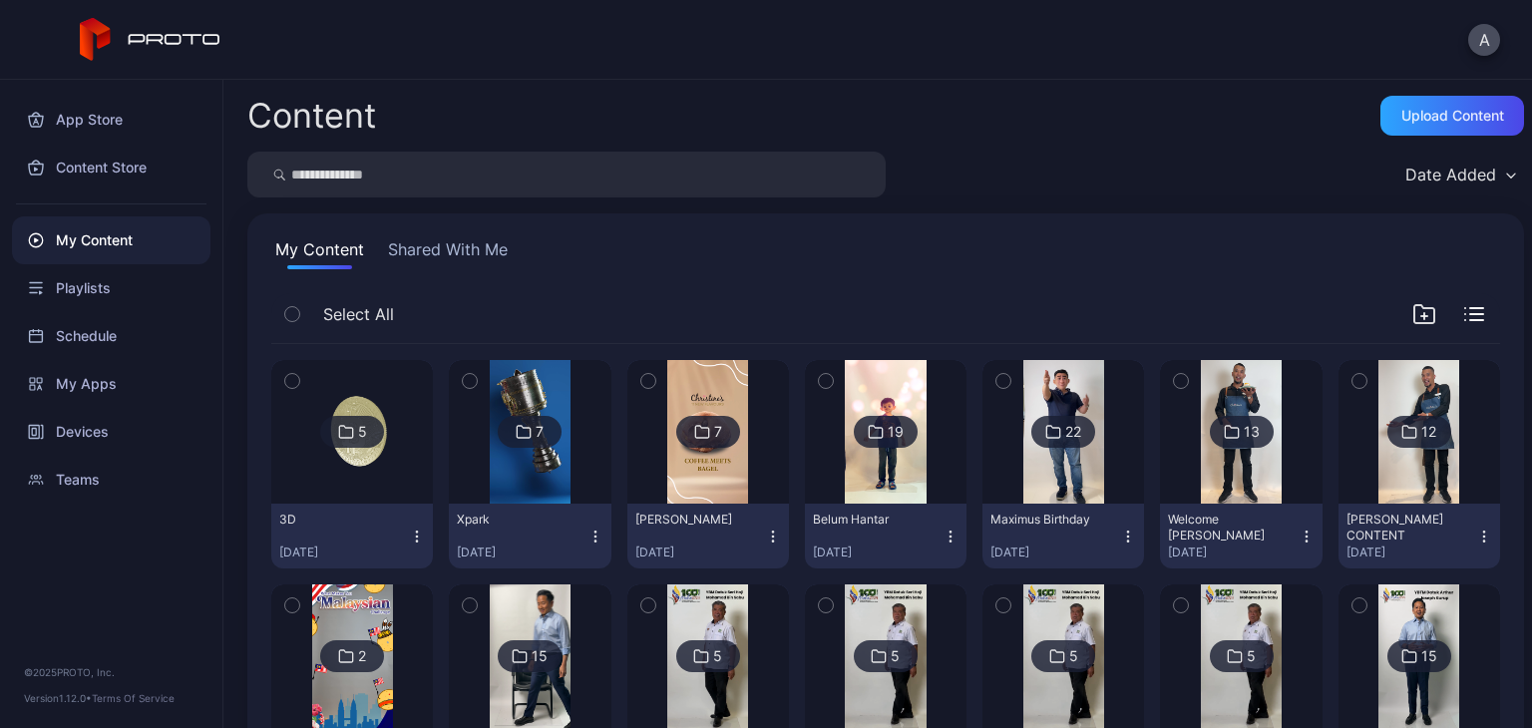
click at [411, 532] on icon "button" at bounding box center [417, 537] width 16 height 16
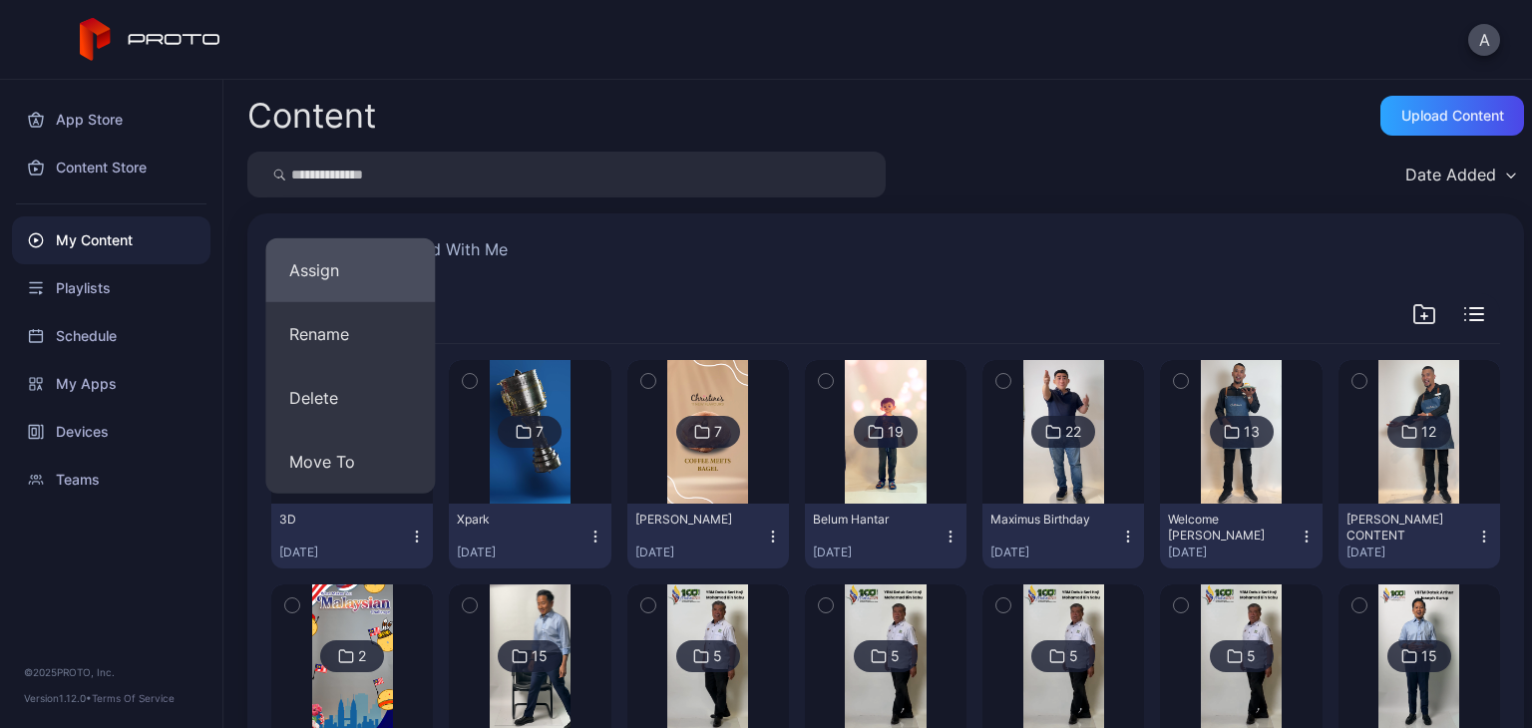
click at [363, 277] on button "Assign" at bounding box center [350, 270] width 170 height 64
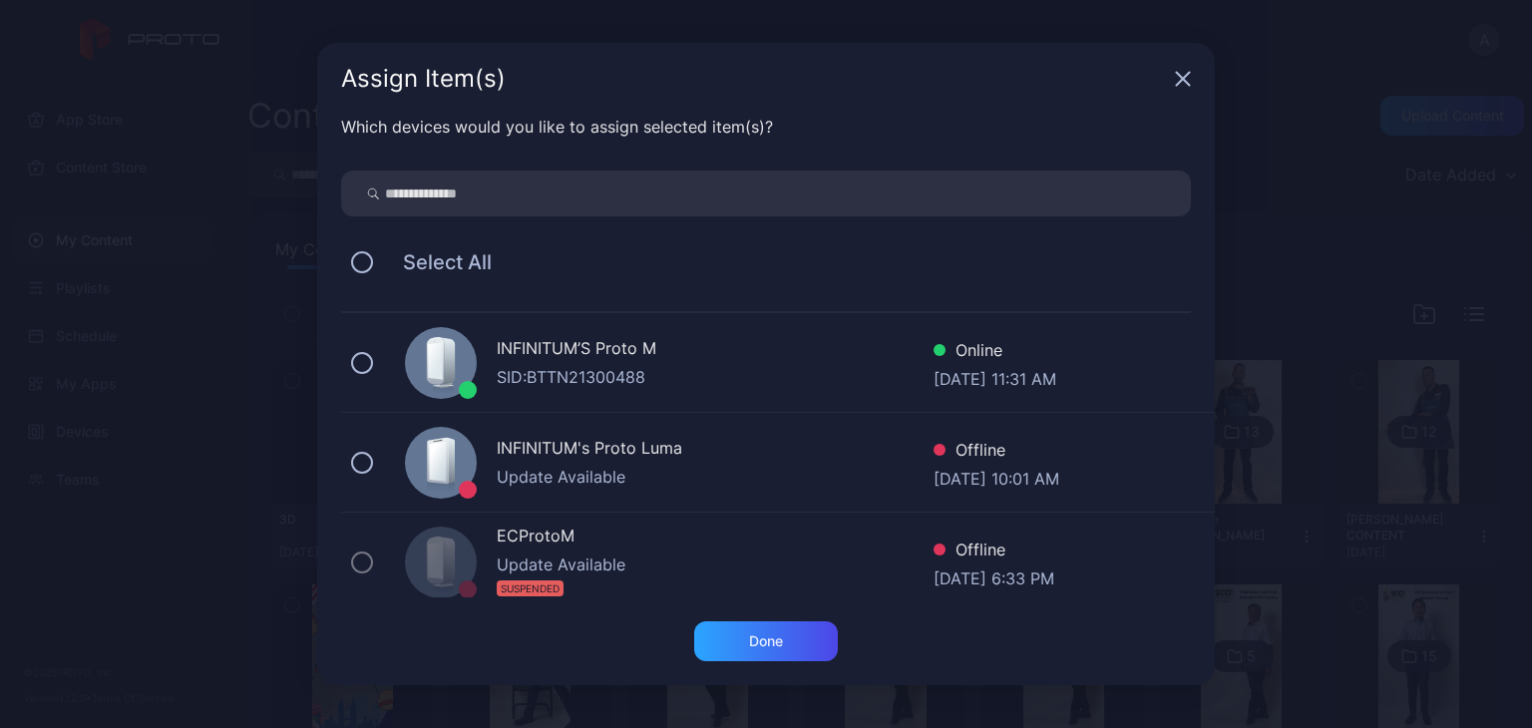
click at [1181, 74] on icon "button" at bounding box center [1183, 79] width 16 height 16
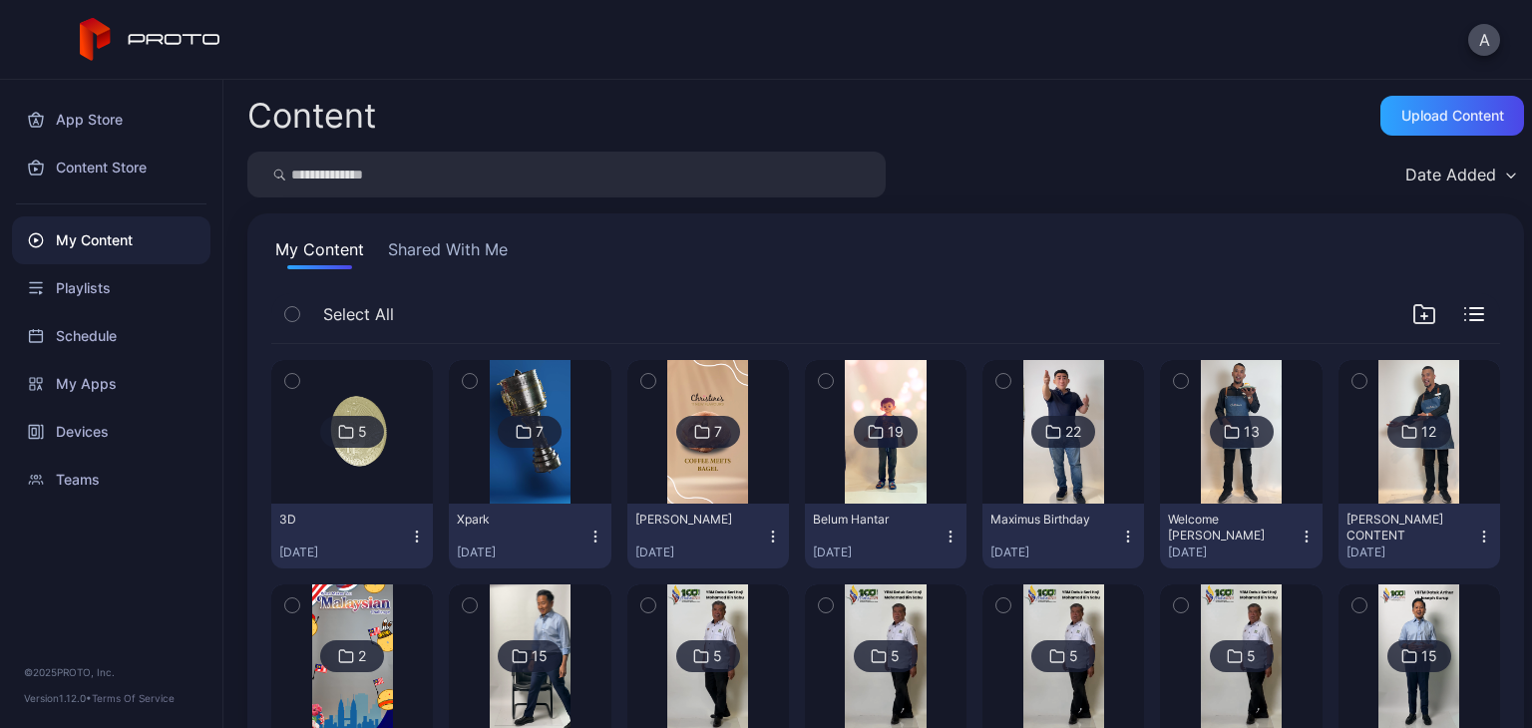
click at [418, 532] on icon "button" at bounding box center [417, 537] width 16 height 16
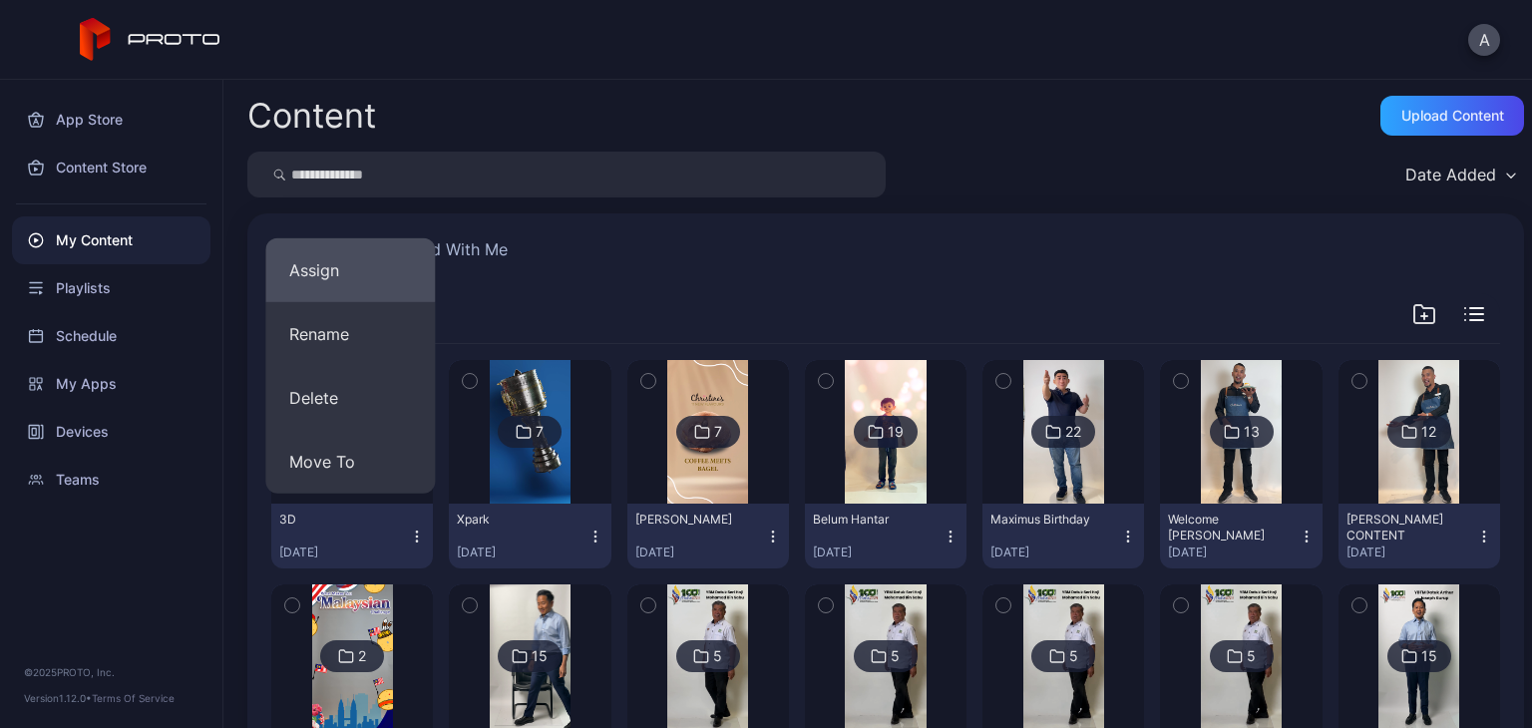
click at [363, 290] on button "Assign" at bounding box center [350, 270] width 170 height 64
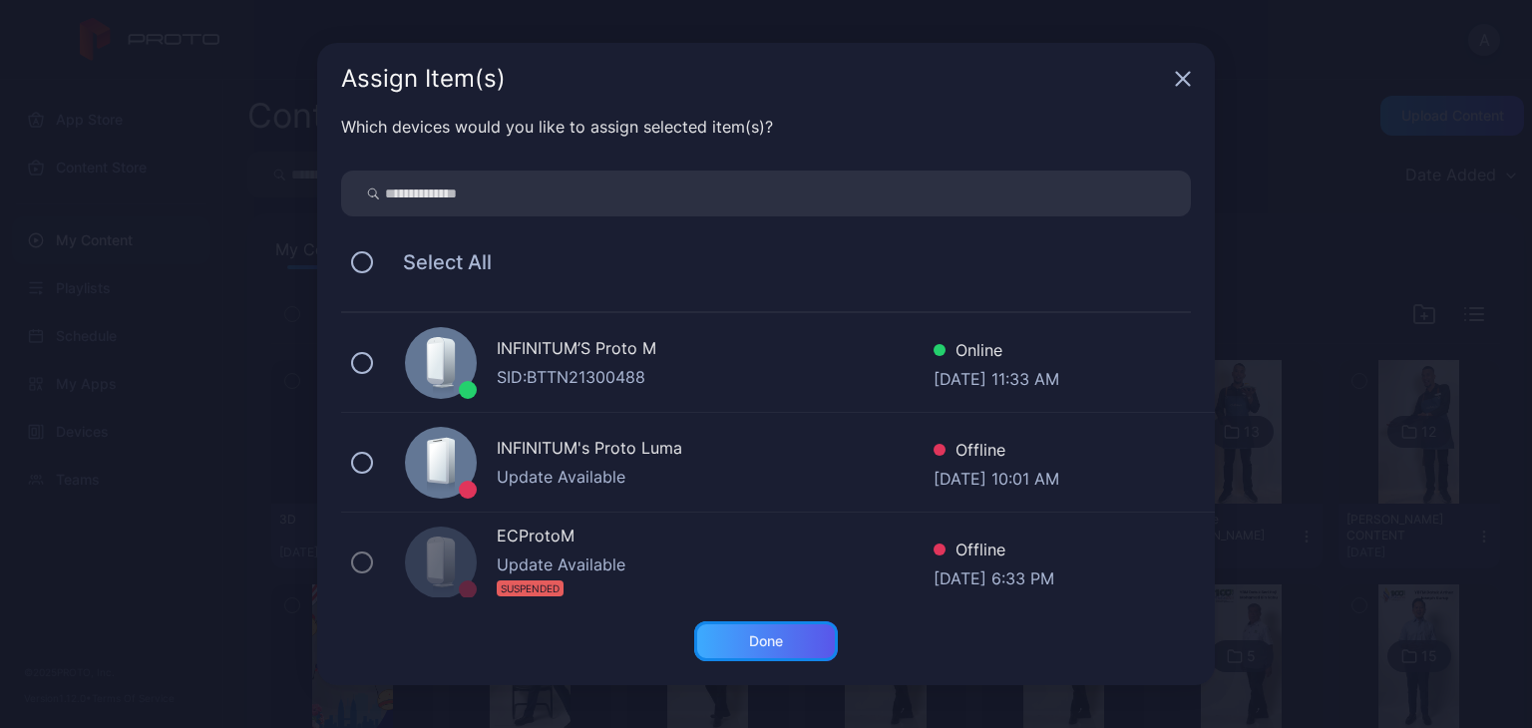
click at [765, 639] on div "Done" at bounding box center [766, 641] width 34 height 16
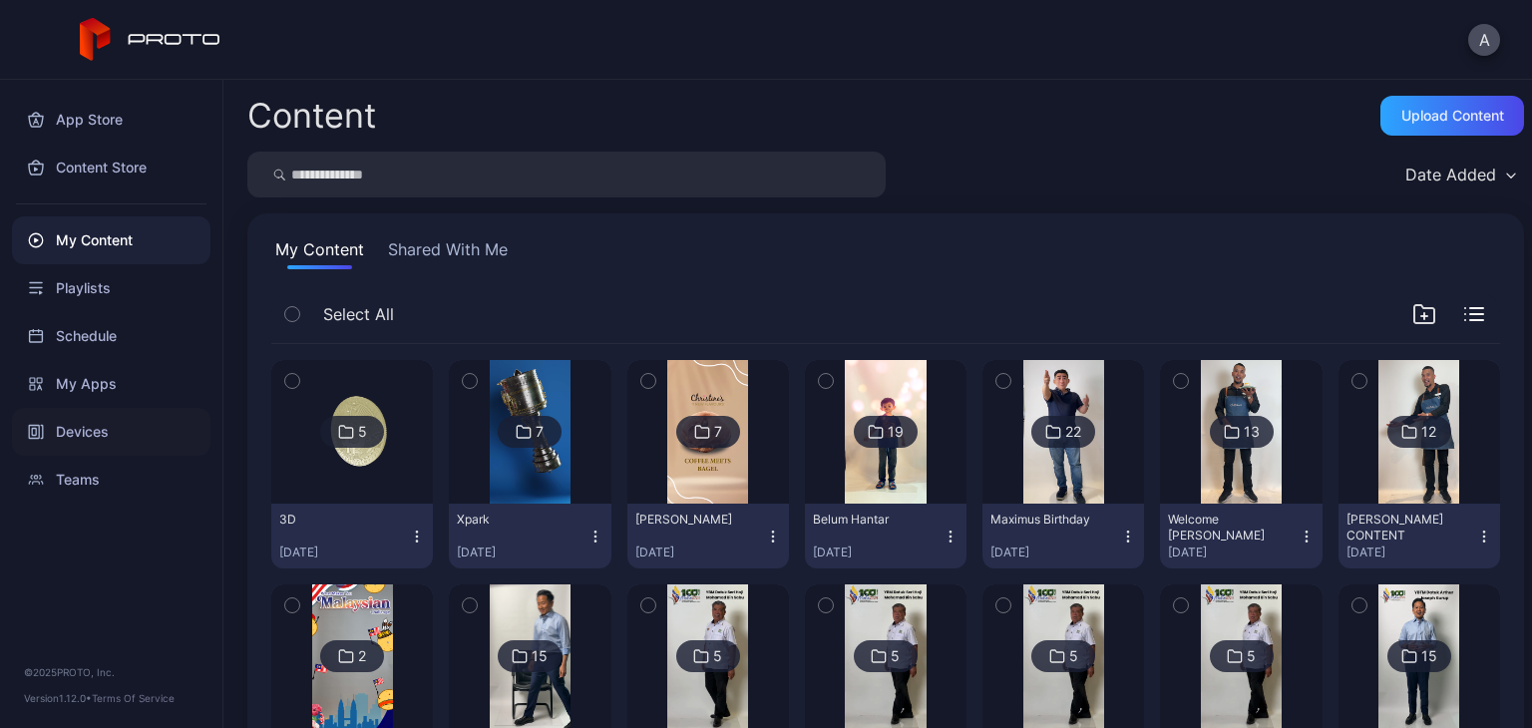
click at [97, 428] on div "Devices" at bounding box center [111, 432] width 198 height 48
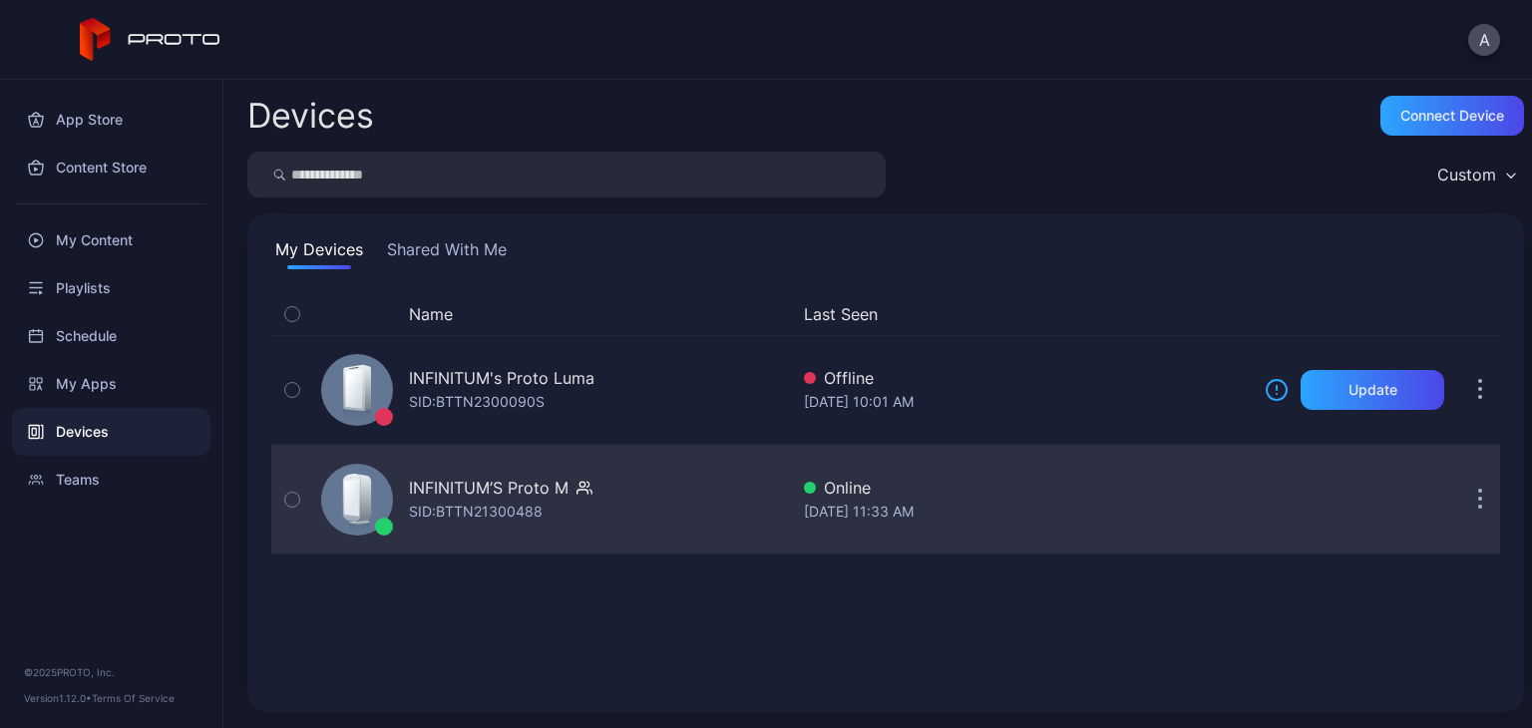
click at [612, 518] on div "INFINITUM’S Proto M SID: BTTN21300488" at bounding box center [550, 500] width 475 height 100
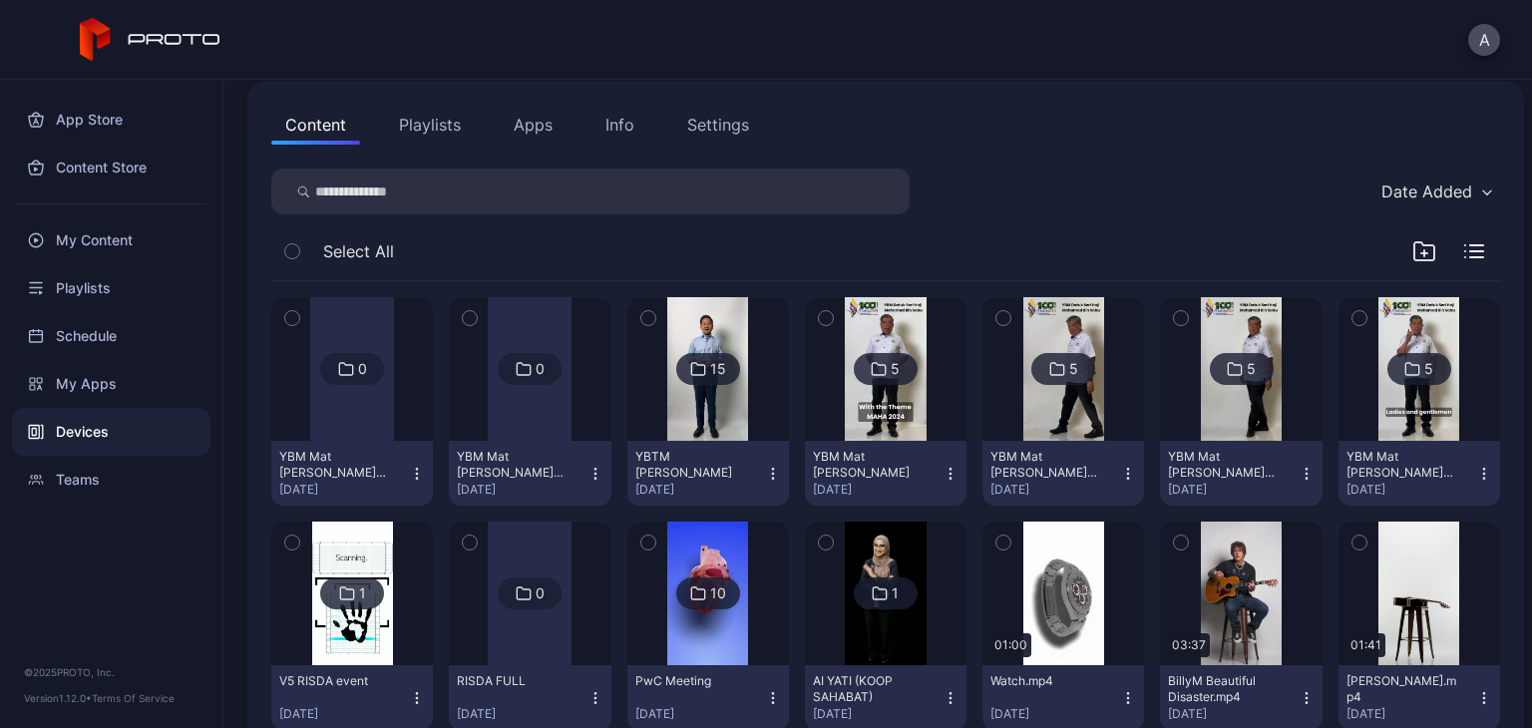
scroll to position [199, 0]
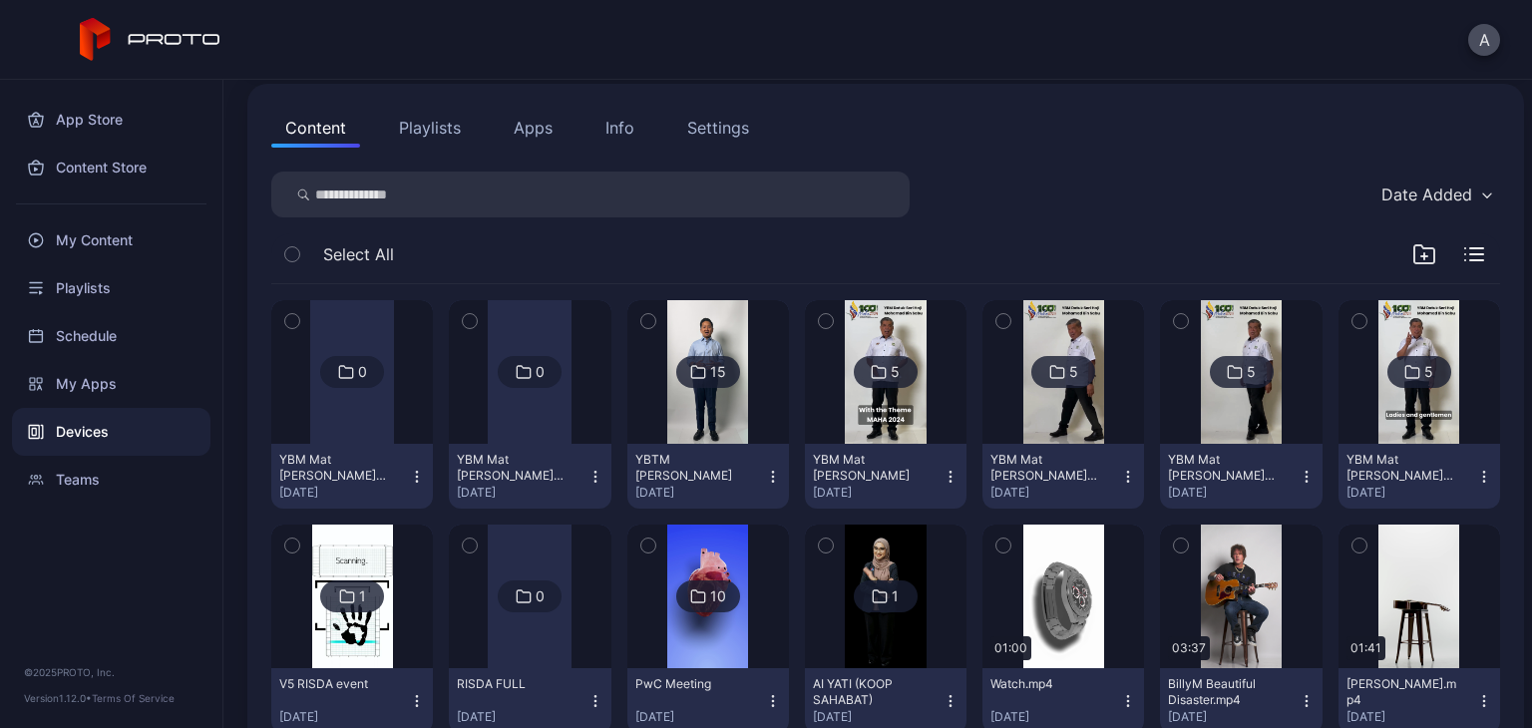
click at [1395, 192] on div "Date Added" at bounding box center [1426, 195] width 91 height 20
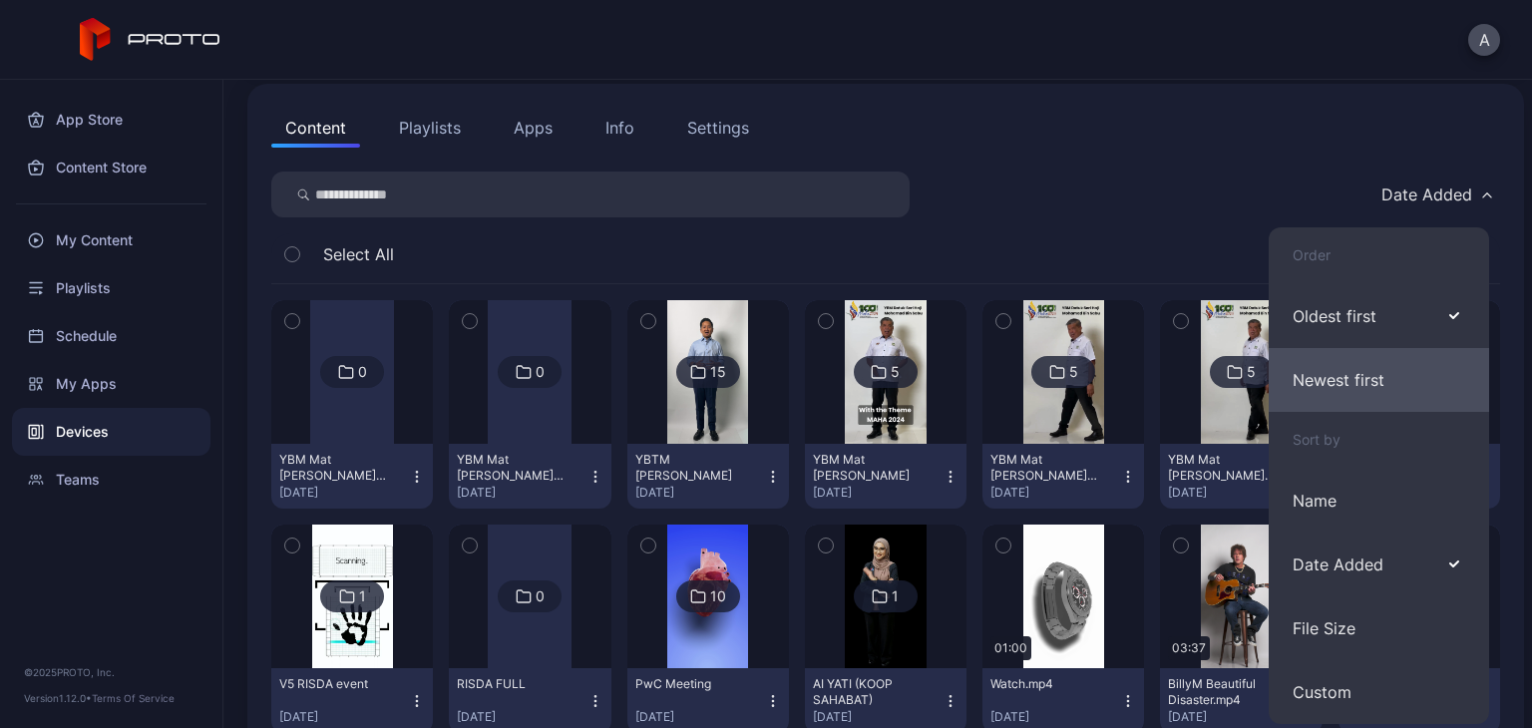
click at [1382, 364] on button "Newest first" at bounding box center [1379, 380] width 220 height 64
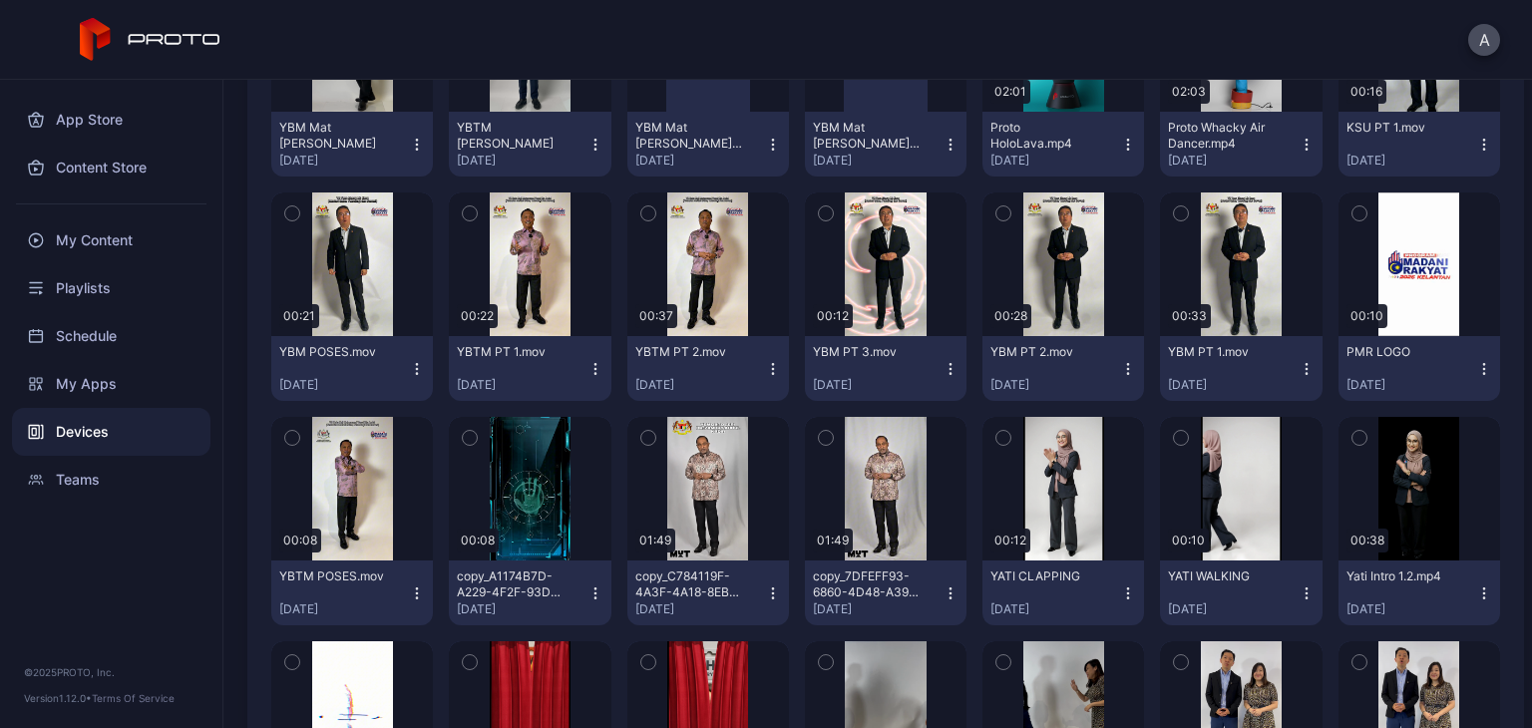
scroll to position [850, 0]
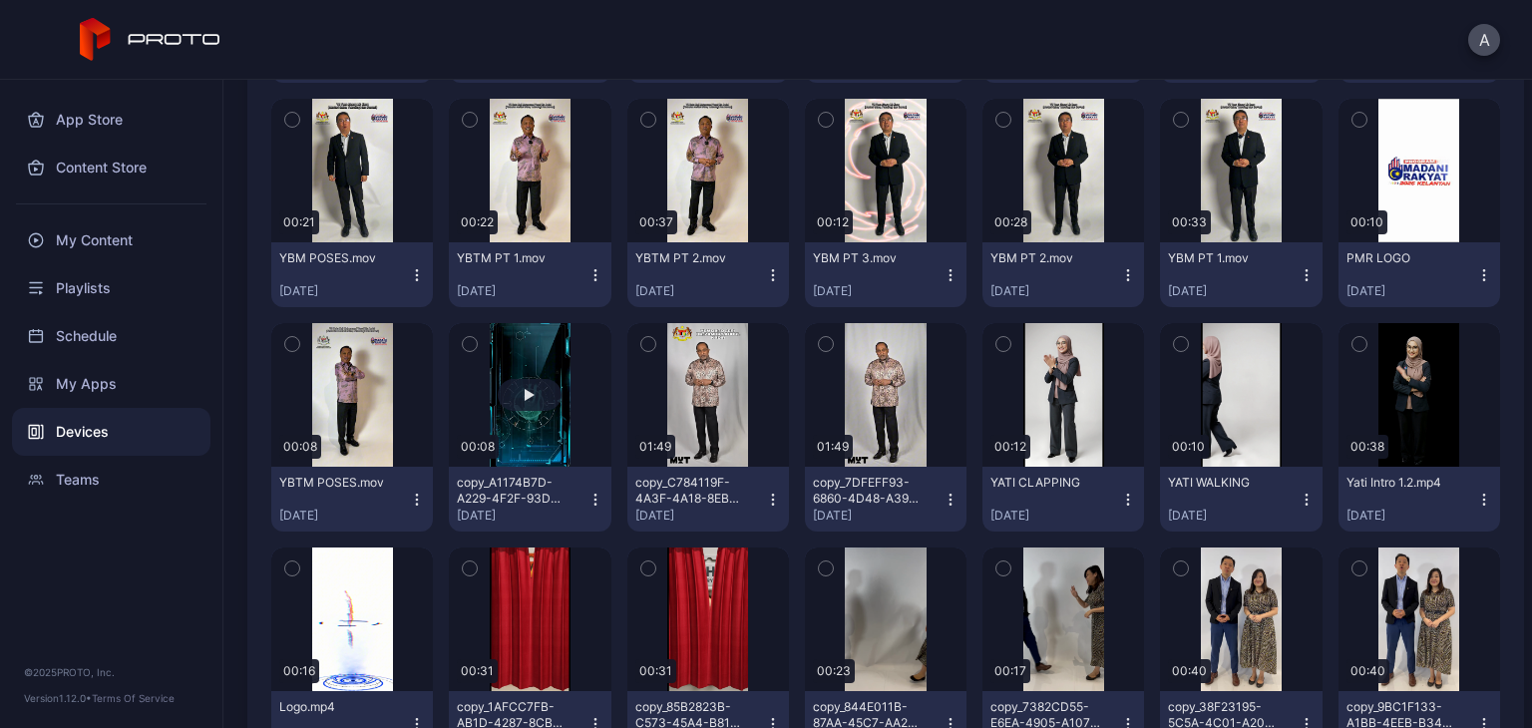
click at [525, 379] on div "button" at bounding box center [530, 395] width 64 height 32
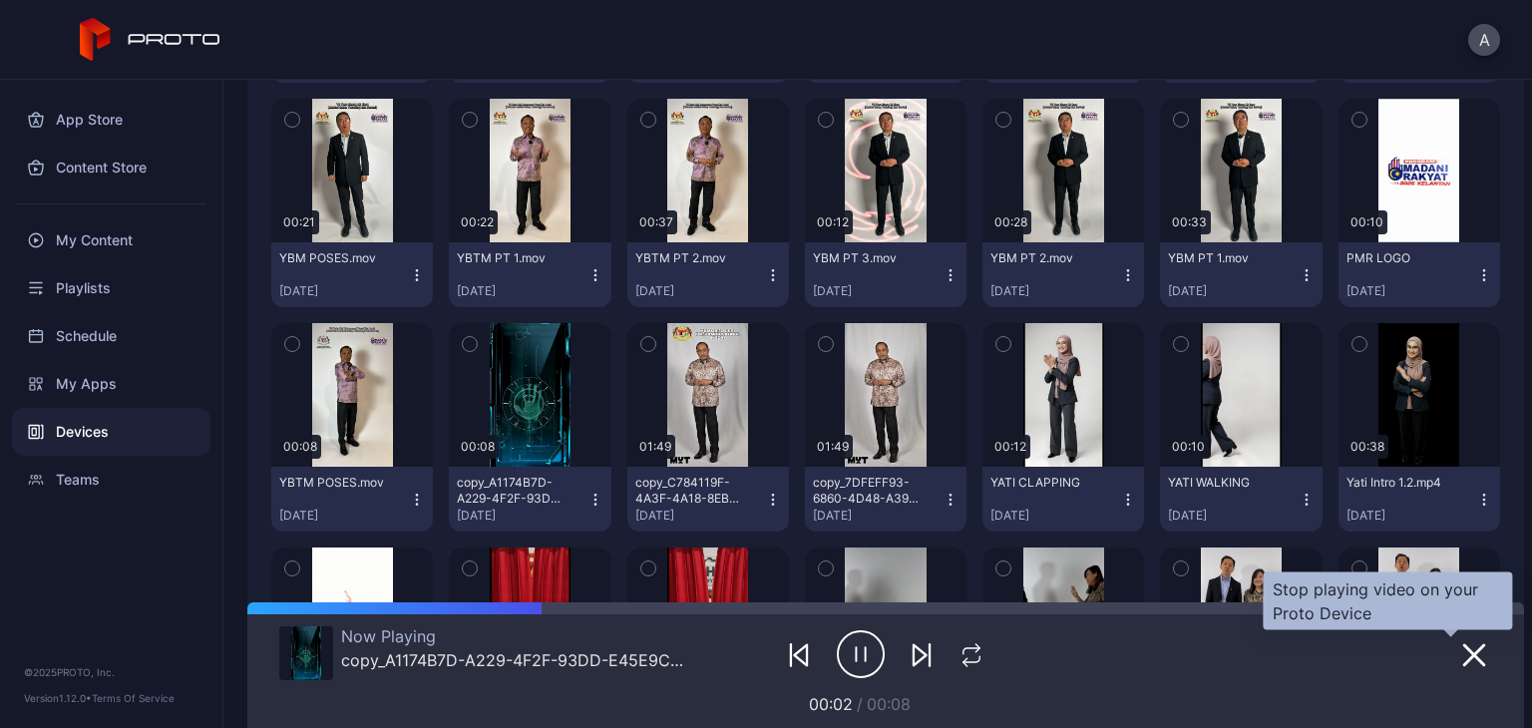
click at [1446, 683] on div "Now Playing copy_A1174B7D-A229-4F2F-93DD-E45E9C2A5A05.mov 00:02 / 00:08" at bounding box center [885, 665] width 1213 height 102
click at [1462, 650] on icon "button" at bounding box center [1474, 655] width 24 height 24
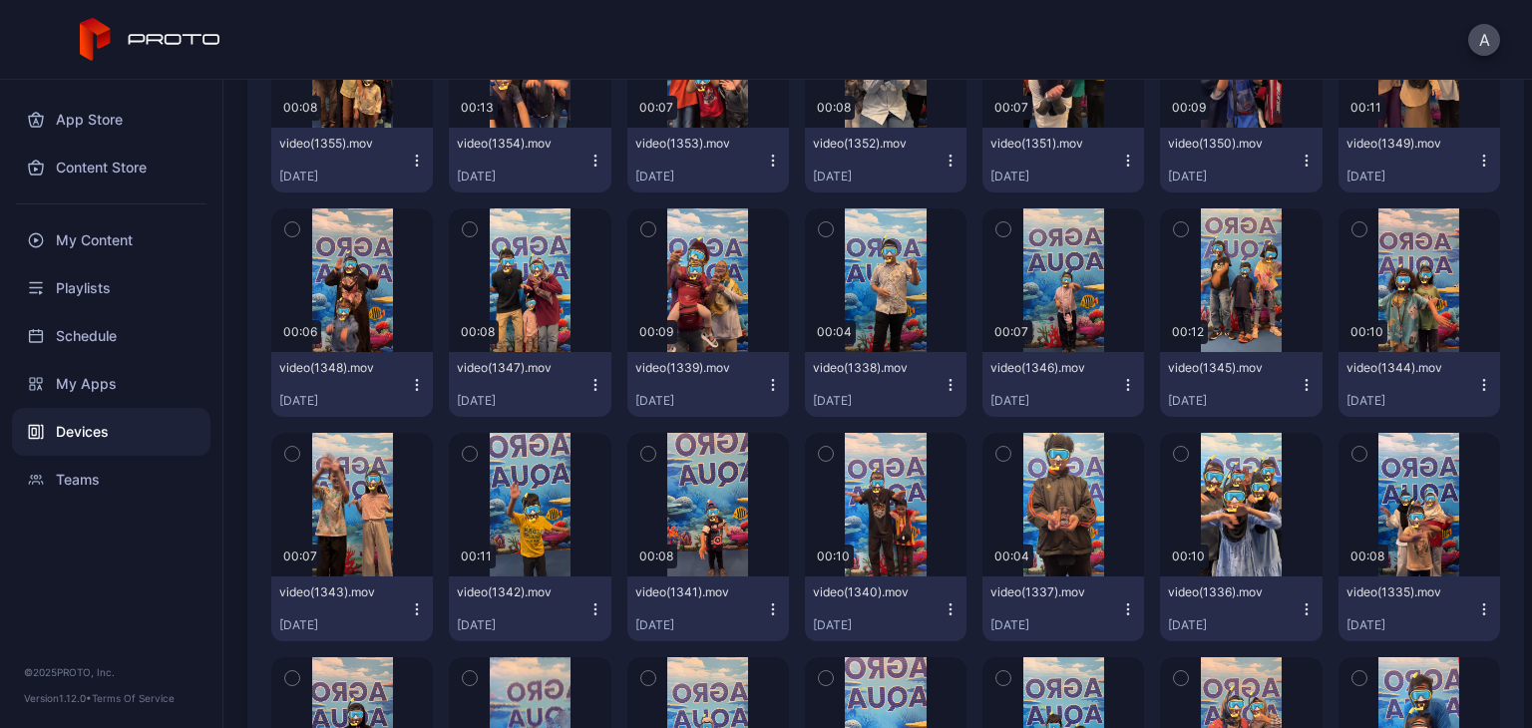
scroll to position [3881, 0]
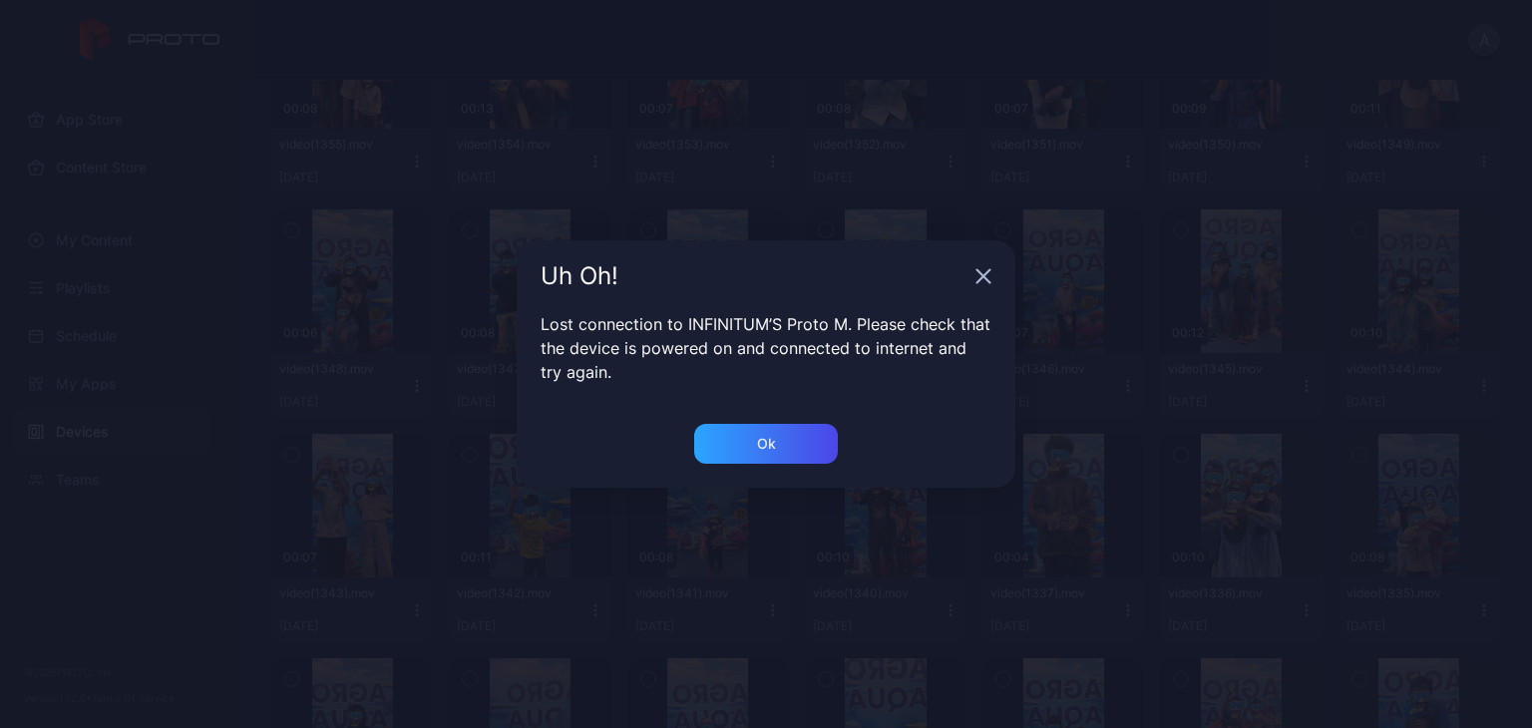
click at [987, 274] on icon "button" at bounding box center [984, 276] width 16 height 16
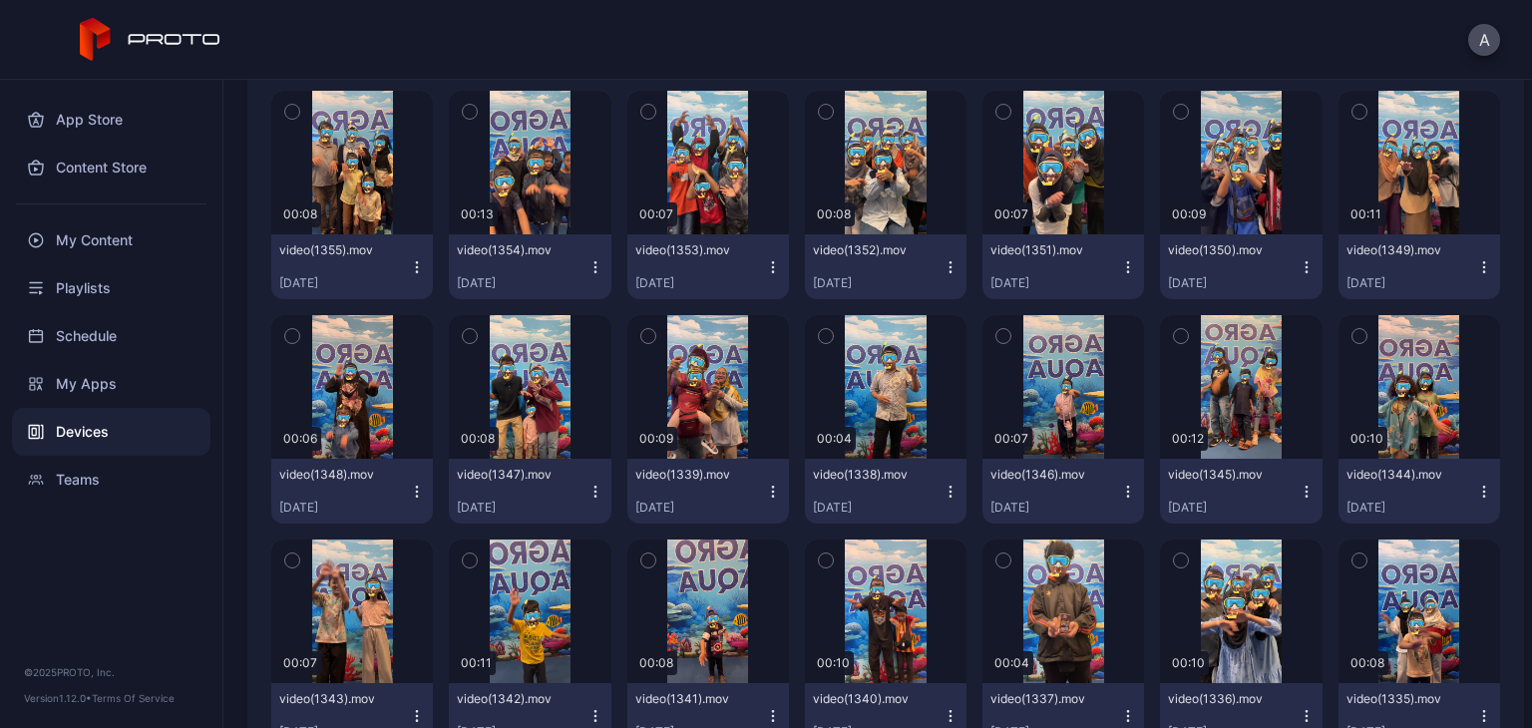
scroll to position [3750, 0]
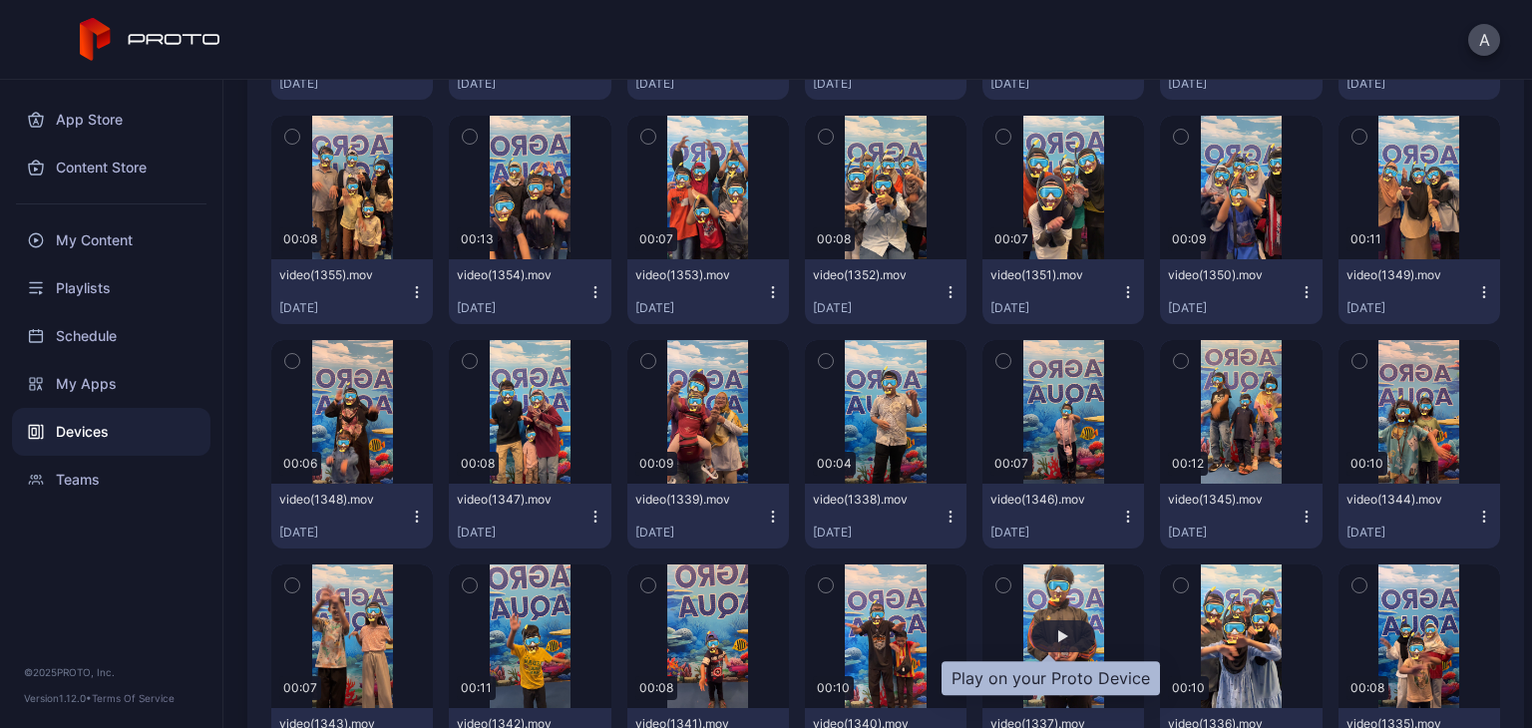
click at [1063, 637] on div "button" at bounding box center [1063, 636] width 64 height 32
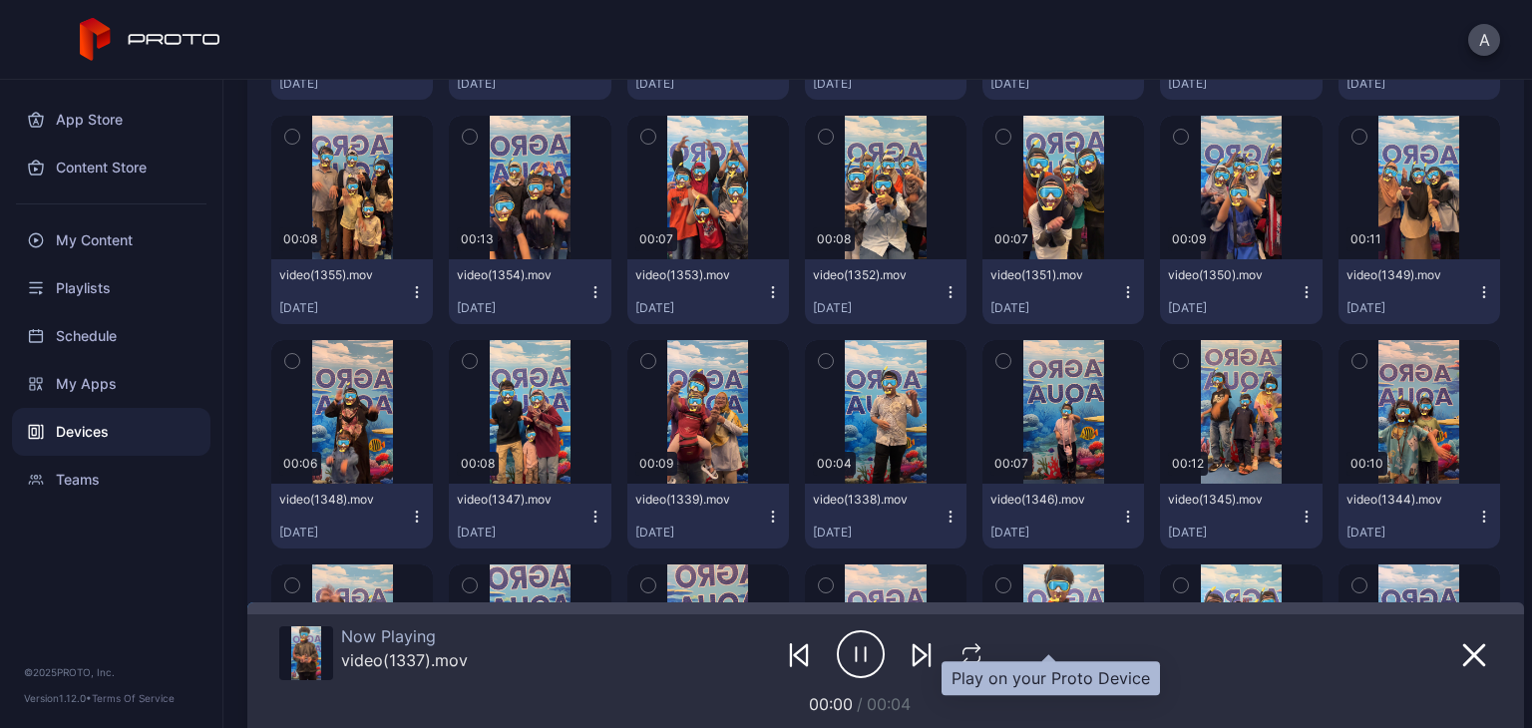
click at [1063, 637] on div at bounding box center [885, 654] width 404 height 56
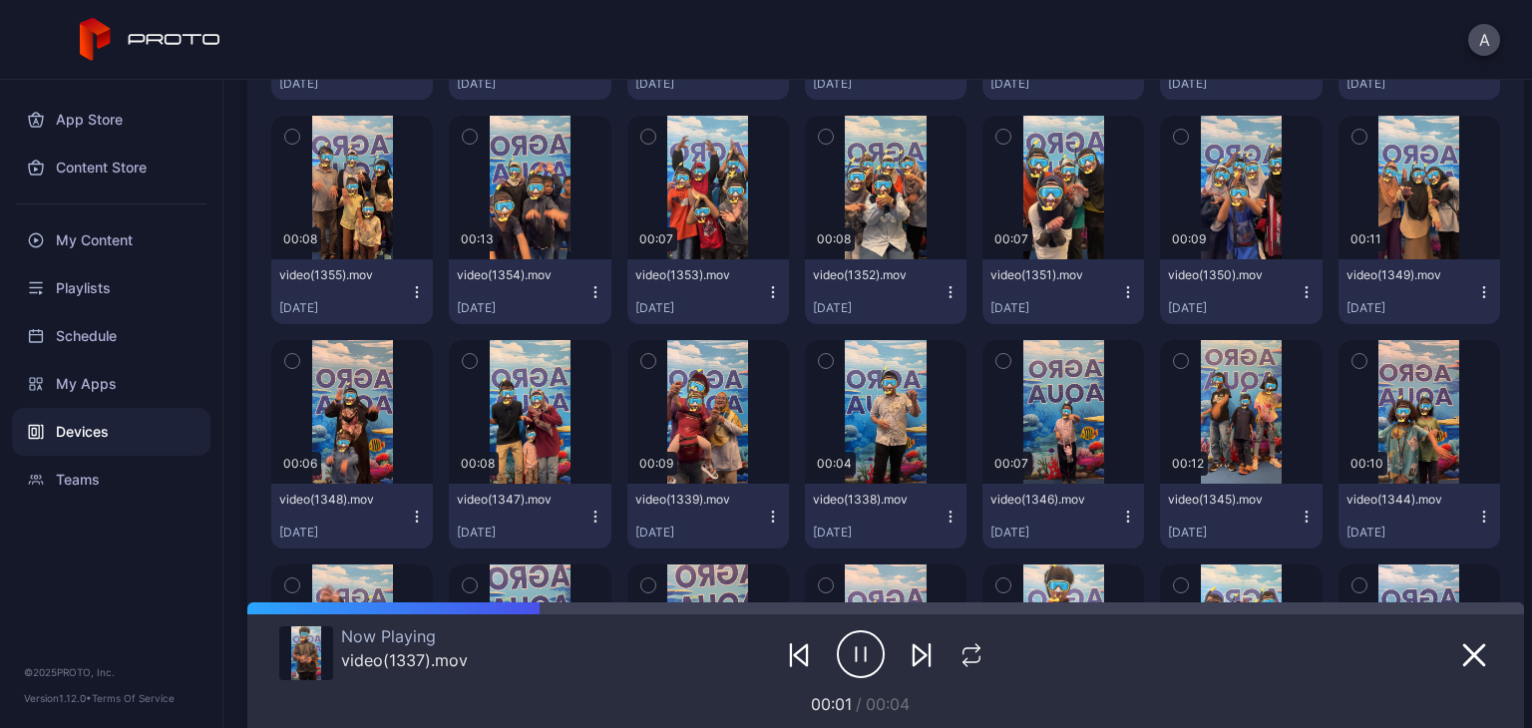
click at [1472, 660] on div "Now Playing video(1337).mov 00:01 / 00:04" at bounding box center [885, 665] width 1277 height 126
click at [1467, 658] on button "button" at bounding box center [1474, 654] width 36 height 28
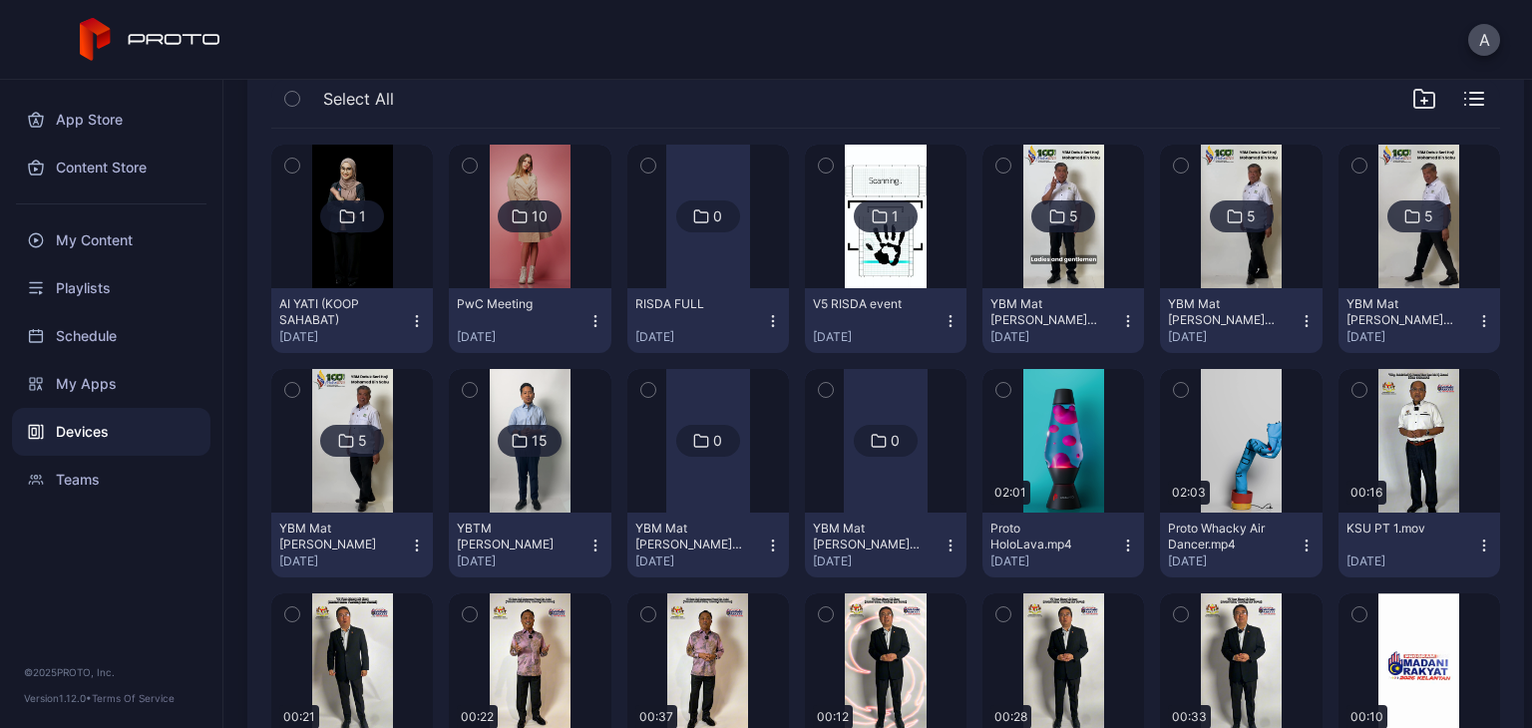
scroll to position [0, 0]
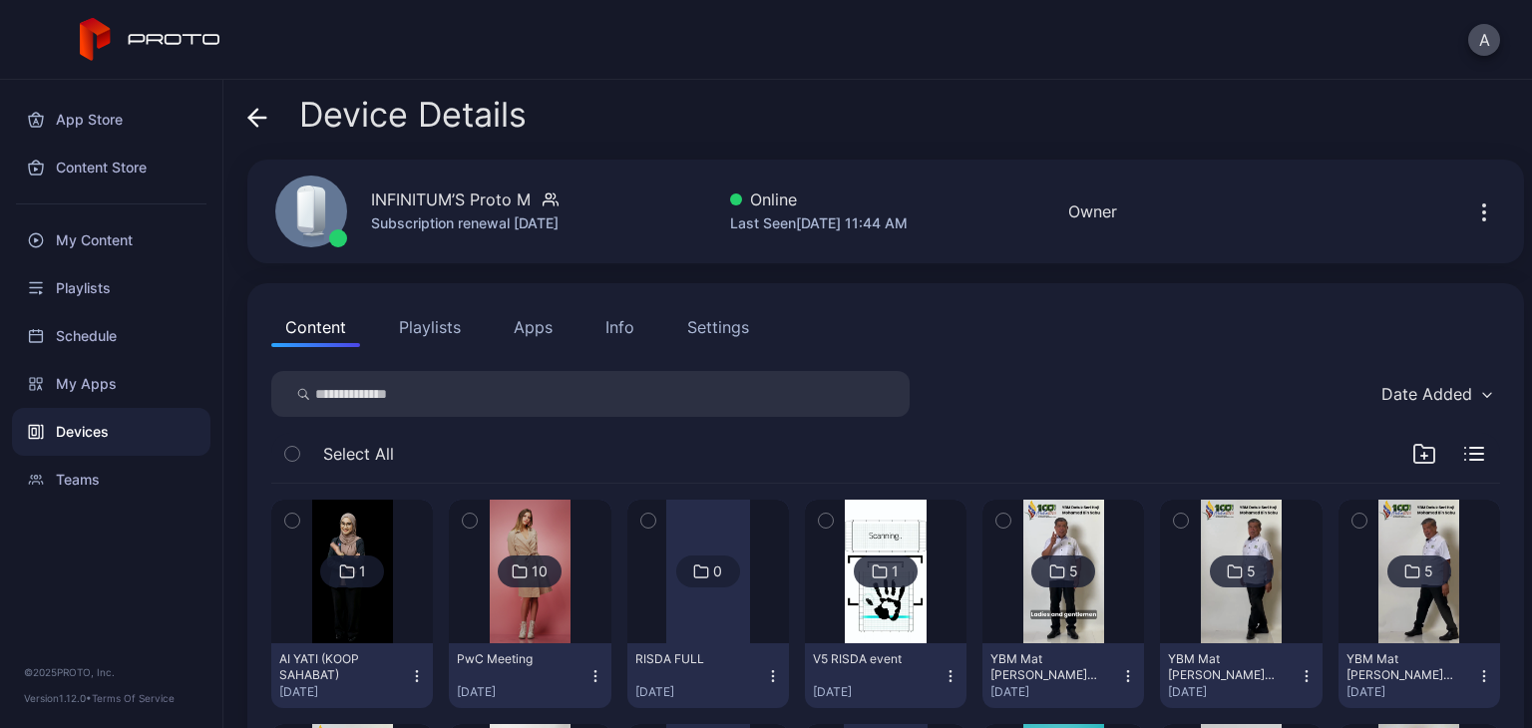
click at [1448, 381] on div "Date Added" at bounding box center [1436, 394] width 129 height 30
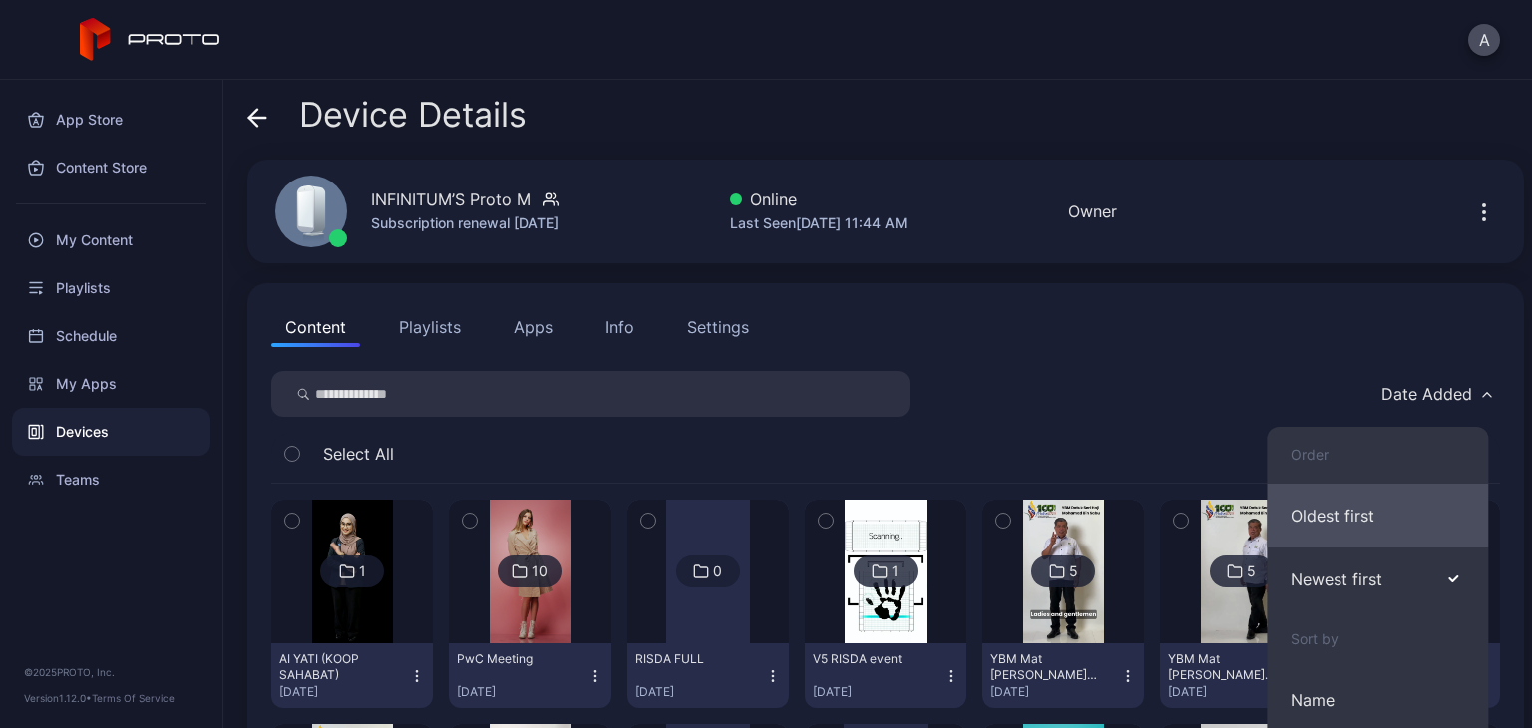
click at [1387, 503] on button "Oldest first" at bounding box center [1377, 516] width 221 height 64
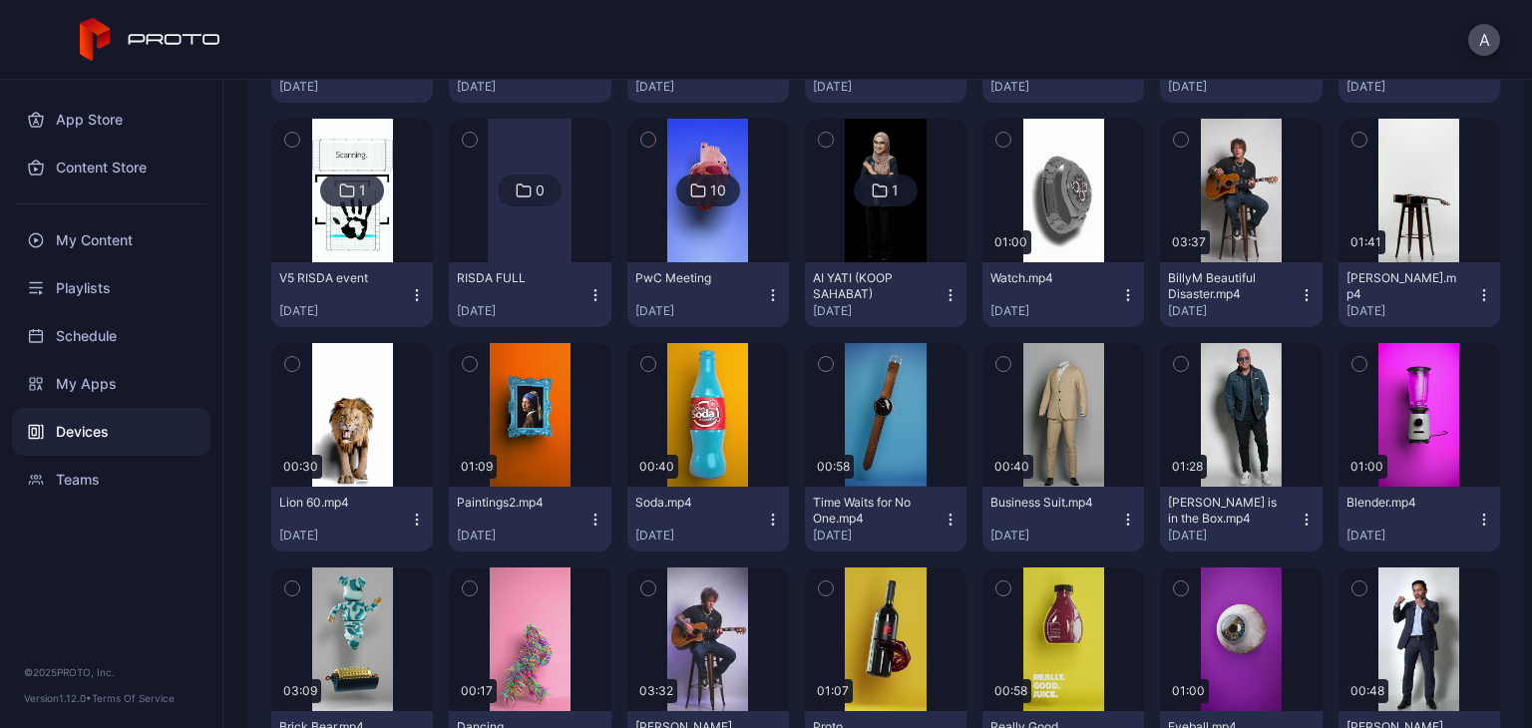
scroll to position [606, 0]
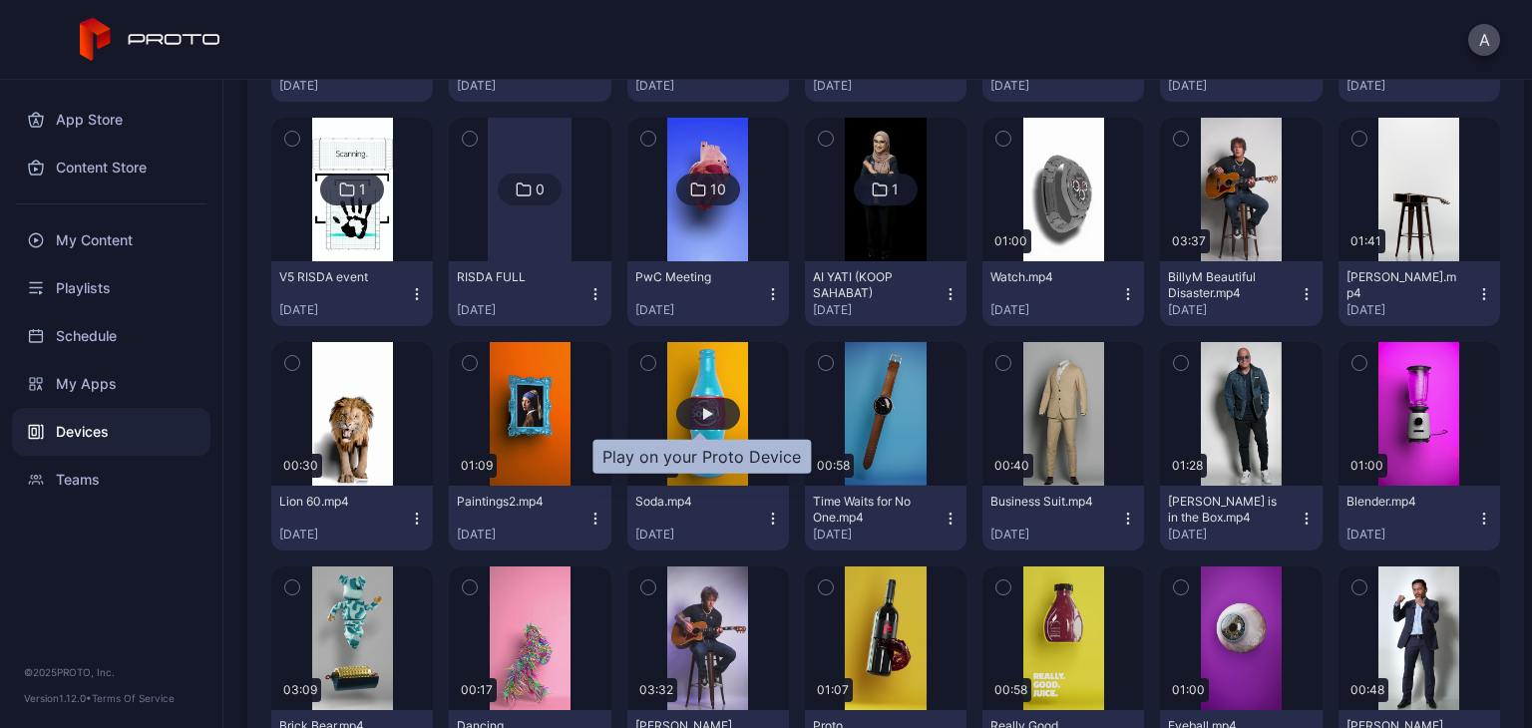
click at [703, 427] on div "button" at bounding box center [708, 414] width 64 height 32
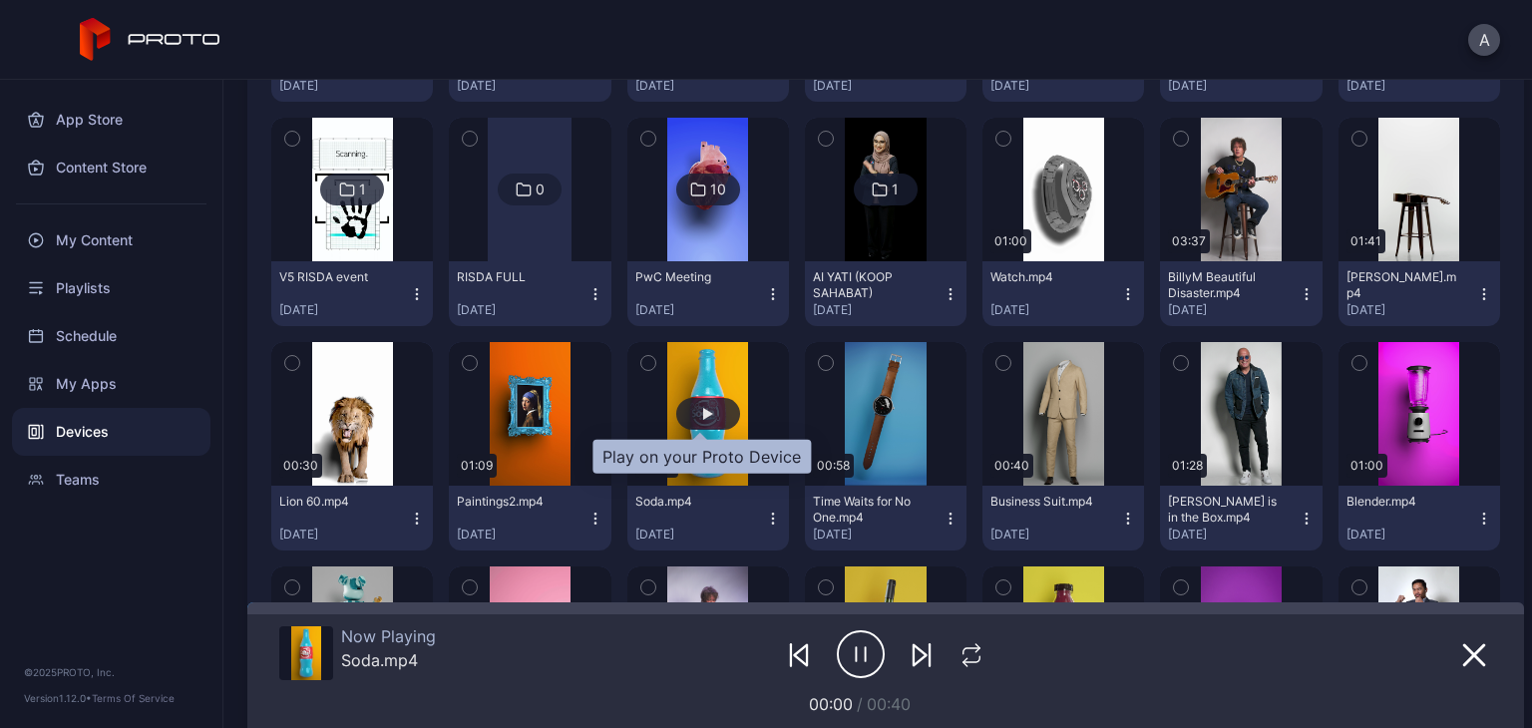
click at [703, 427] on div "button" at bounding box center [708, 414] width 64 height 32
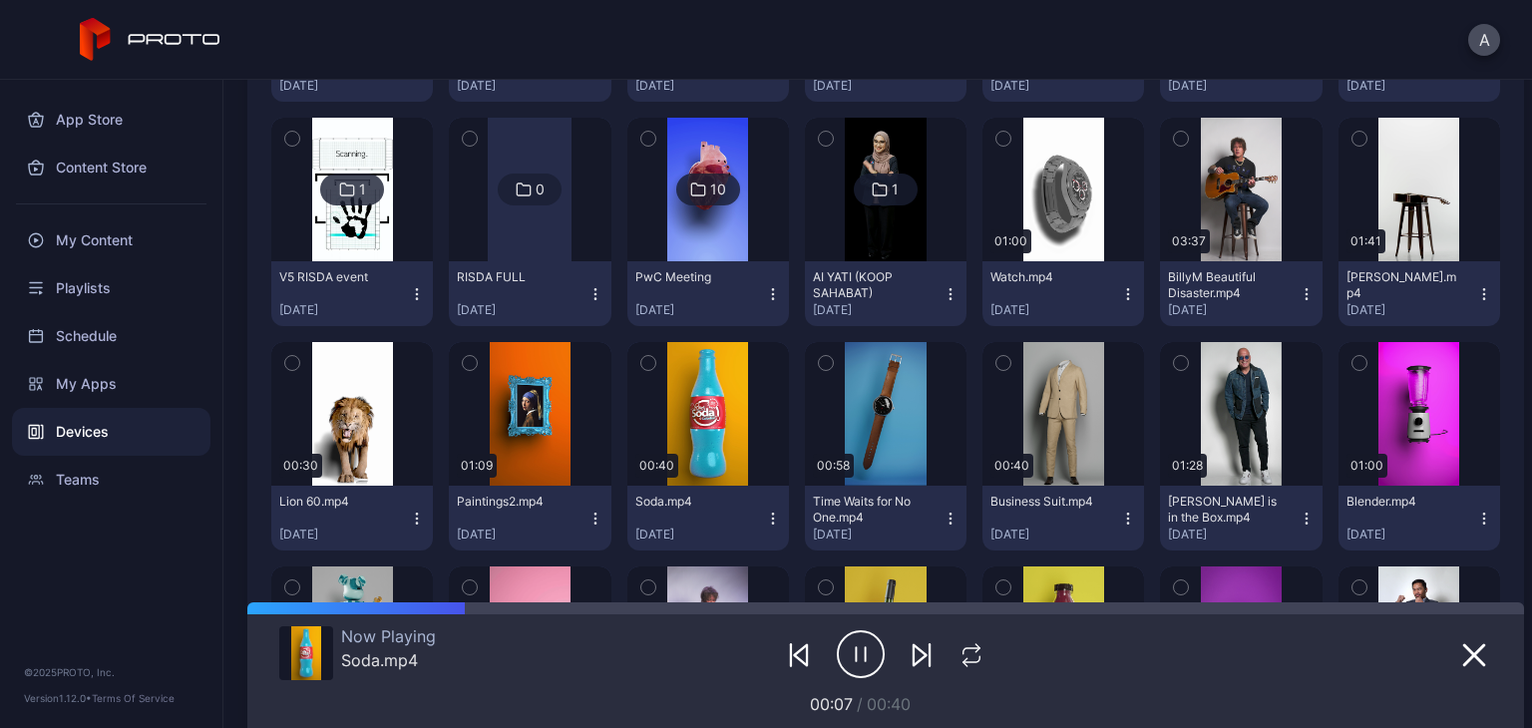
click at [215, 375] on div "App Store Content Store My Content Playlists Schedule My Apps Devices Teams" at bounding box center [111, 292] width 222 height 424
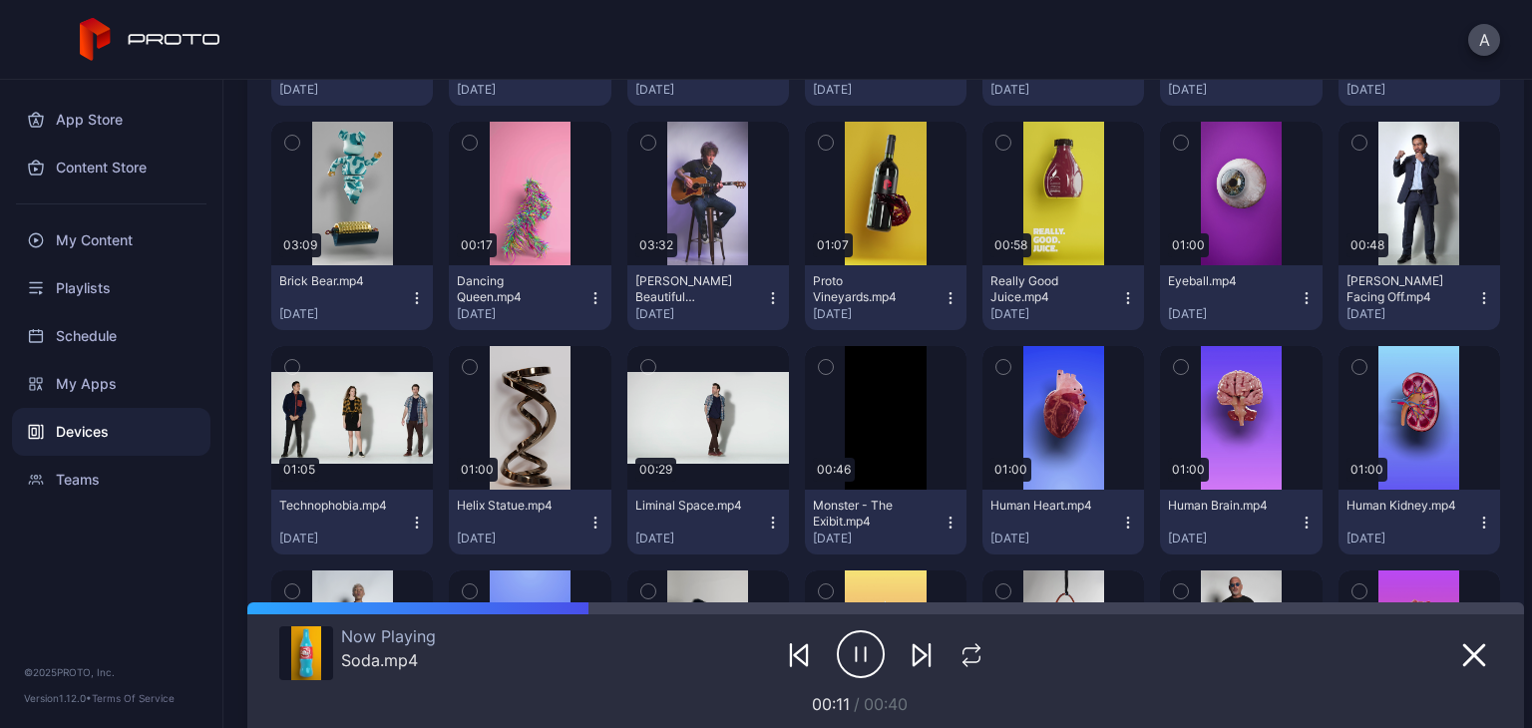
scroll to position [1053, 0]
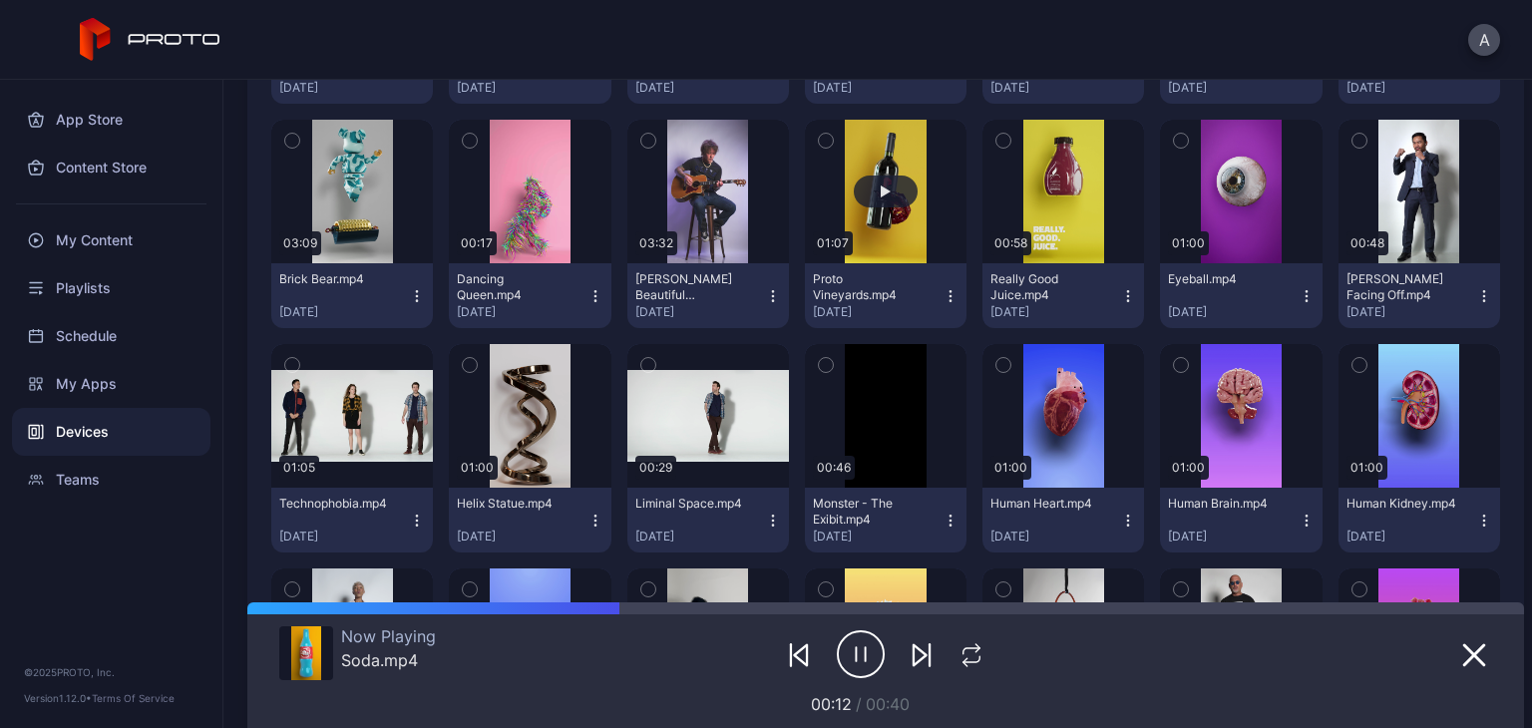
click at [805, 224] on button "button" at bounding box center [886, 192] width 162 height 144
